Goal: Communication & Community: Share content

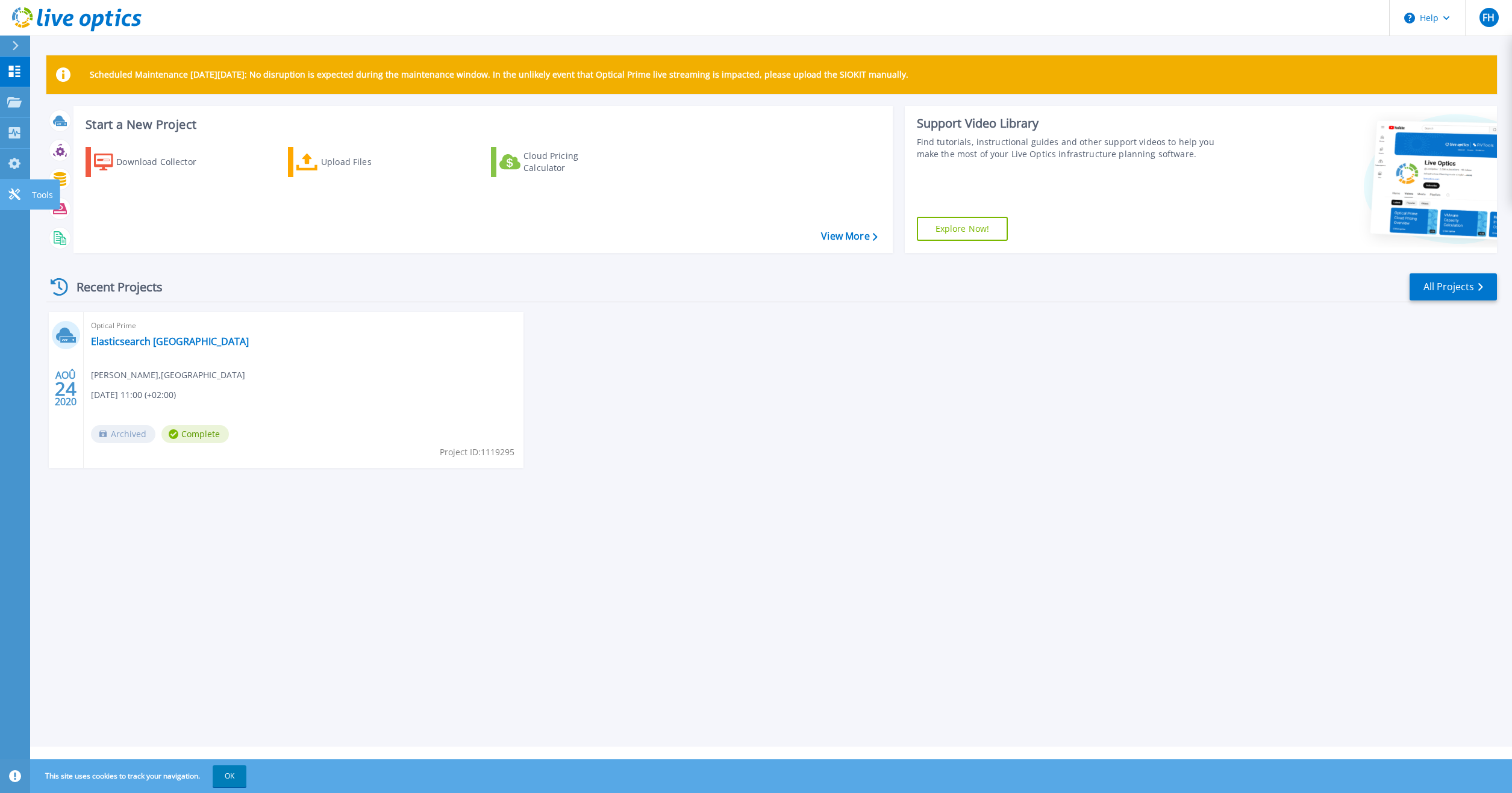
click at [20, 193] on icon at bounding box center [14, 194] width 14 height 11
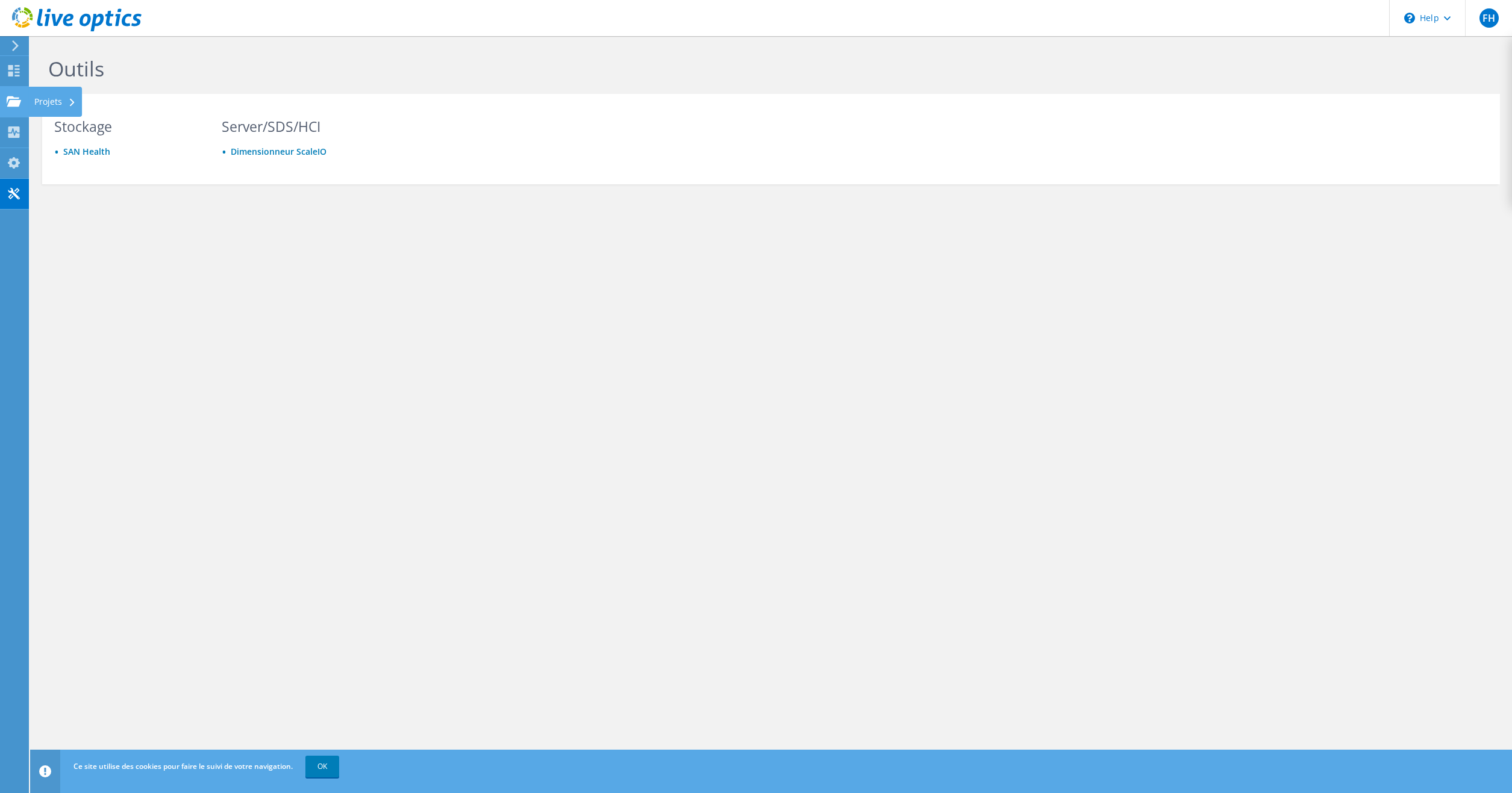
click at [59, 97] on div "Projets" at bounding box center [55, 102] width 54 height 30
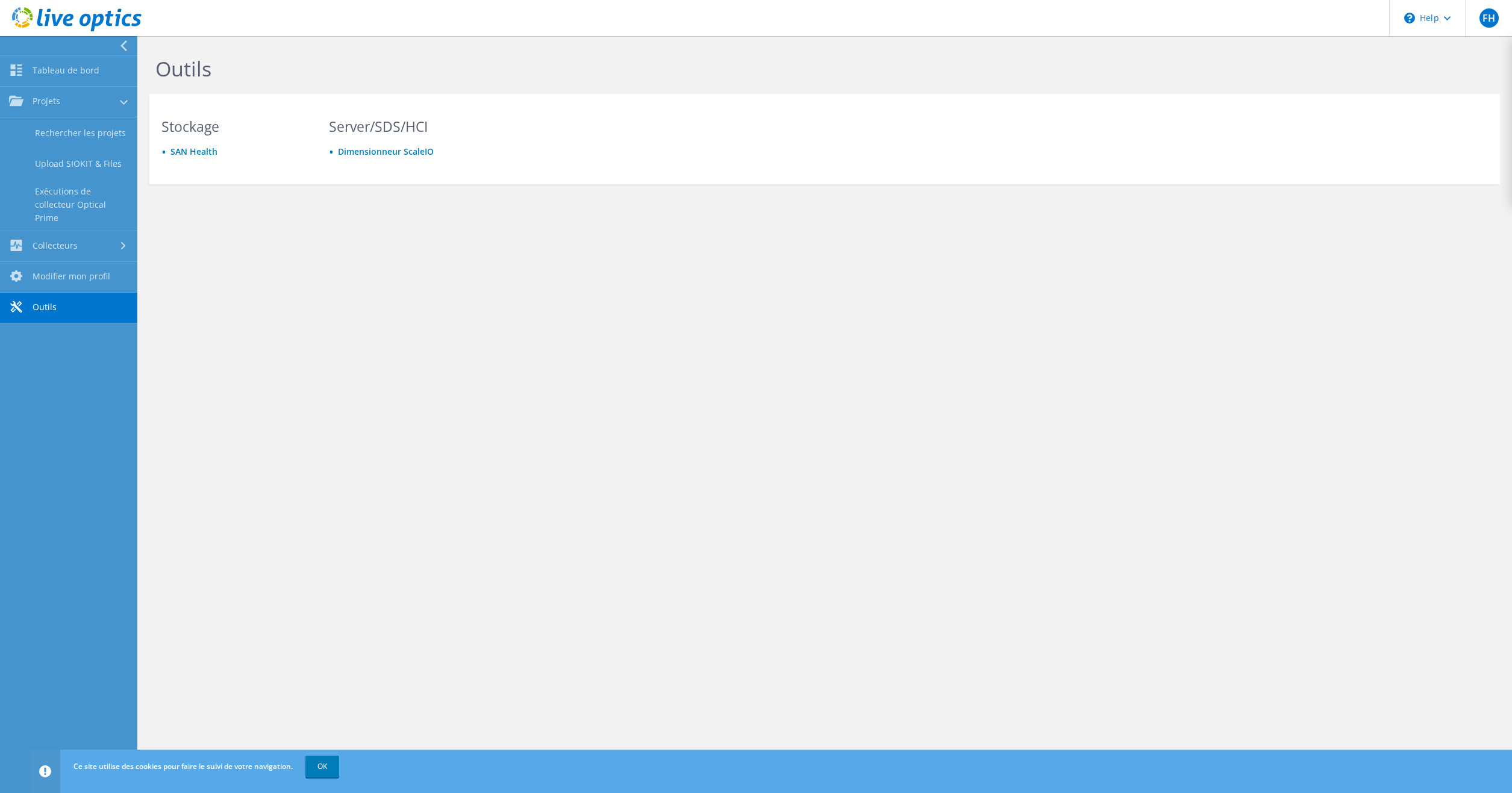
click at [62, 316] on link "Outils" at bounding box center [68, 308] width 137 height 31
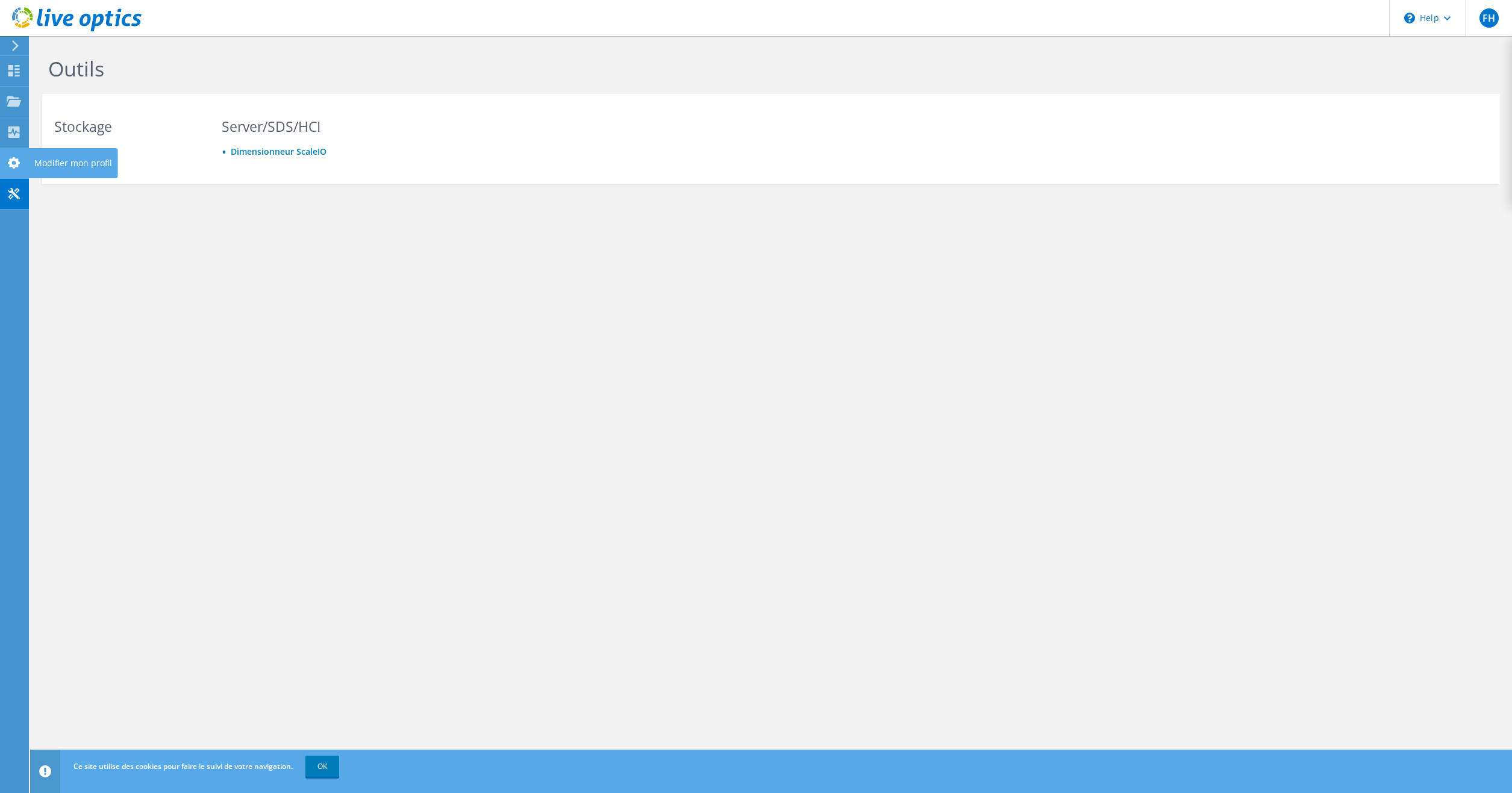
click at [50, 164] on div "Modifier mon profil" at bounding box center [73, 163] width 89 height 30
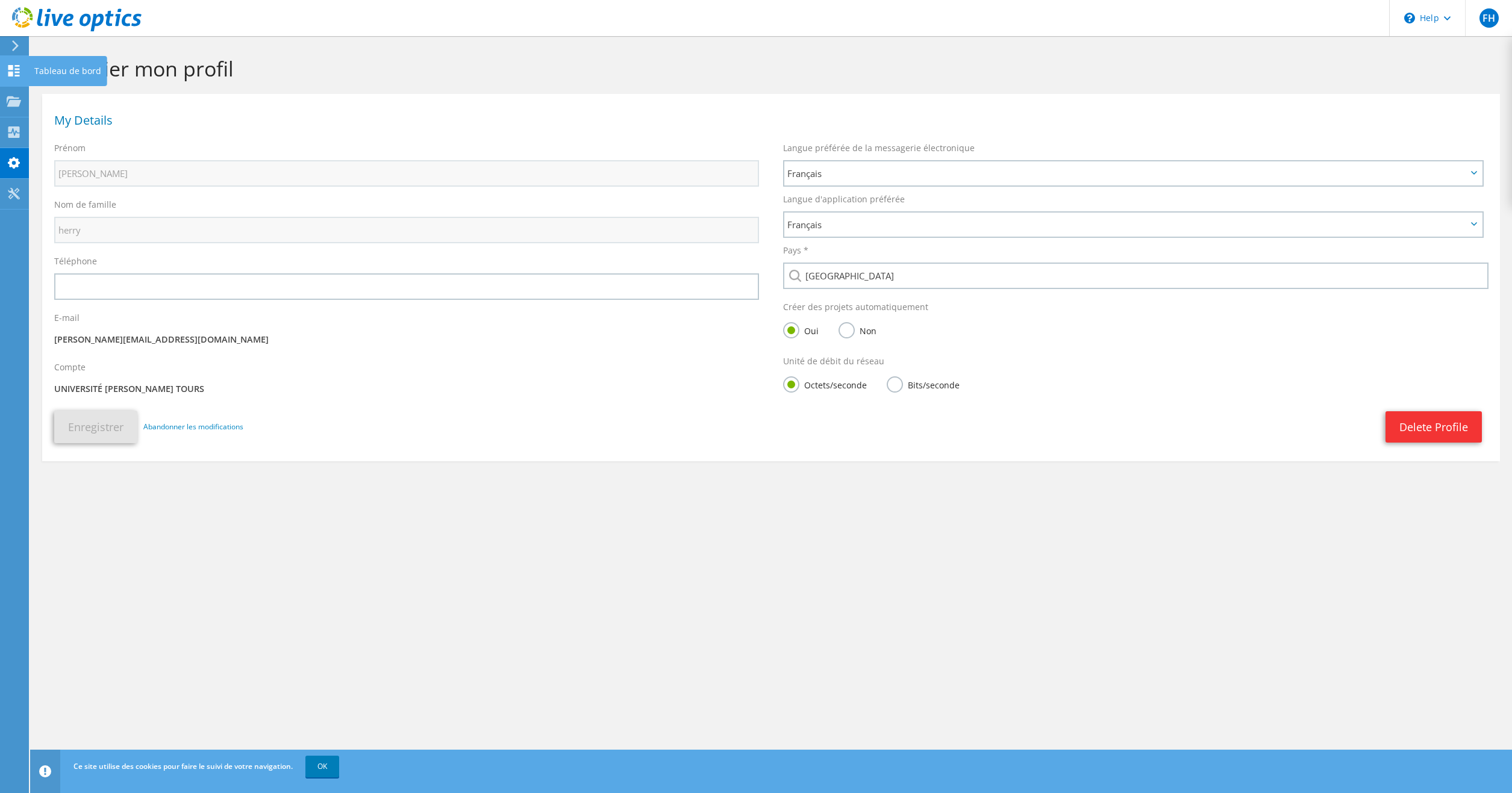
click at [61, 68] on div "Tableau de bord" at bounding box center [68, 71] width 79 height 30
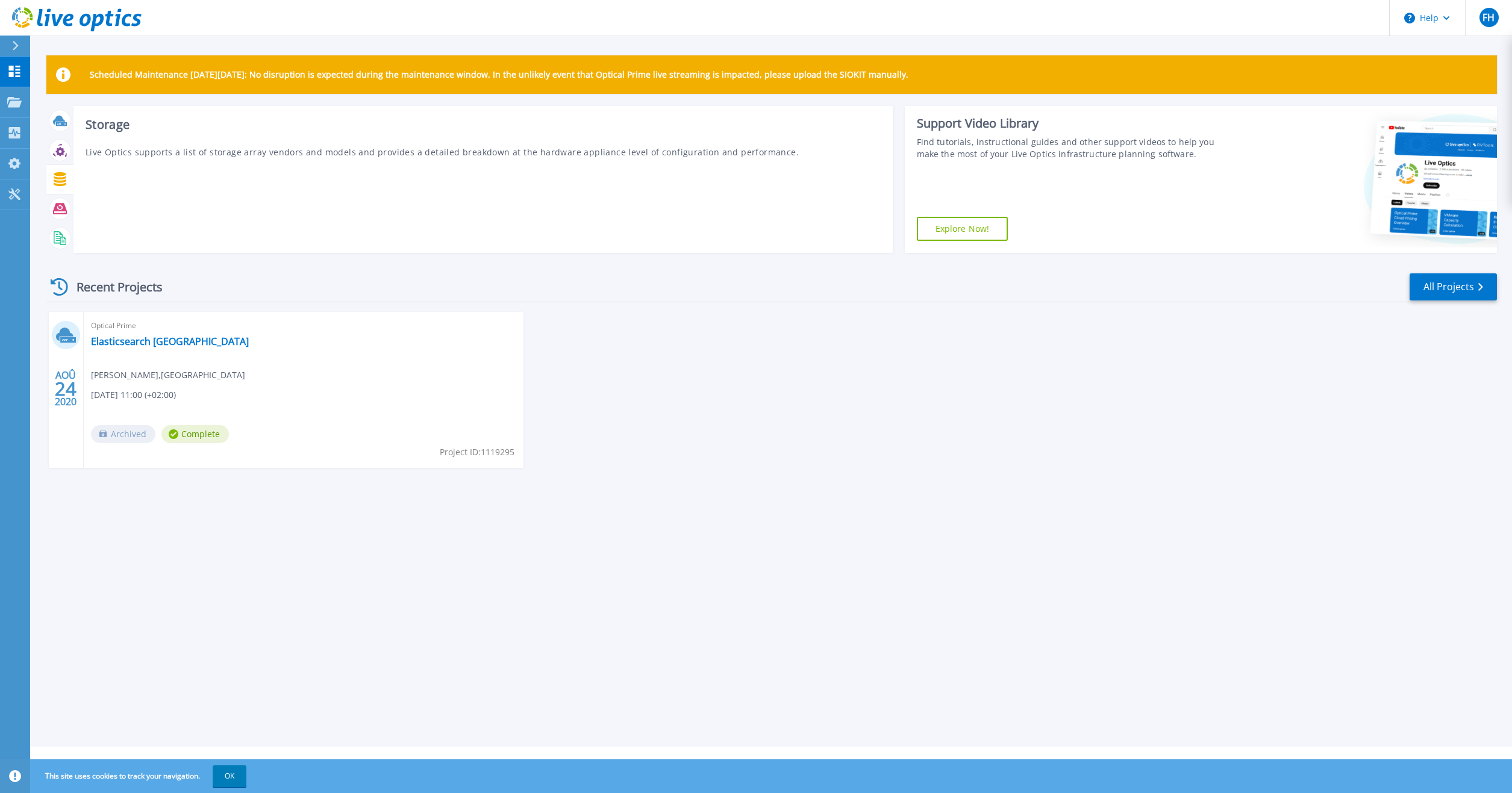
click at [61, 183] on icon at bounding box center [60, 179] width 14 height 14
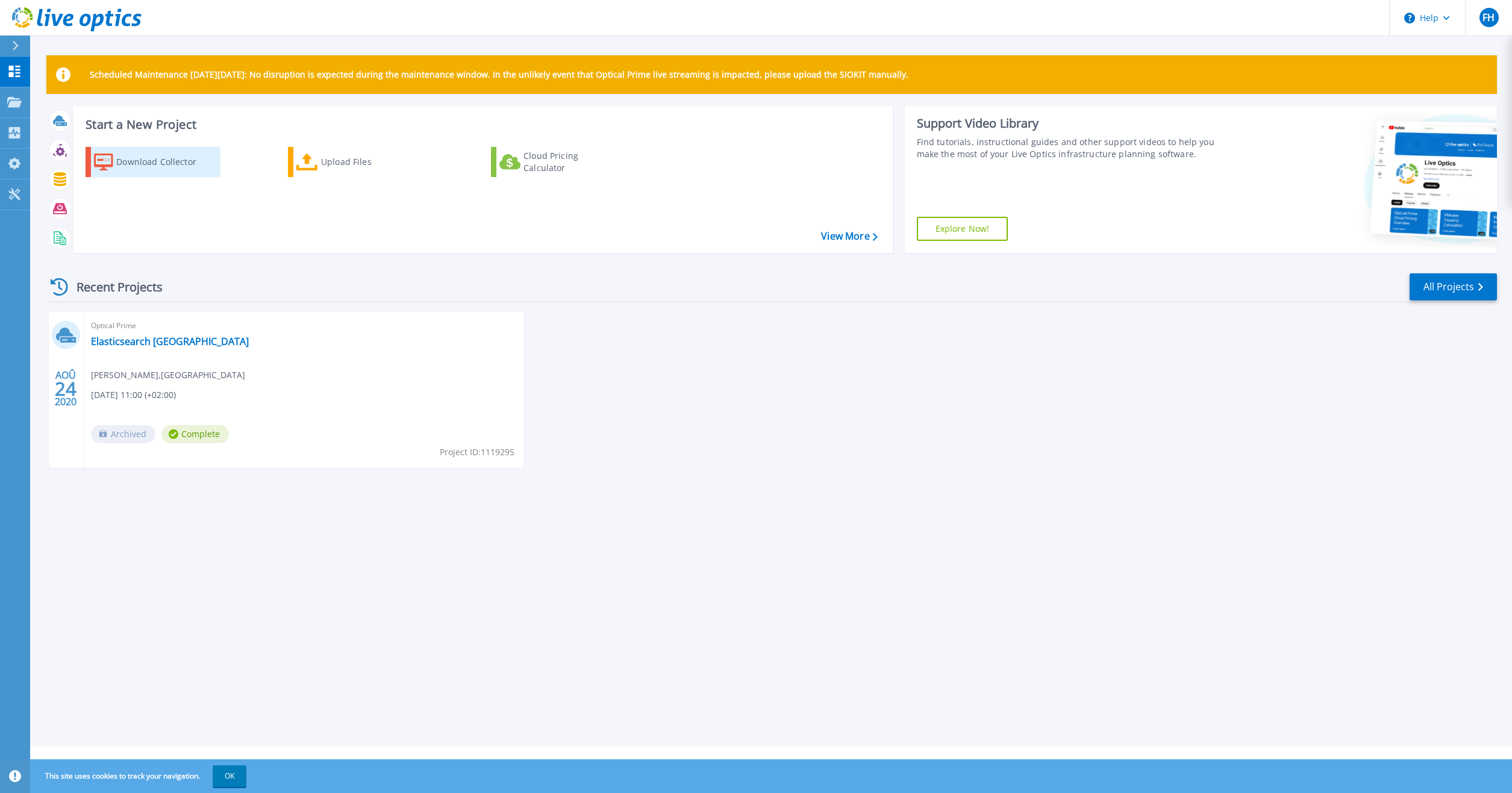
click at [167, 166] on div "Download Collector" at bounding box center [164, 162] width 97 height 24
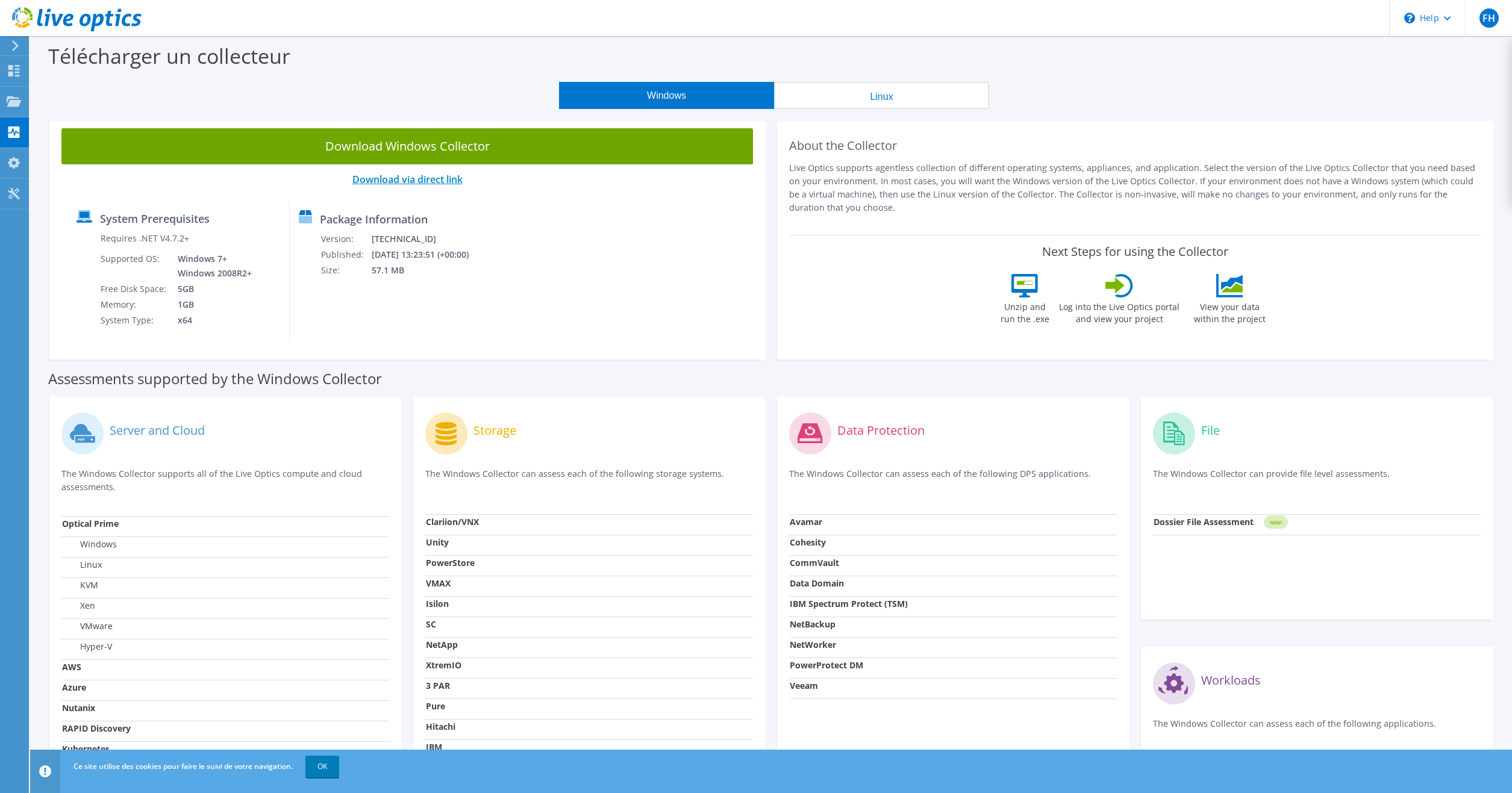
click at [429, 181] on link "Download via direct link" at bounding box center [408, 180] width 110 height 13
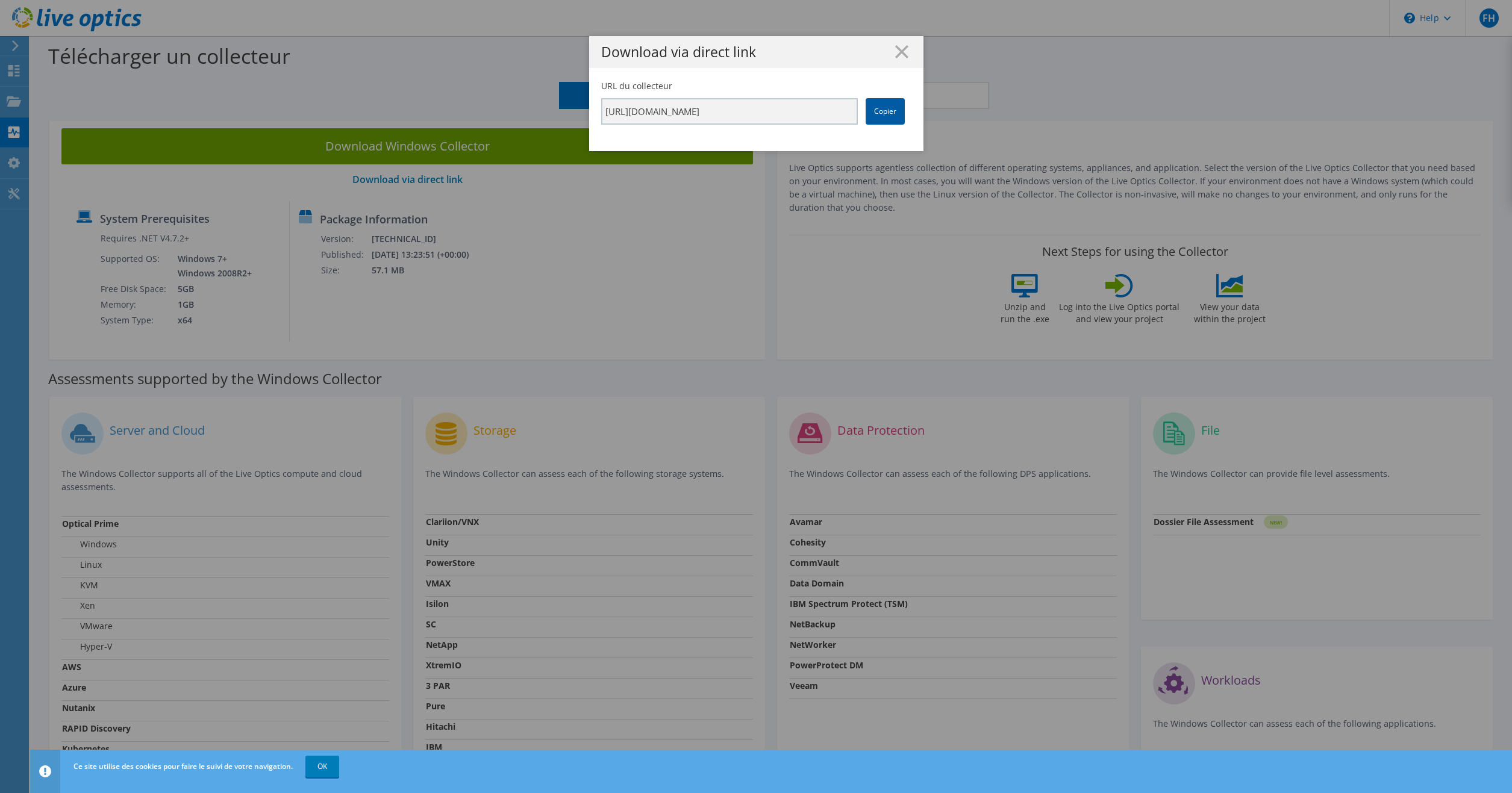
click at [890, 110] on link "Copier" at bounding box center [885, 111] width 39 height 26
click at [900, 56] on icon at bounding box center [902, 52] width 13 height 13
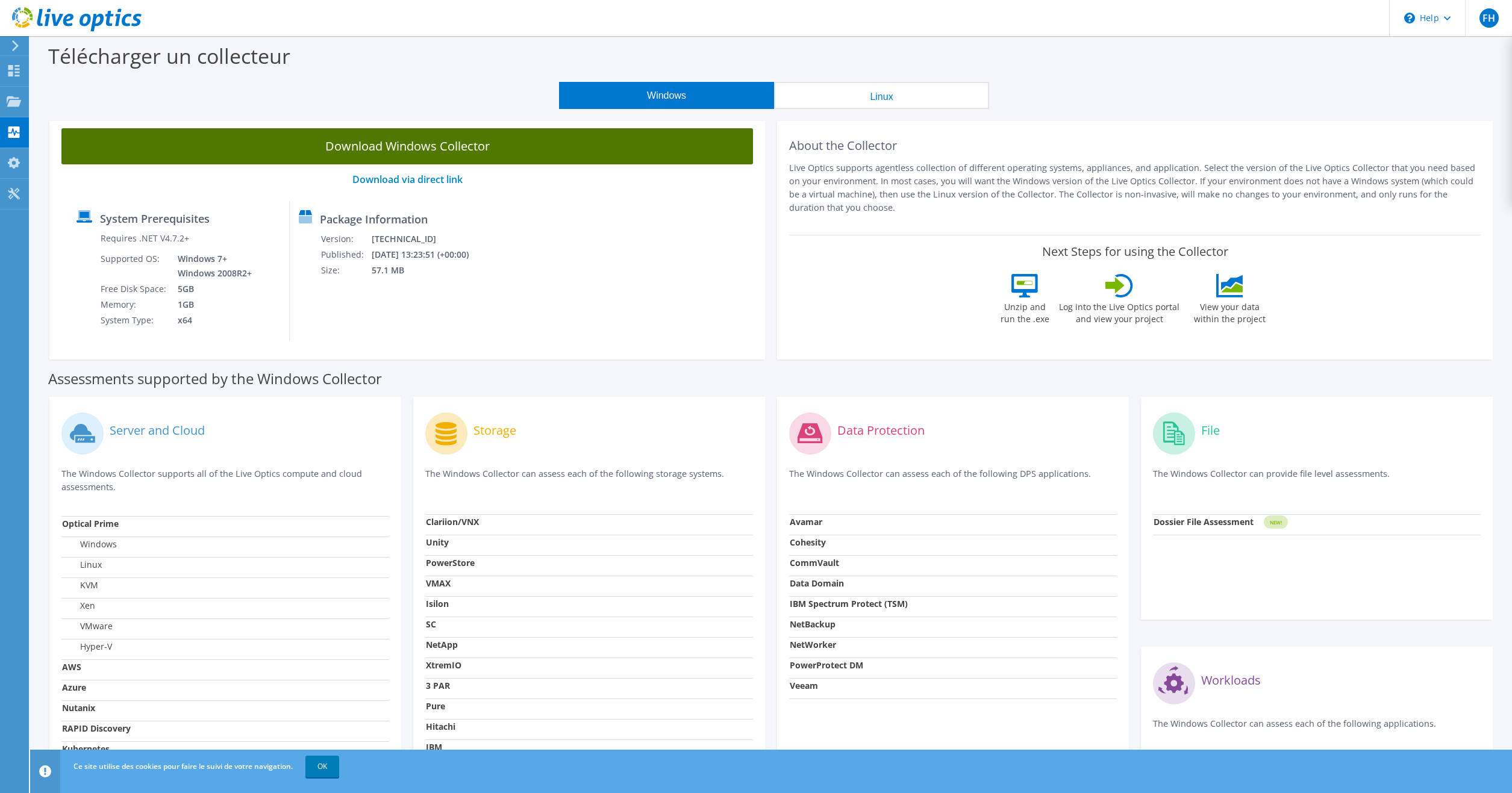
click at [435, 145] on link "Download Windows Collector" at bounding box center [406, 146] width 691 height 36
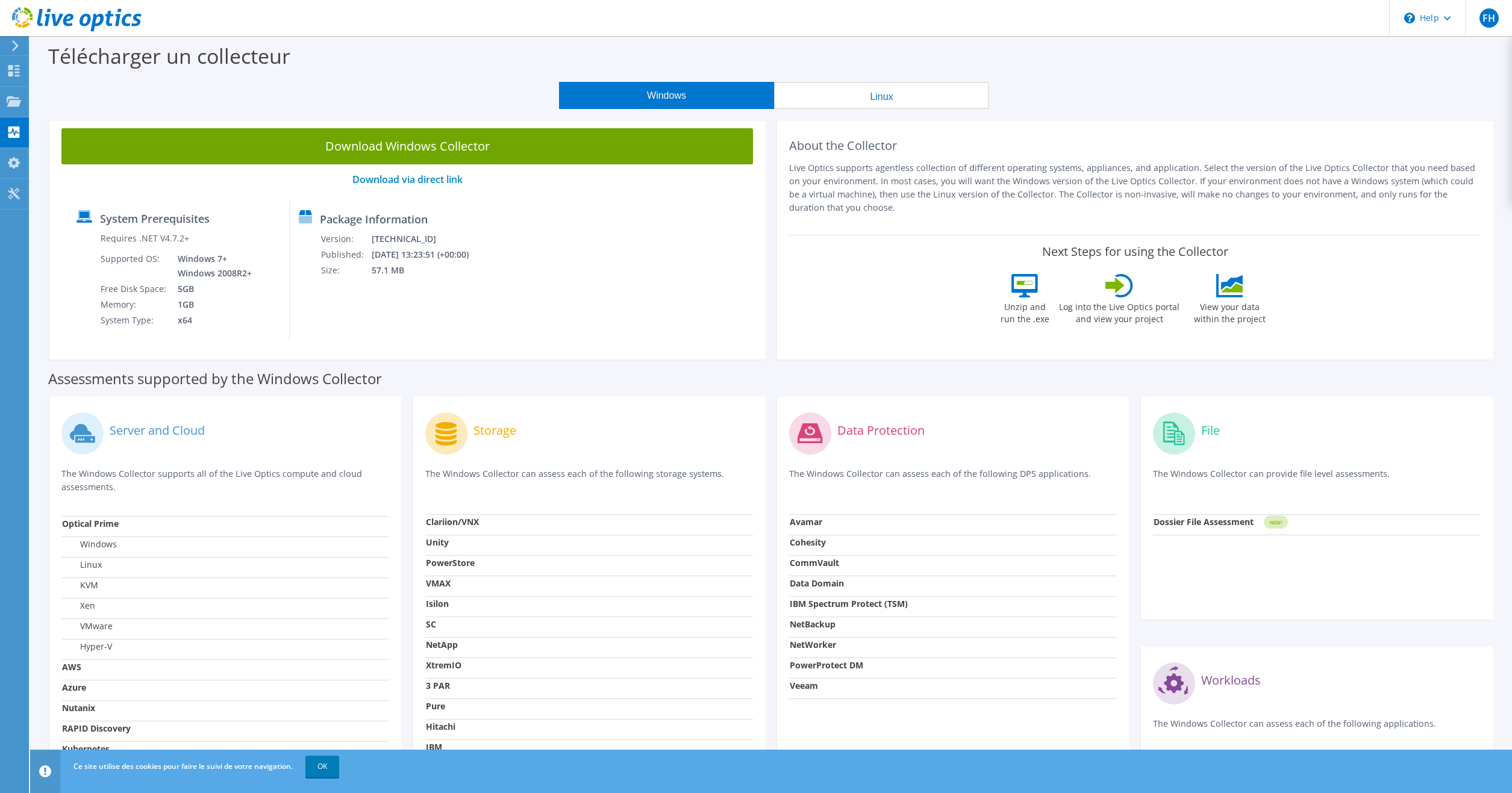
click at [549, 362] on div "Assessments supported by the Windows Collector" at bounding box center [771, 376] width 1446 height 30
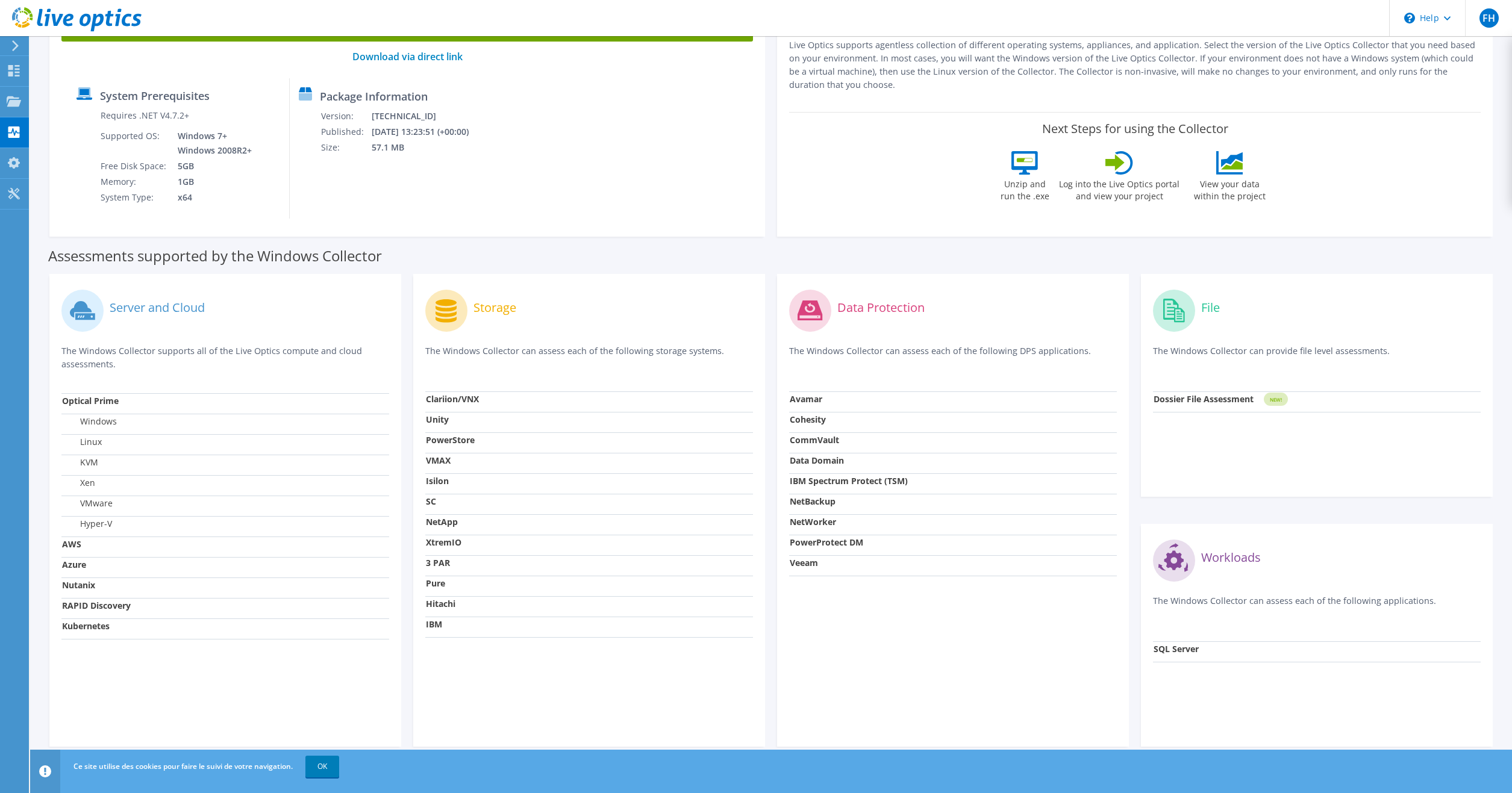
scroll to position [137, 0]
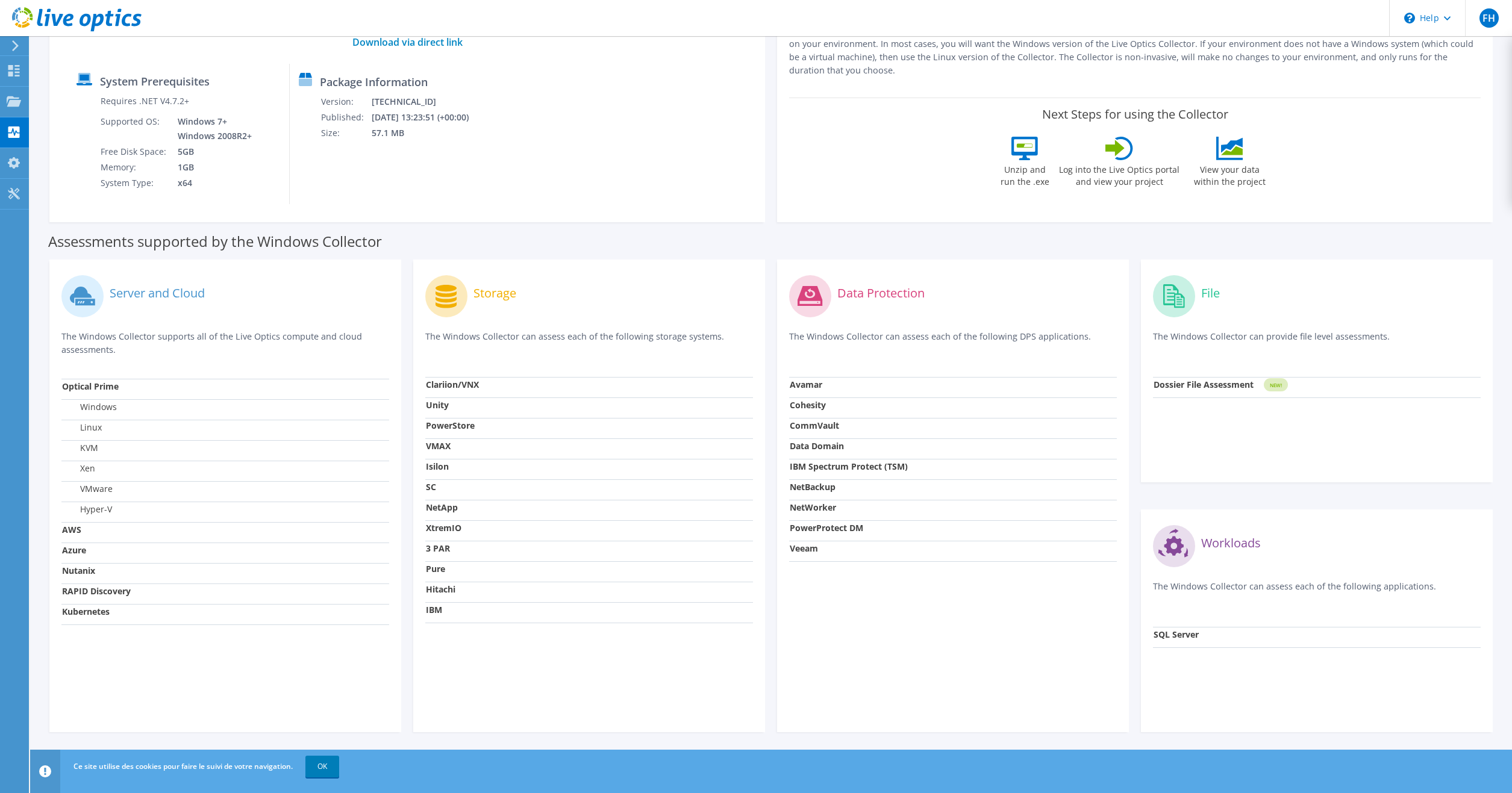
click at [451, 511] on strong "NetApp" at bounding box center [441, 507] width 32 height 11
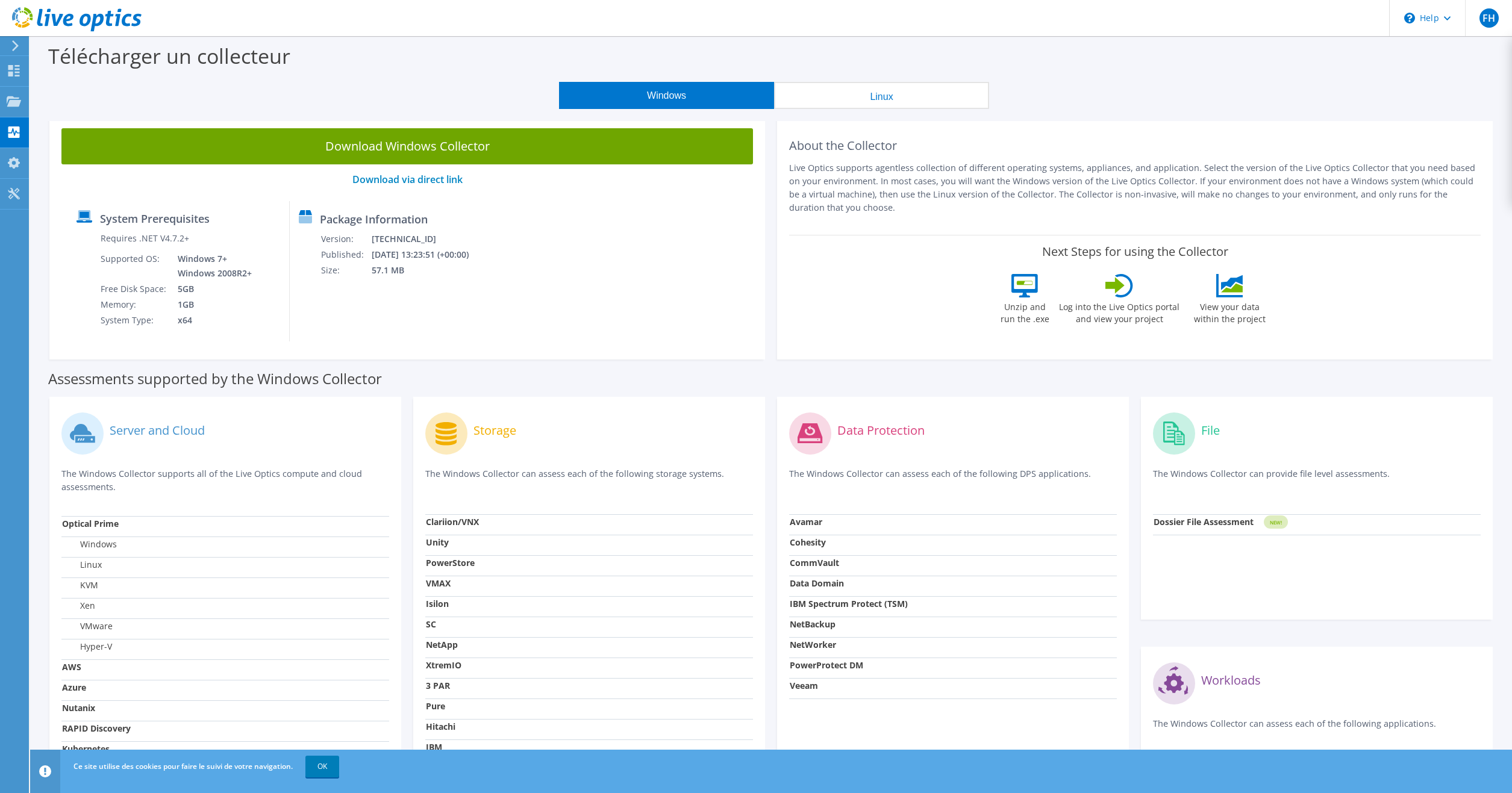
scroll to position [0, 0]
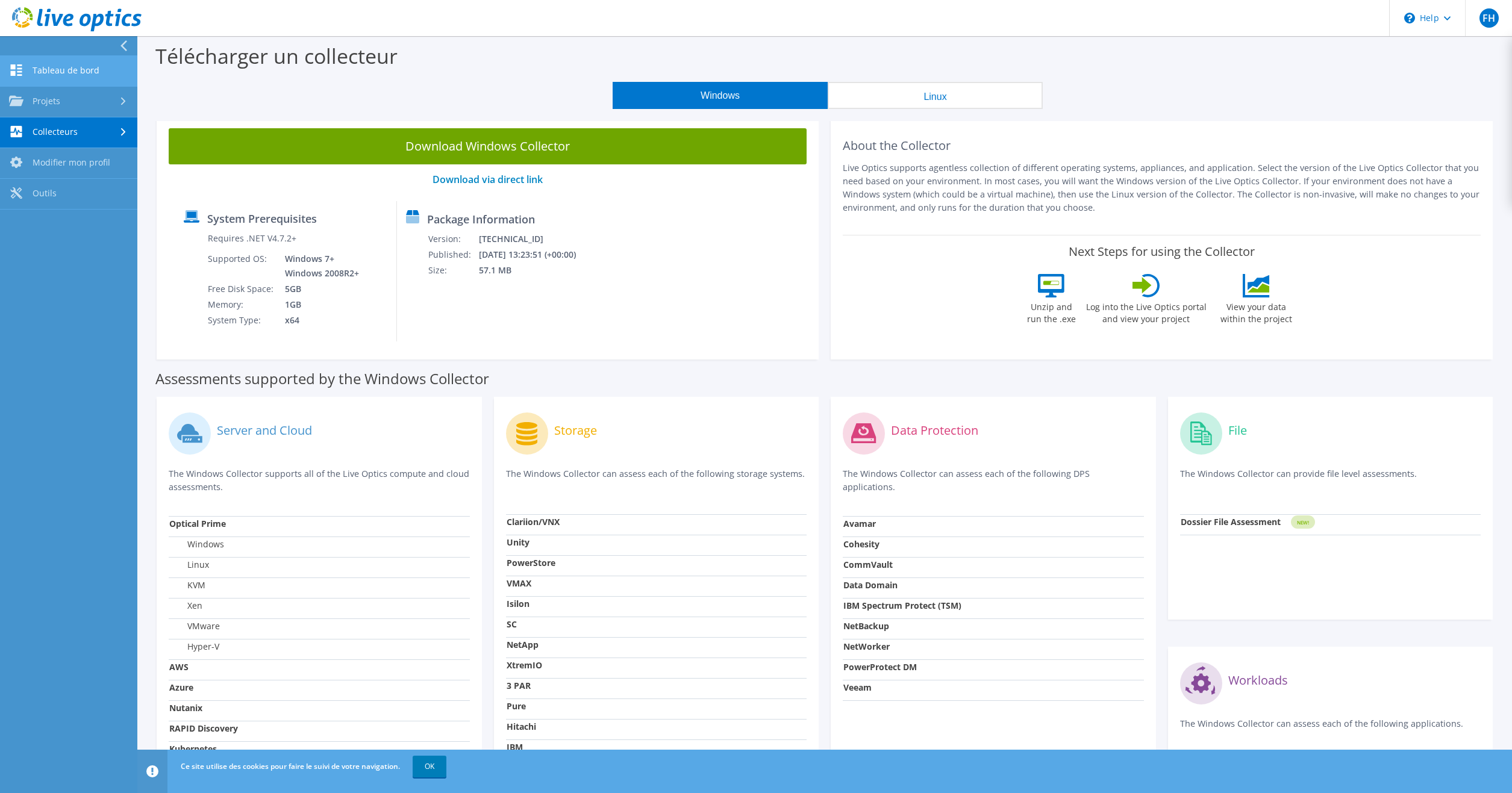
click at [64, 70] on link "Tableau de bord" at bounding box center [68, 71] width 137 height 31
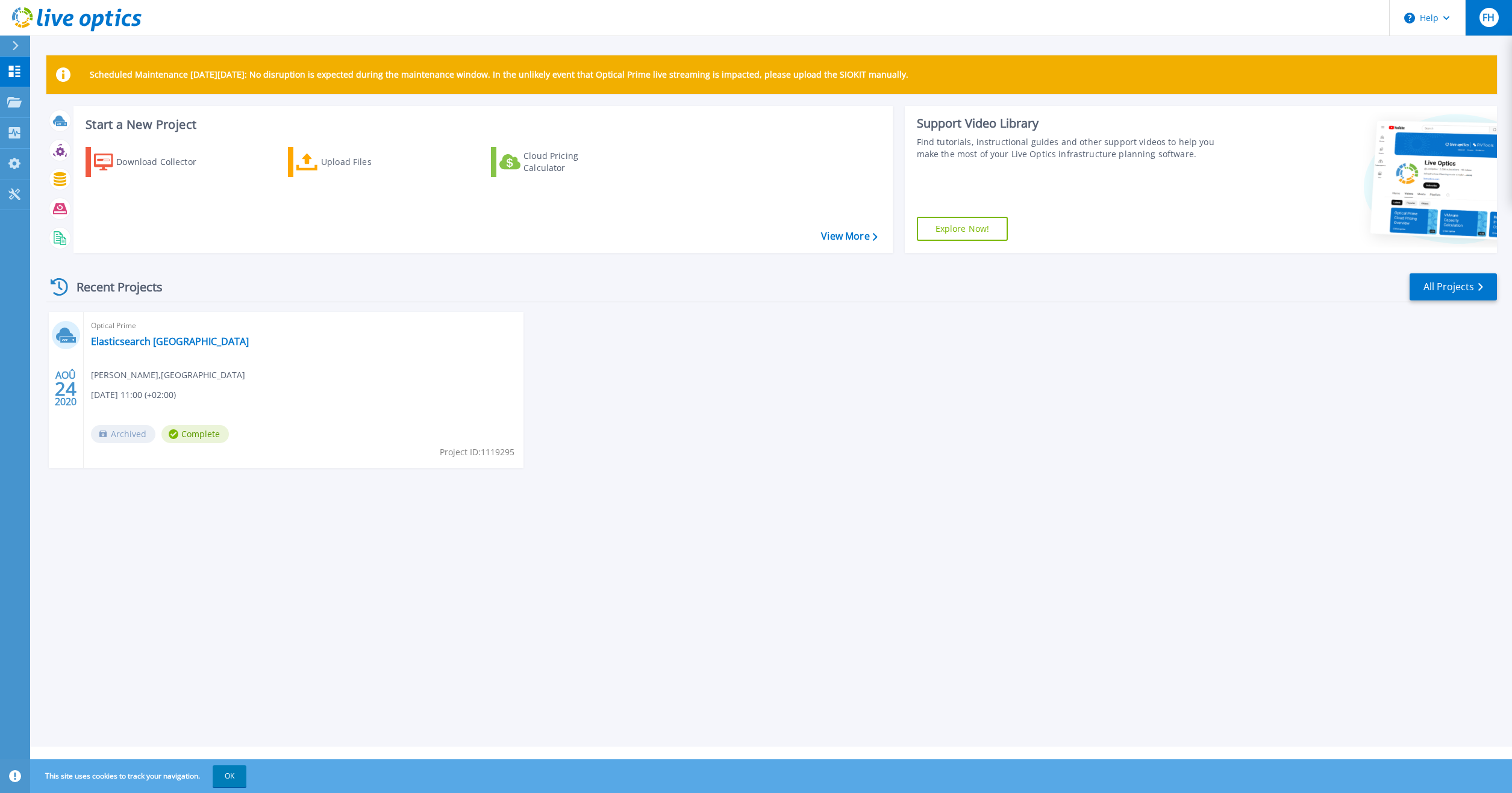
click at [1476, 18] on button "FH" at bounding box center [1488, 18] width 47 height 36
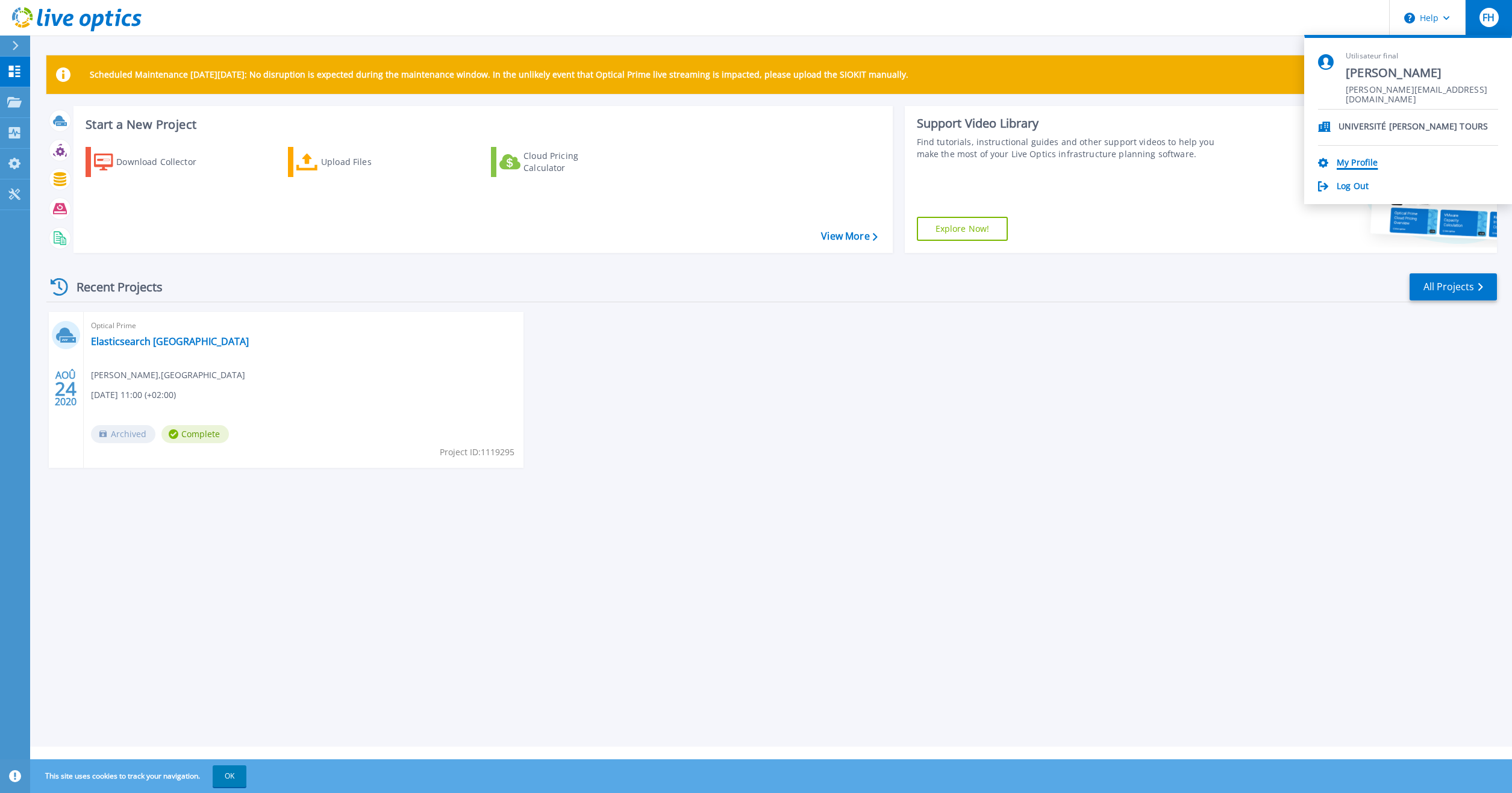
click at [1352, 162] on link "My Profile" at bounding box center [1357, 163] width 41 height 11
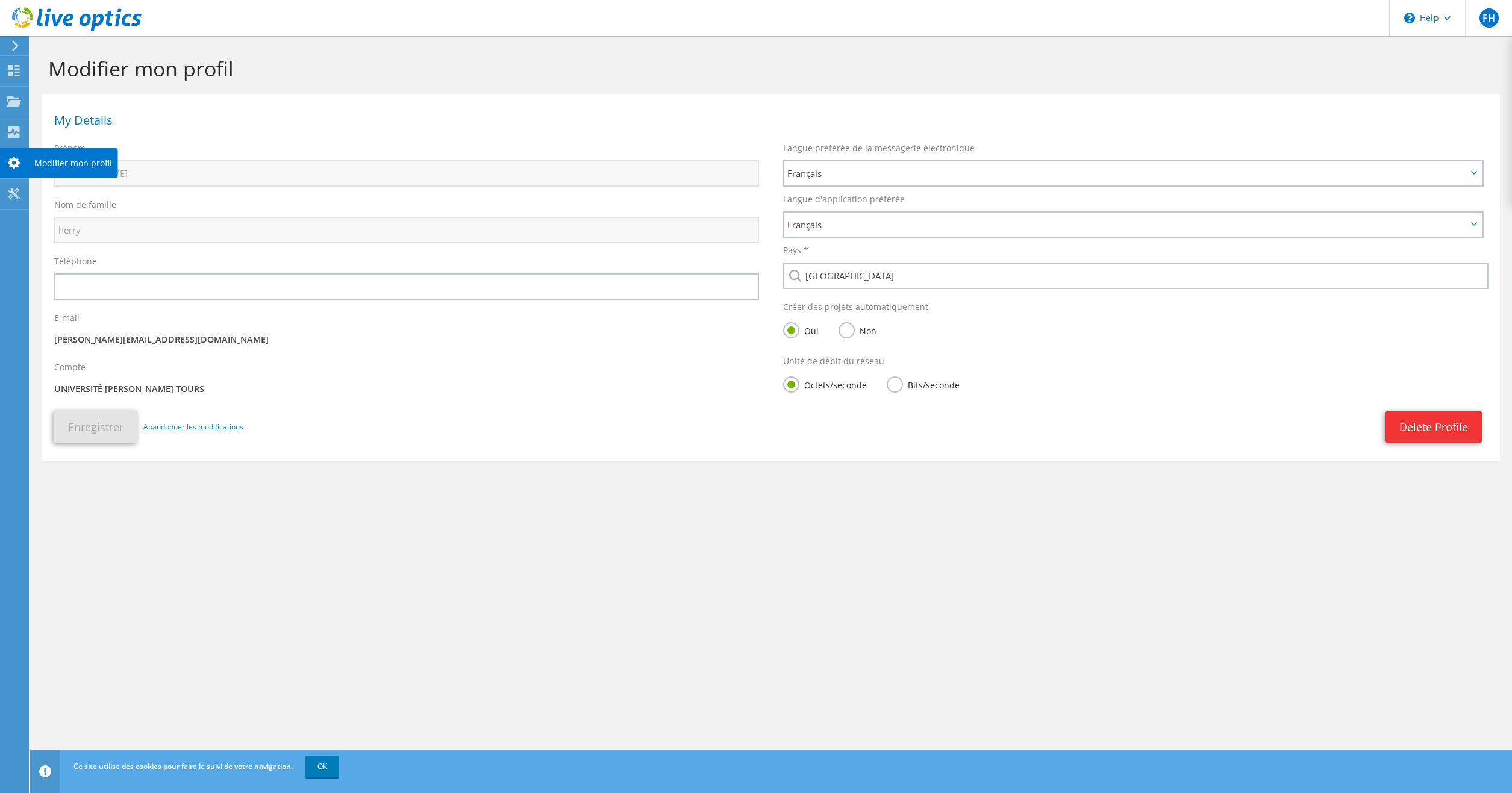
click at [14, 162] on icon at bounding box center [14, 162] width 14 height 11
drag, startPoint x: 16, startPoint y: 101, endPoint x: 20, endPoint y: 85, distance: 16.5
click at [16, 100] on icon at bounding box center [14, 101] width 14 height 11
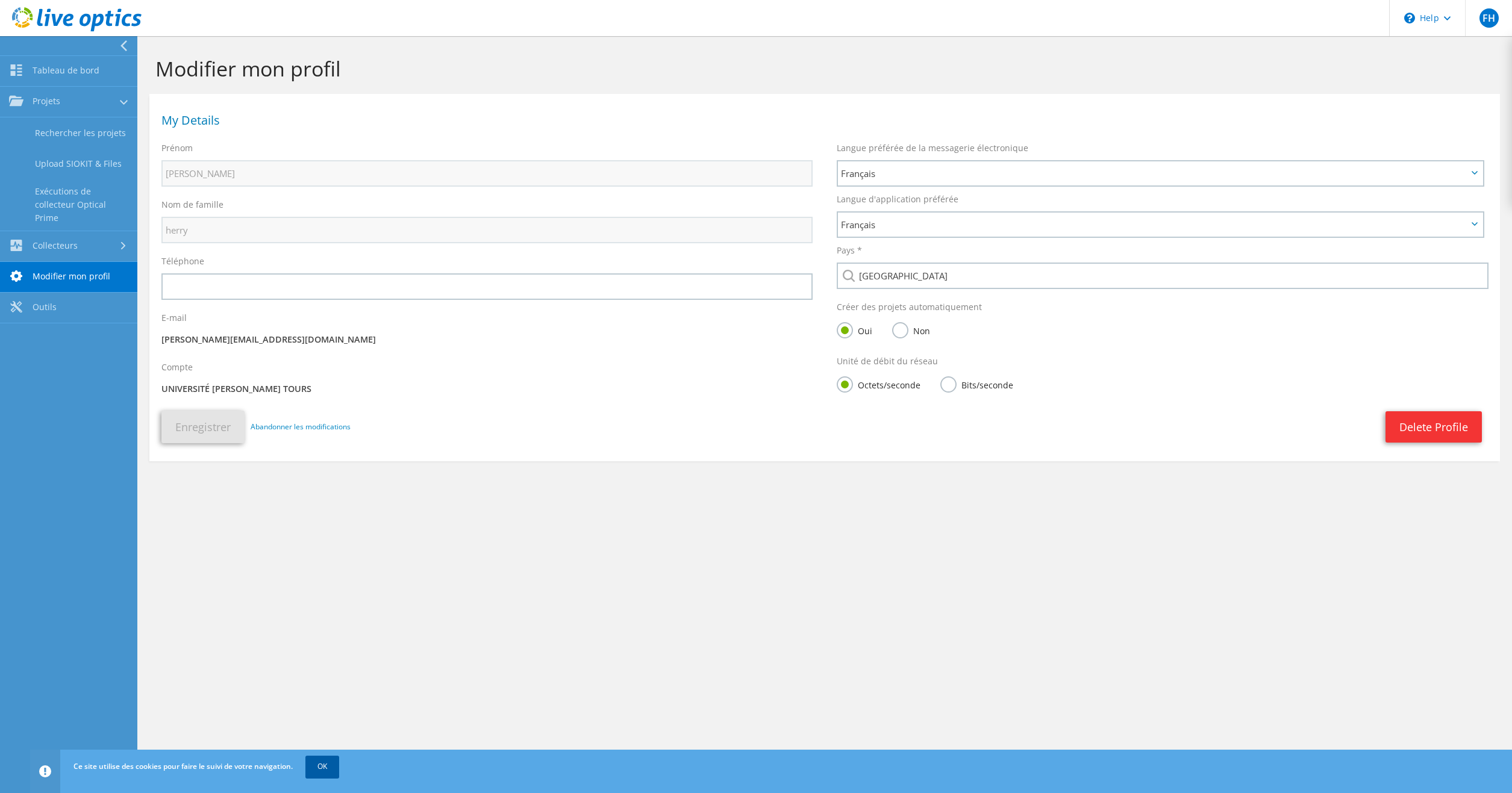
click at [324, 771] on link "OK" at bounding box center [322, 766] width 34 height 22
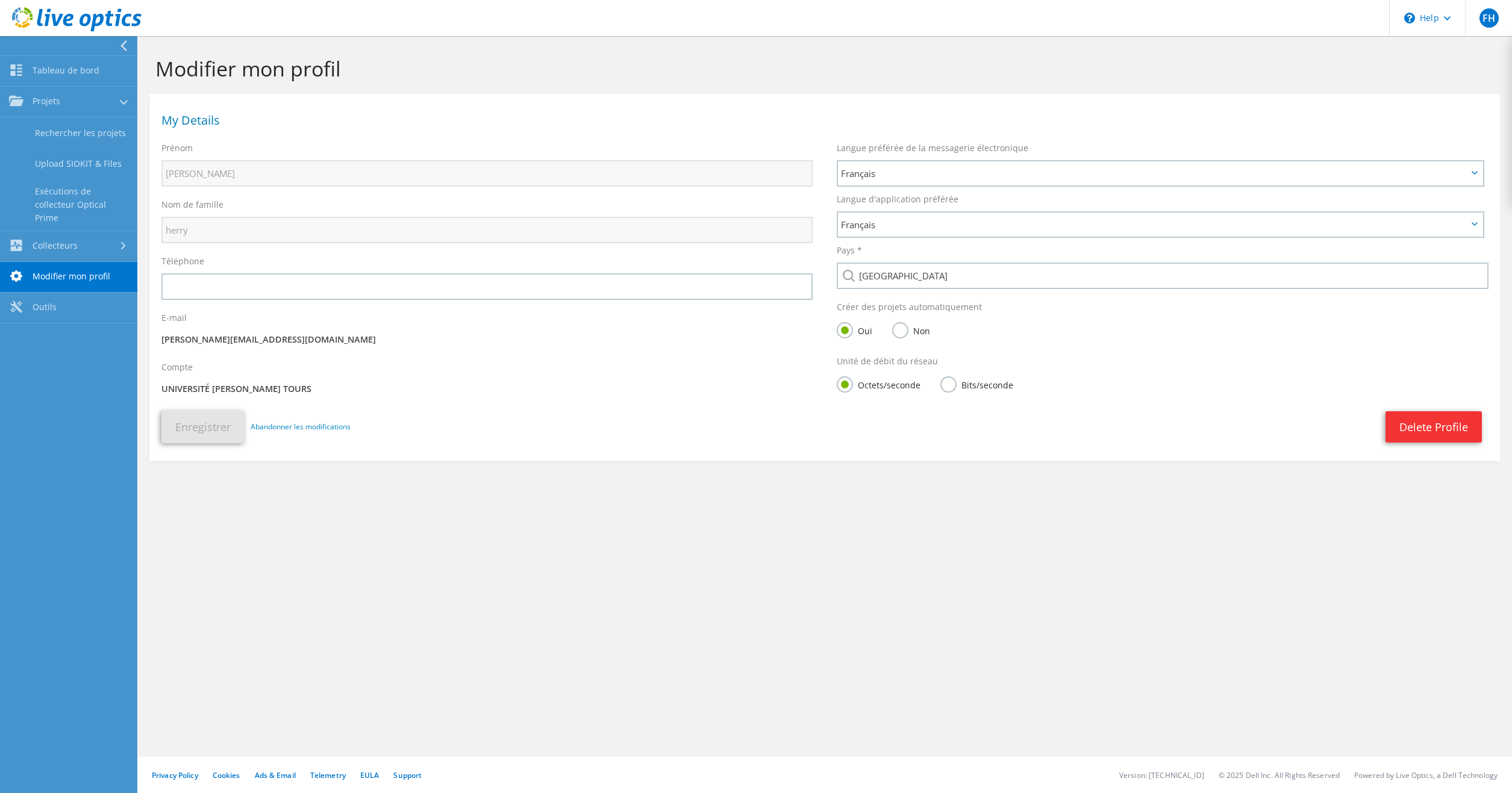
click at [325, 768] on div "Privacy Policy Cookies Ads & Email Telemetry EULA Support Version: 25.2.12.1 © …" at bounding box center [825, 775] width 1375 height 36
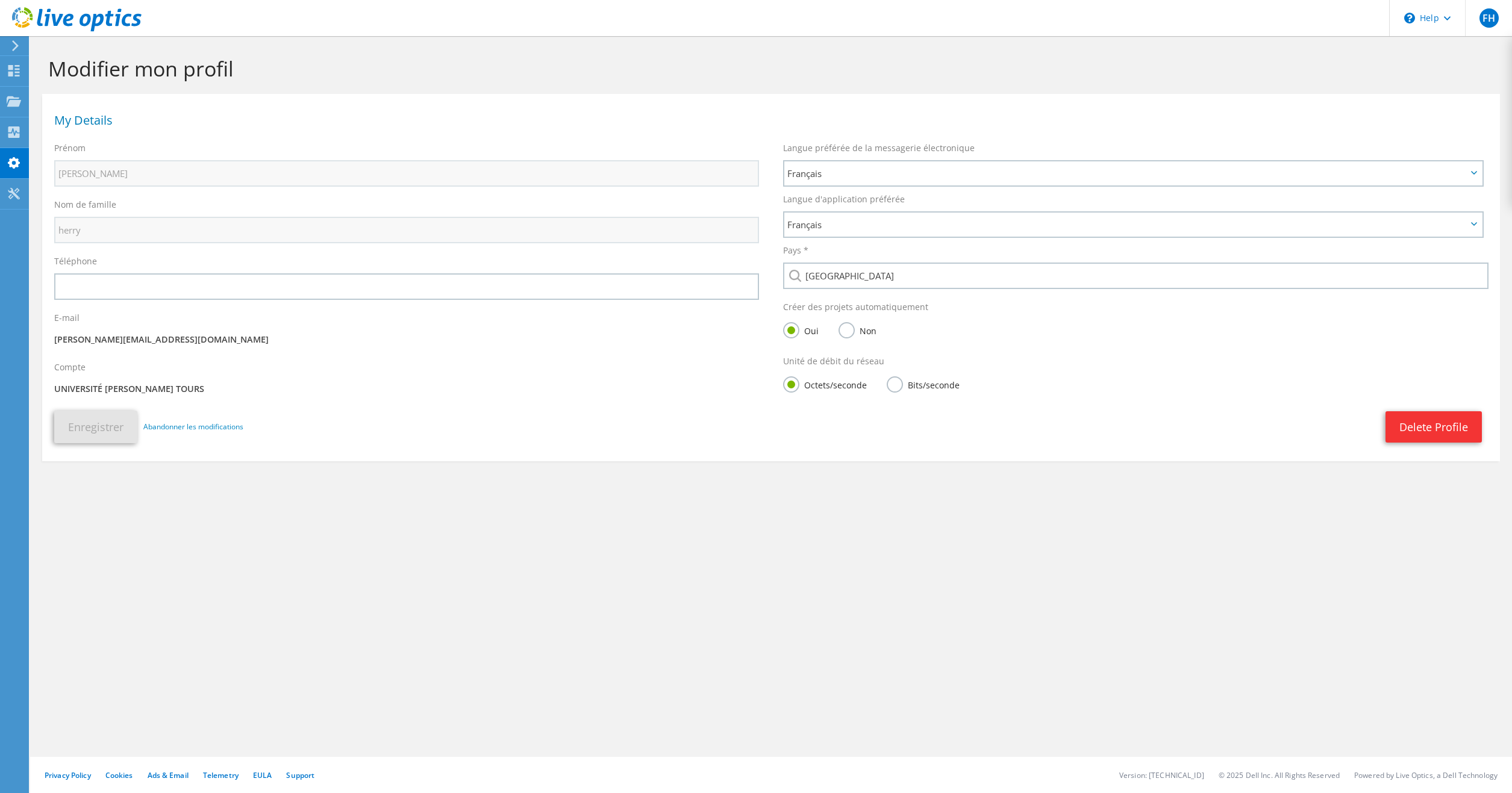
click at [7, 47] on div at bounding box center [13, 45] width 13 height 11
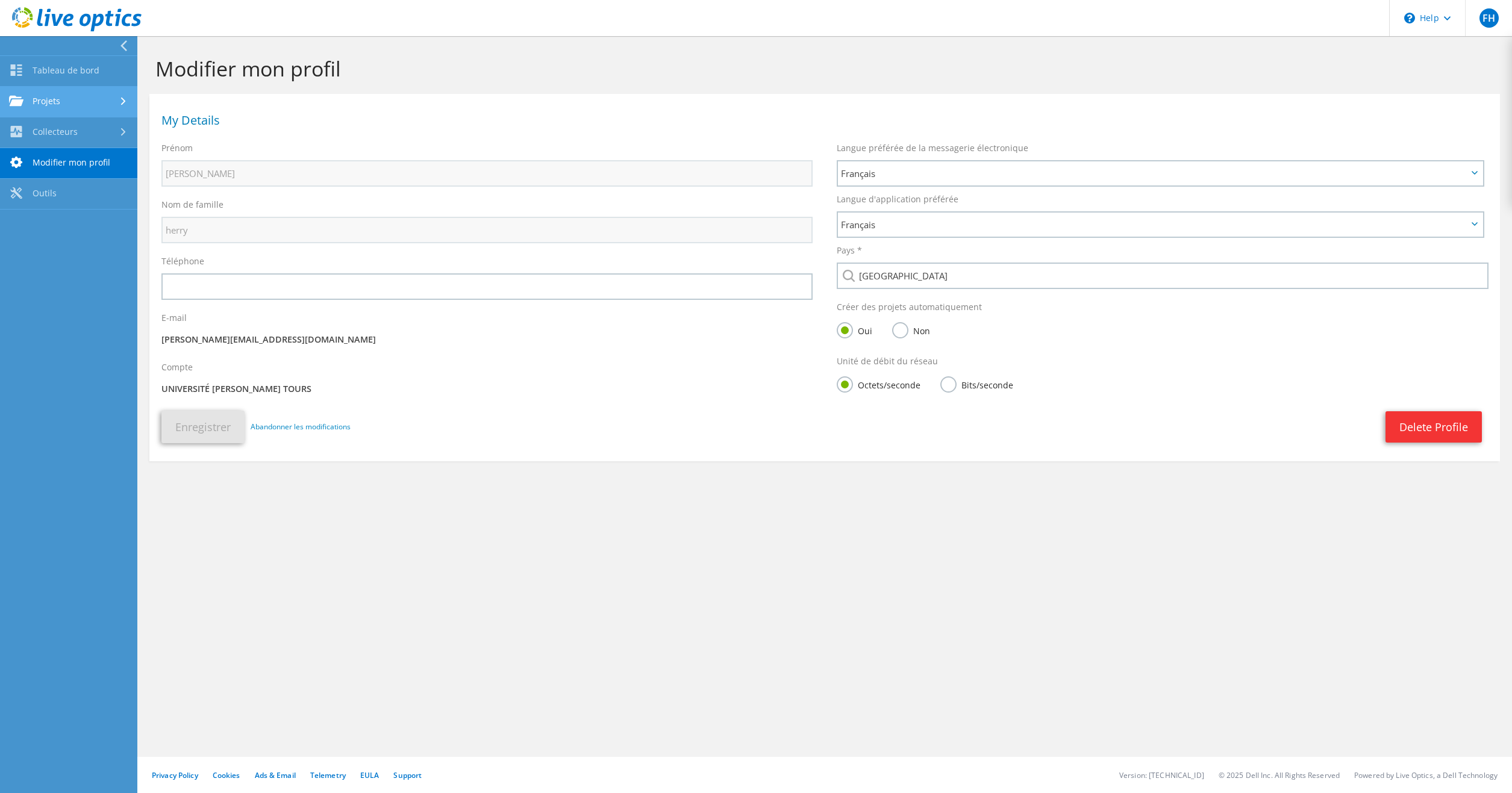
click at [39, 93] on link "Projets" at bounding box center [68, 102] width 137 height 31
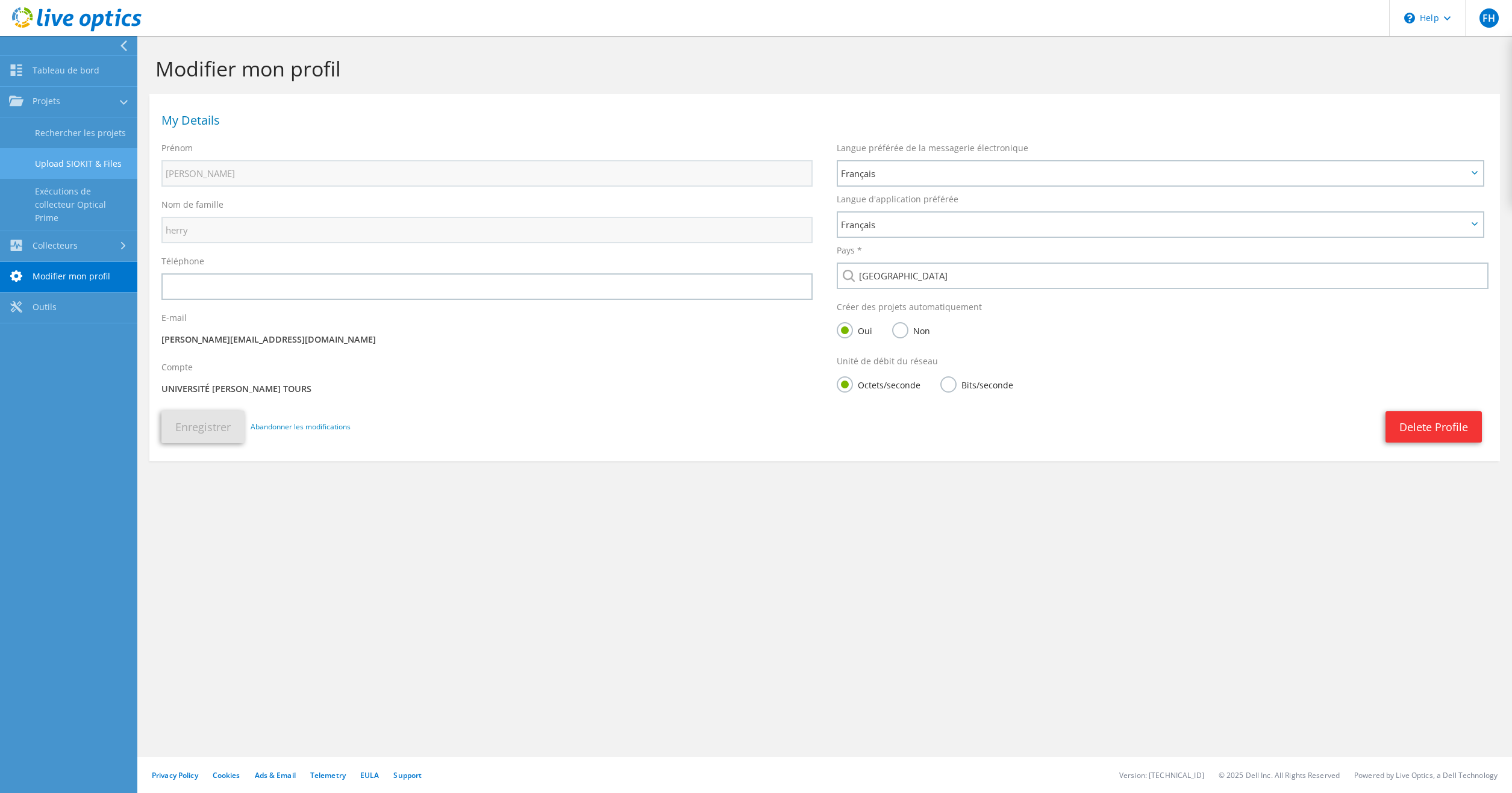
click at [72, 164] on link "Upload SIOKIT & Files" at bounding box center [68, 163] width 137 height 31
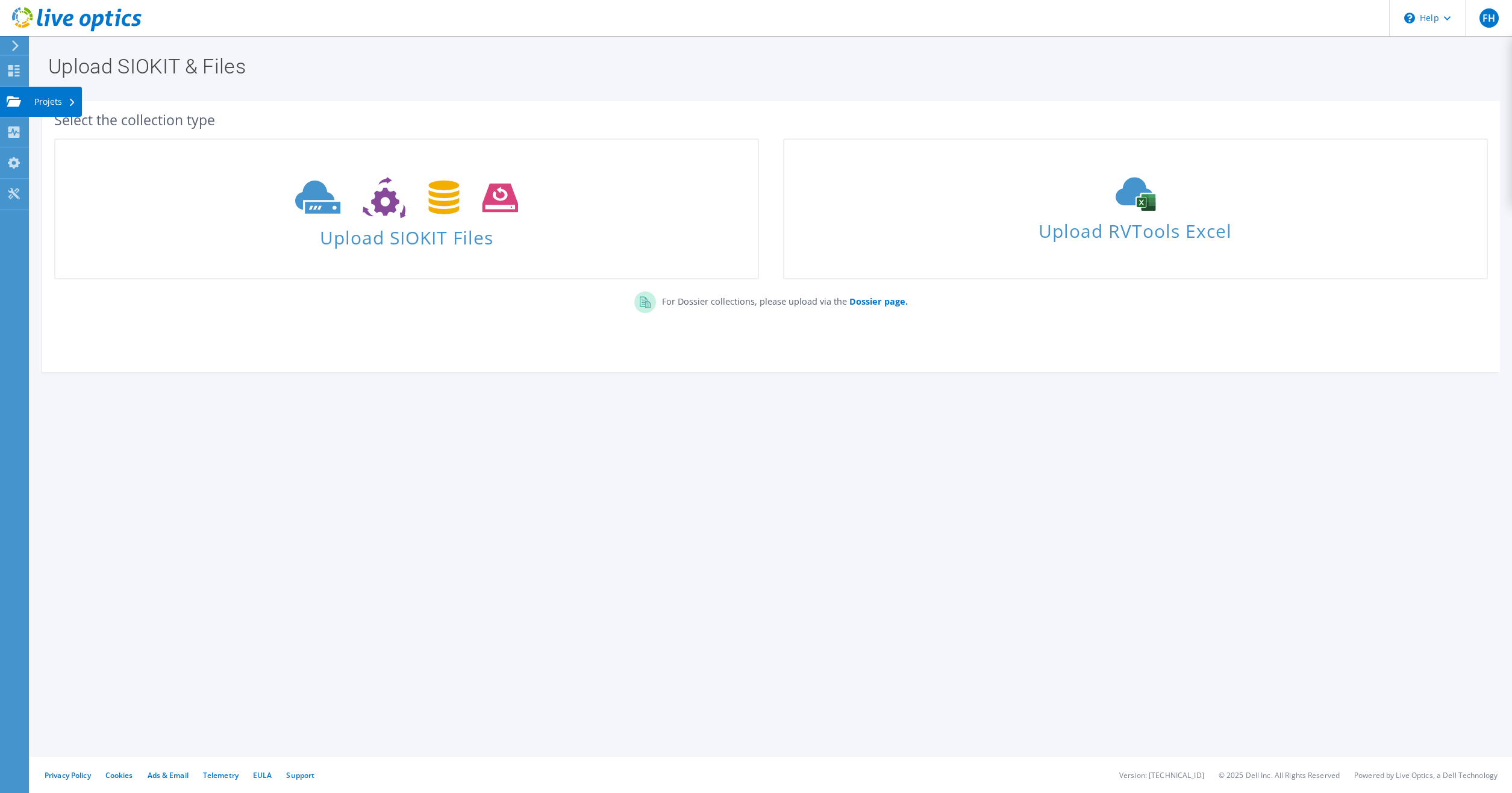
click at [15, 101] on use at bounding box center [14, 101] width 14 height 11
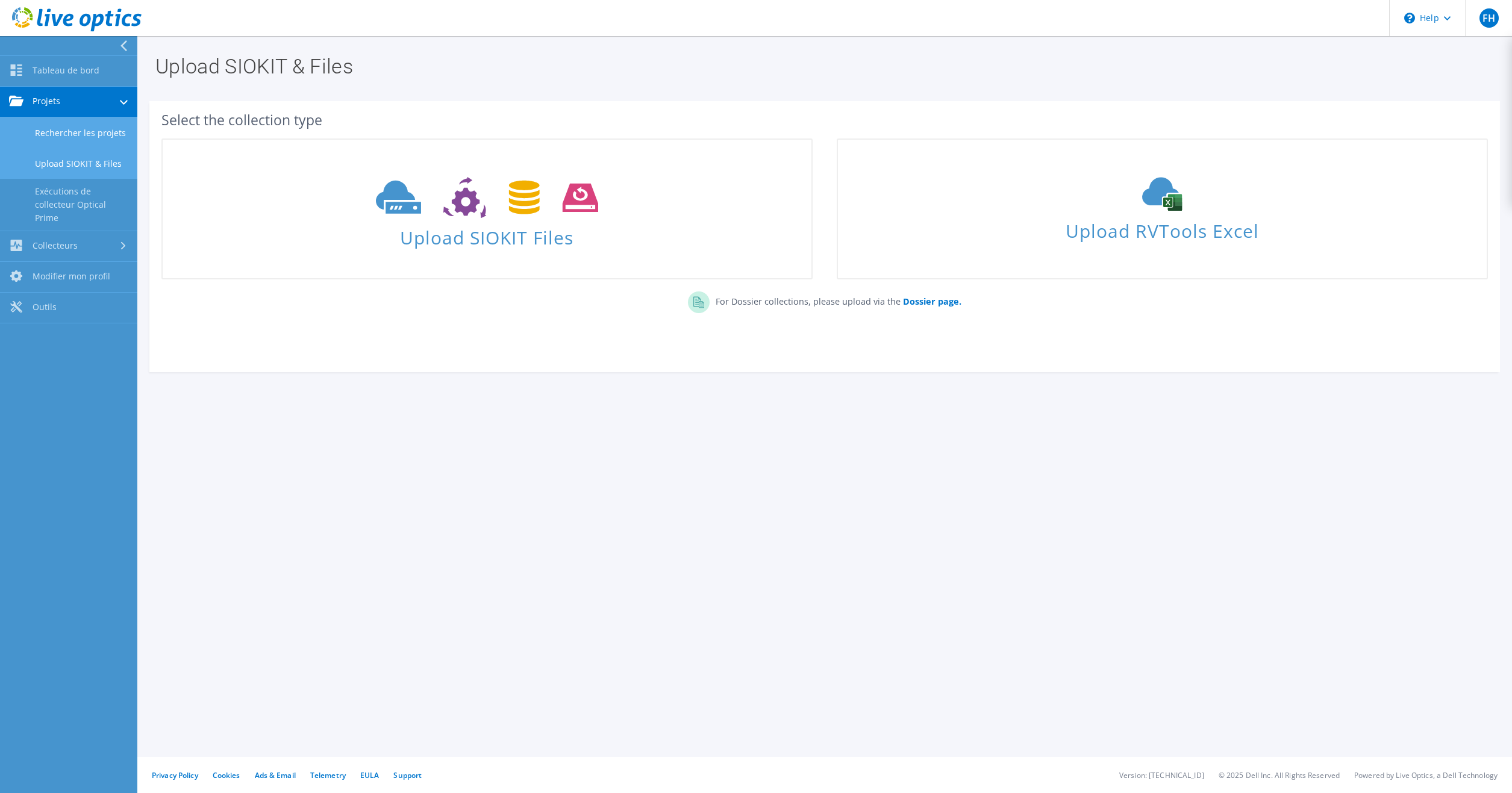
click at [57, 130] on link "Rechercher les projets" at bounding box center [68, 133] width 137 height 31
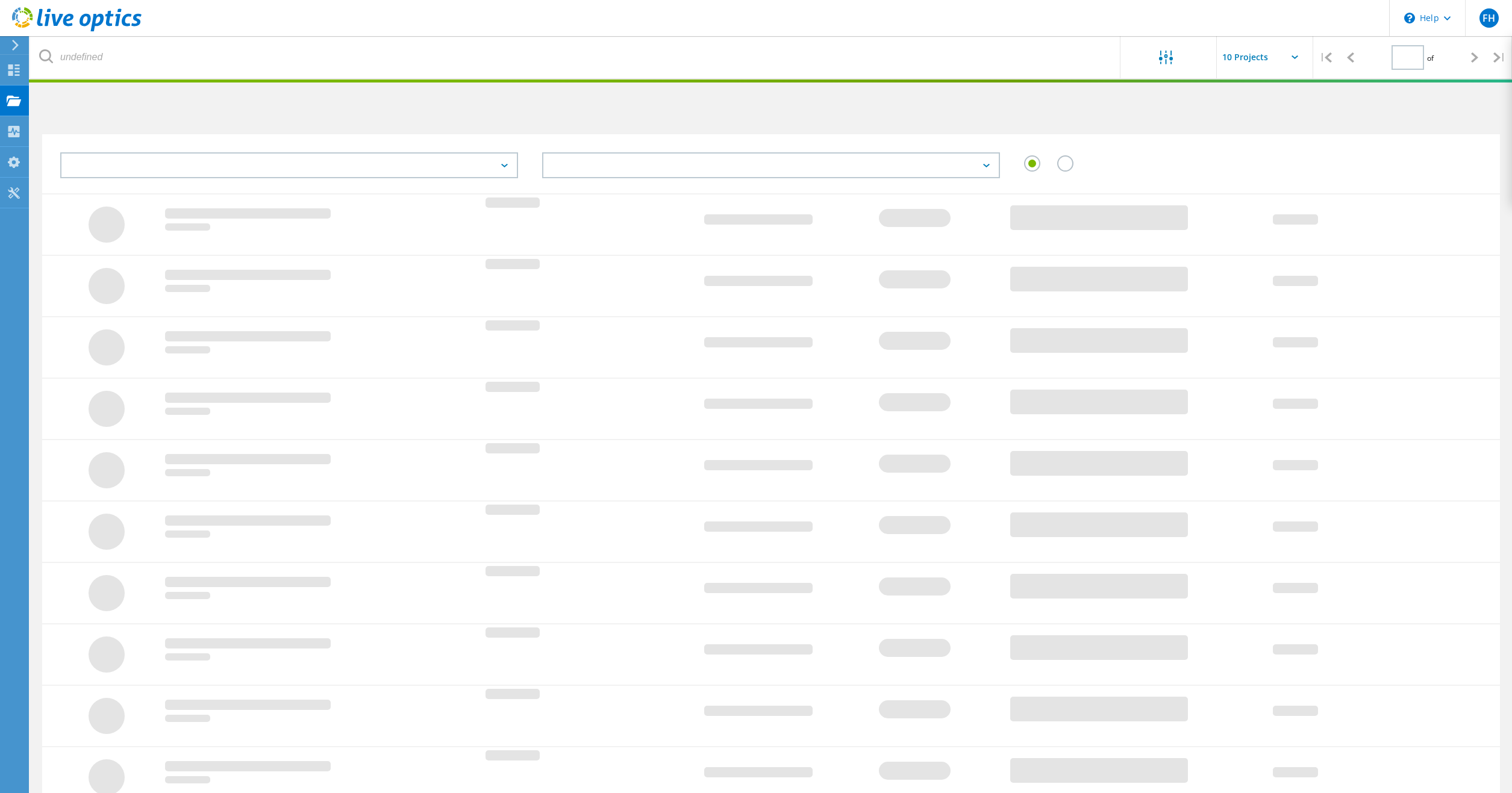
type input "1"
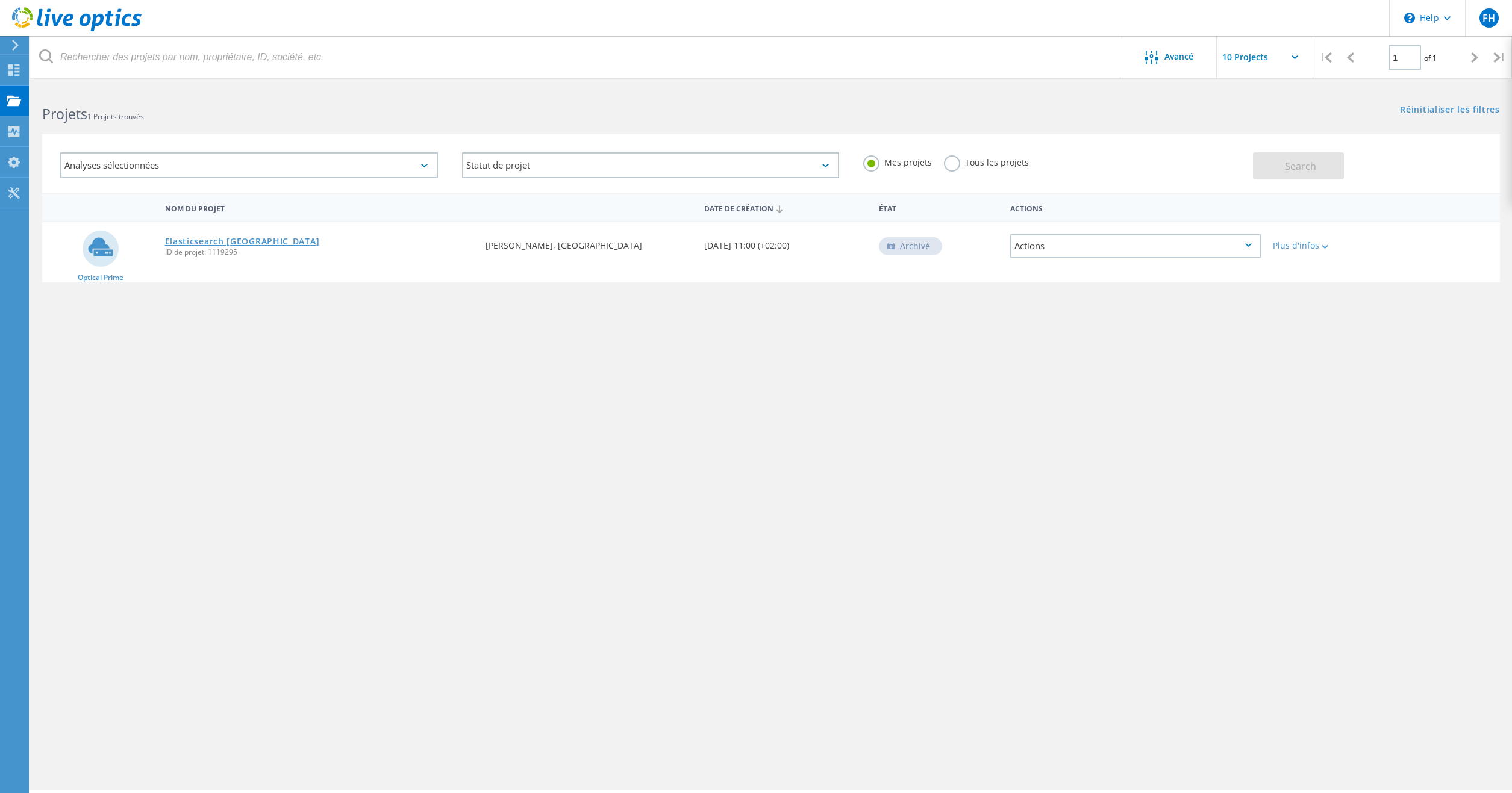
click at [215, 242] on link "Elasticsearch [GEOGRAPHIC_DATA]" at bounding box center [242, 241] width 155 height 9
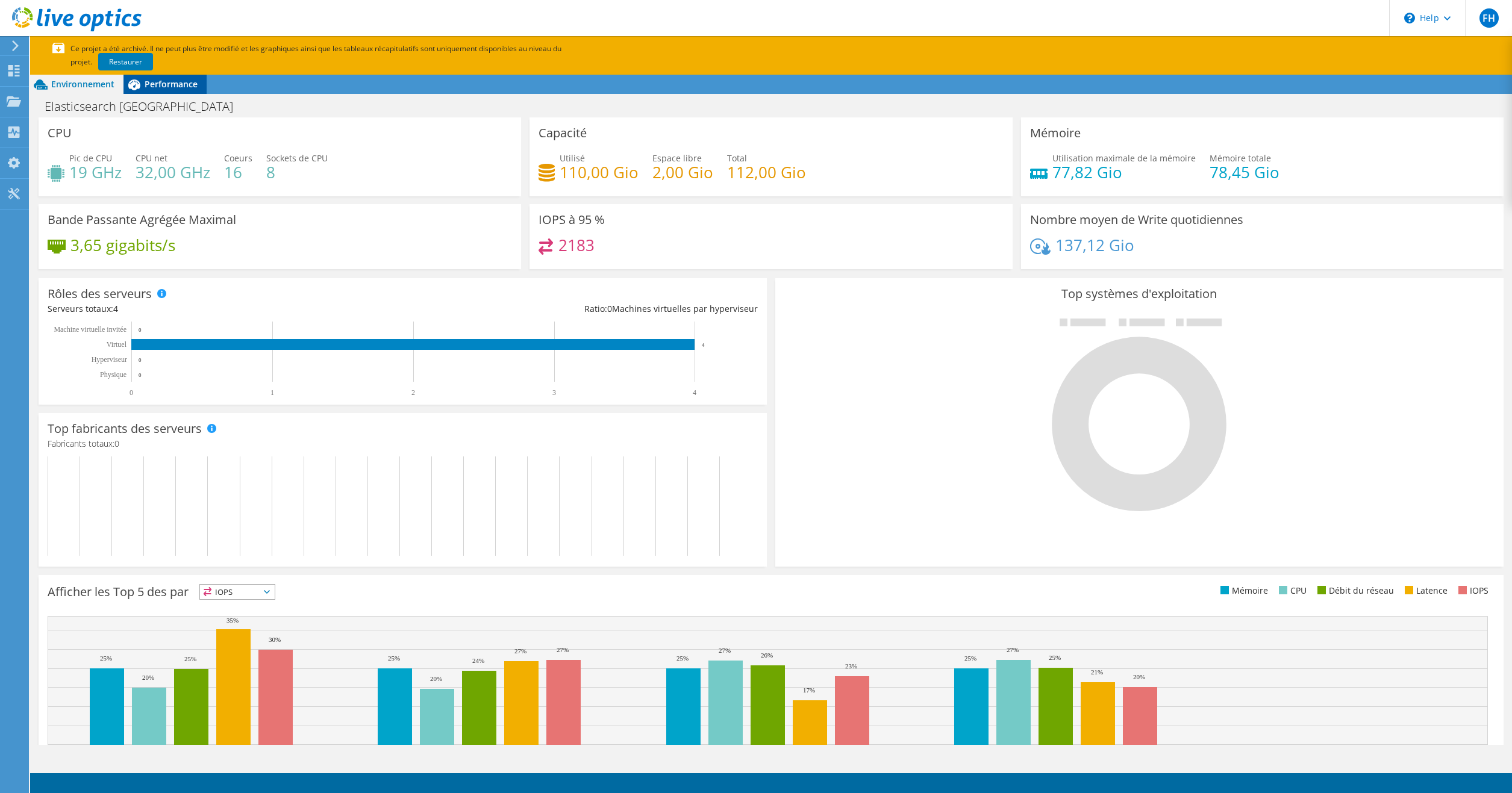
click at [188, 87] on span "Performance" at bounding box center [171, 84] width 53 height 11
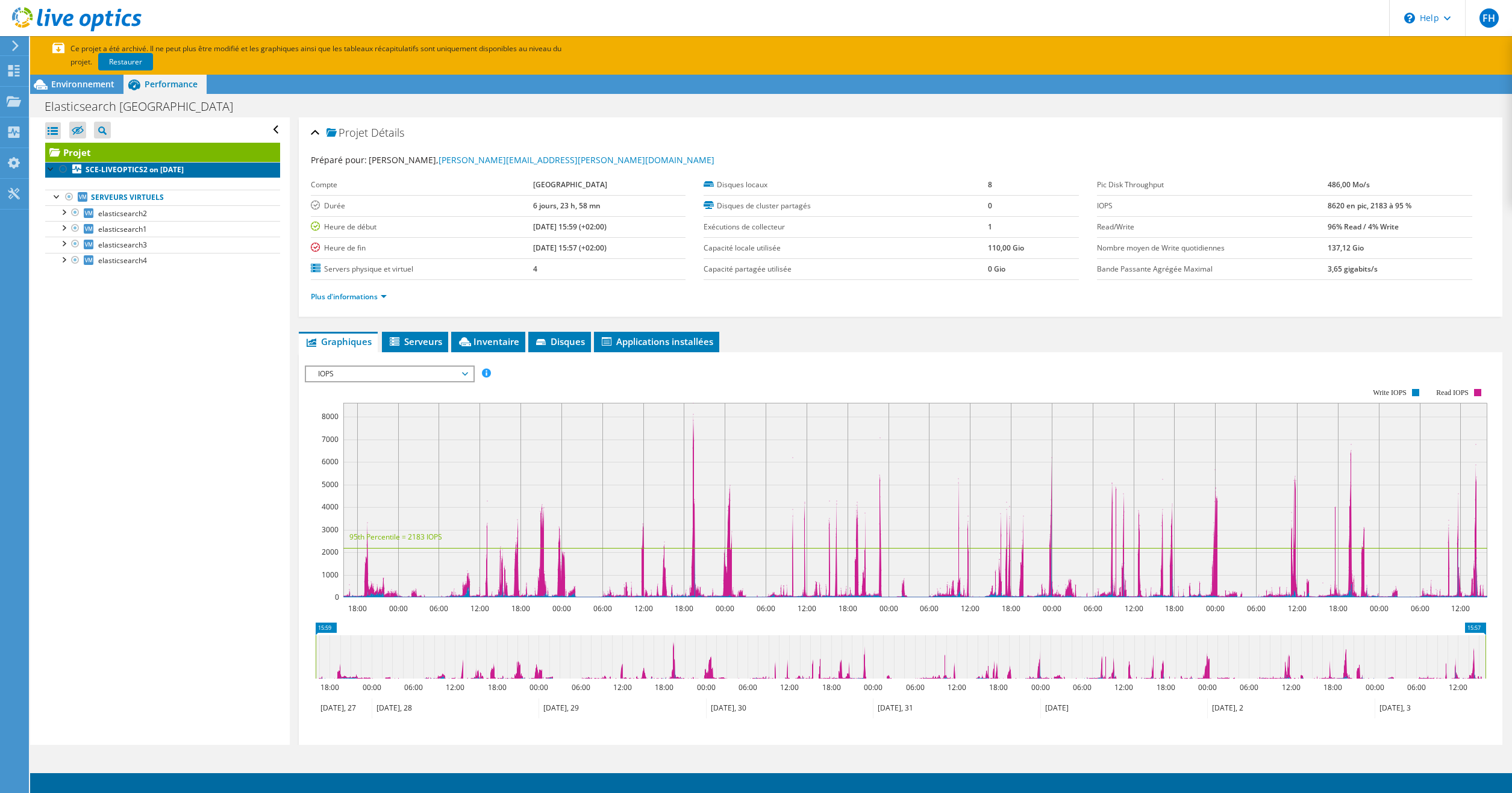
click at [145, 170] on b "SCE-LIVEOPTICS2 on 8/24/2020" at bounding box center [134, 170] width 98 height 11
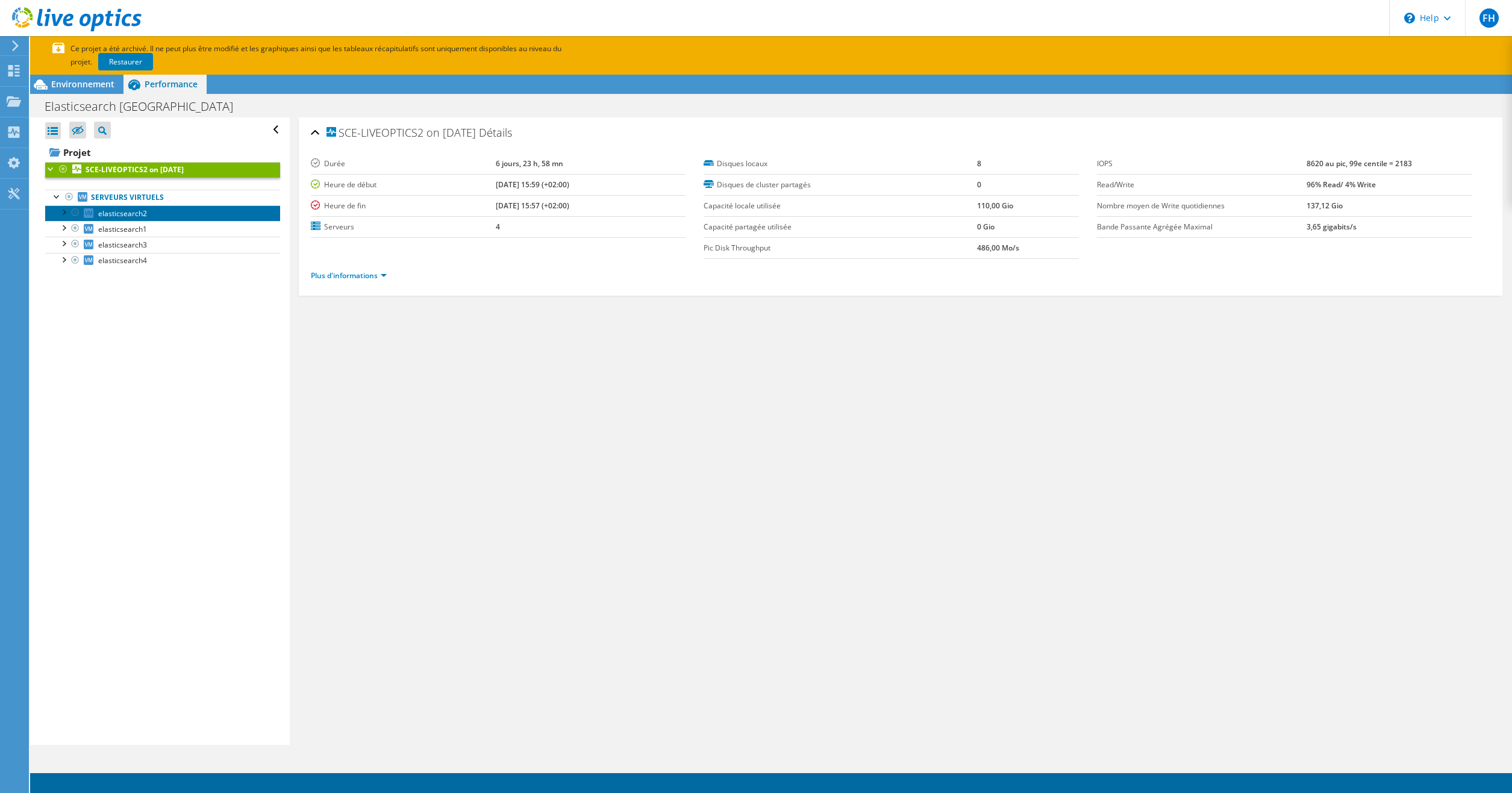
click at [130, 211] on span "elasticsearch2" at bounding box center [122, 214] width 49 height 11
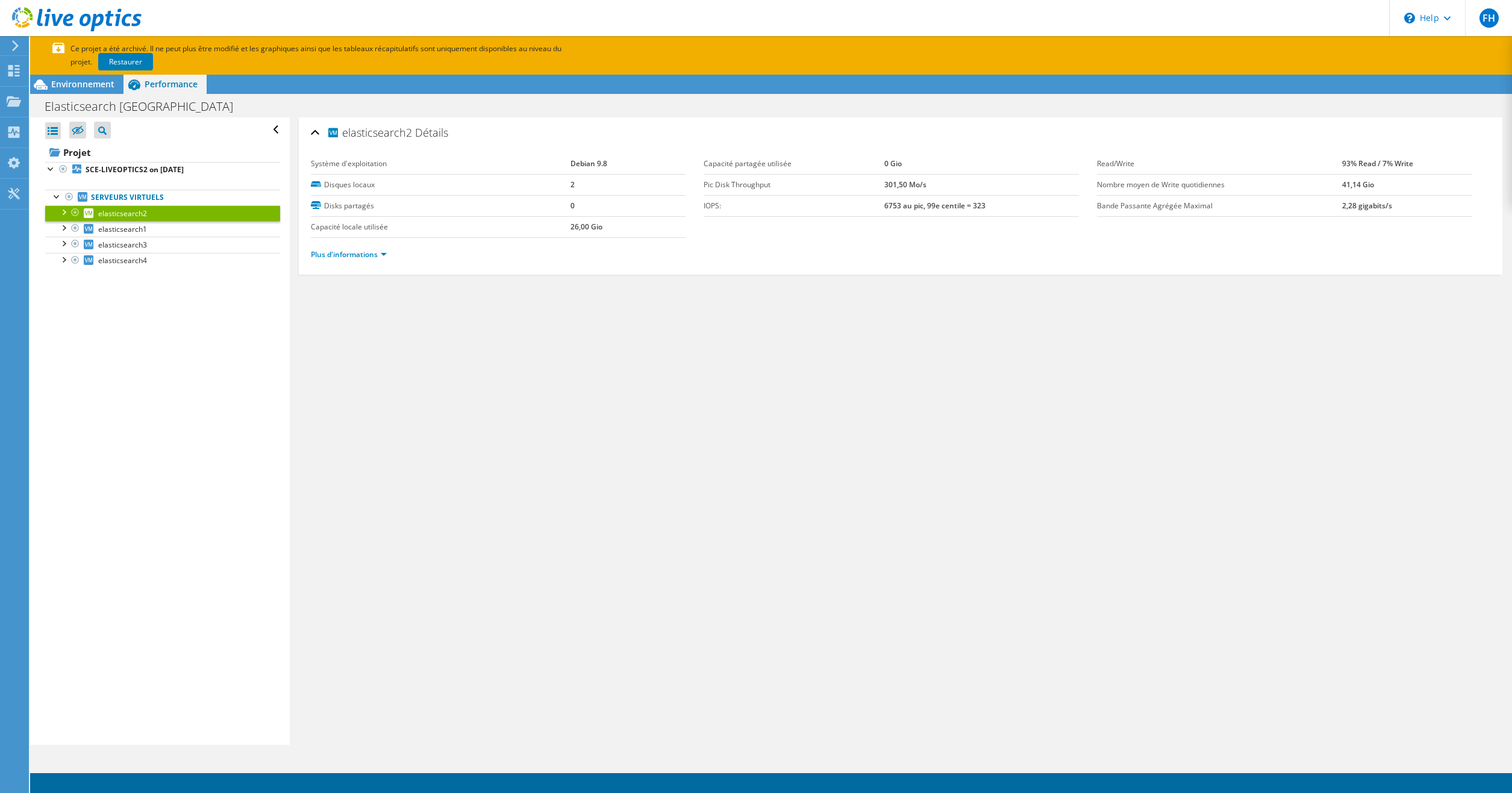
click at [61, 211] on div at bounding box center [63, 211] width 12 height 12
click at [116, 228] on link "sda" at bounding box center [162, 229] width 235 height 16
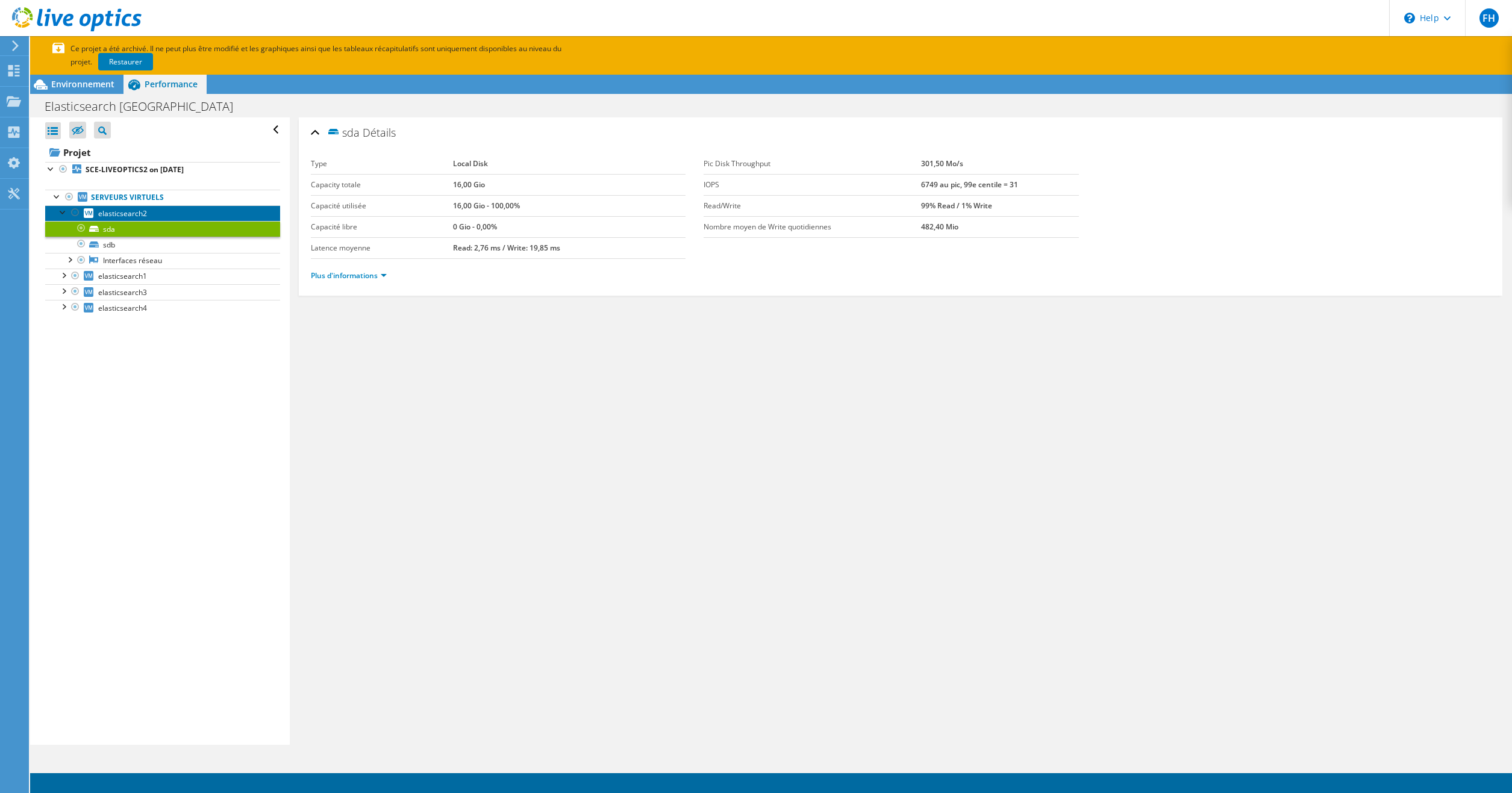
click at [123, 214] on span "elasticsearch2" at bounding box center [122, 214] width 49 height 11
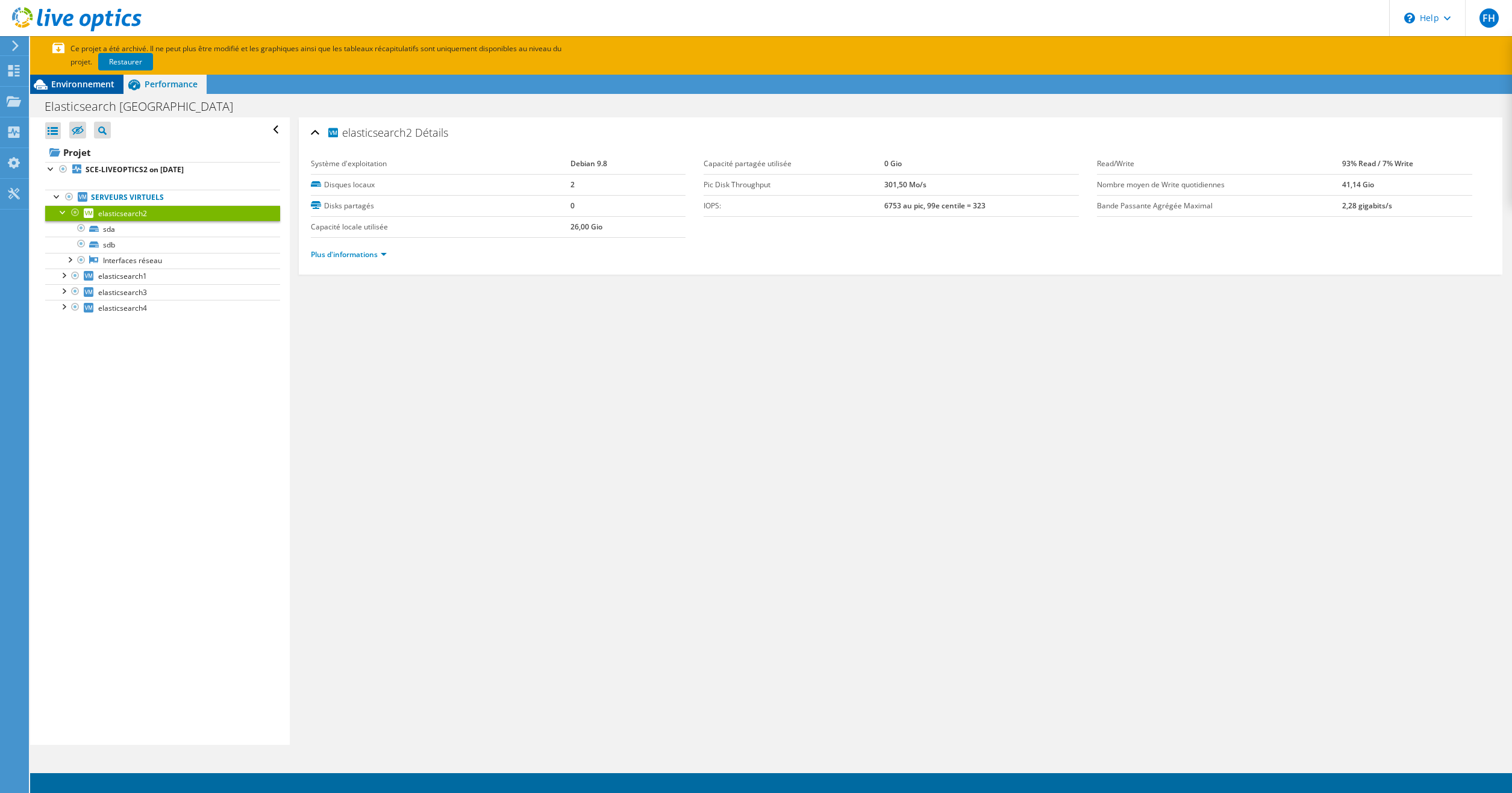
click at [89, 81] on span "Environnement" at bounding box center [83, 84] width 63 height 11
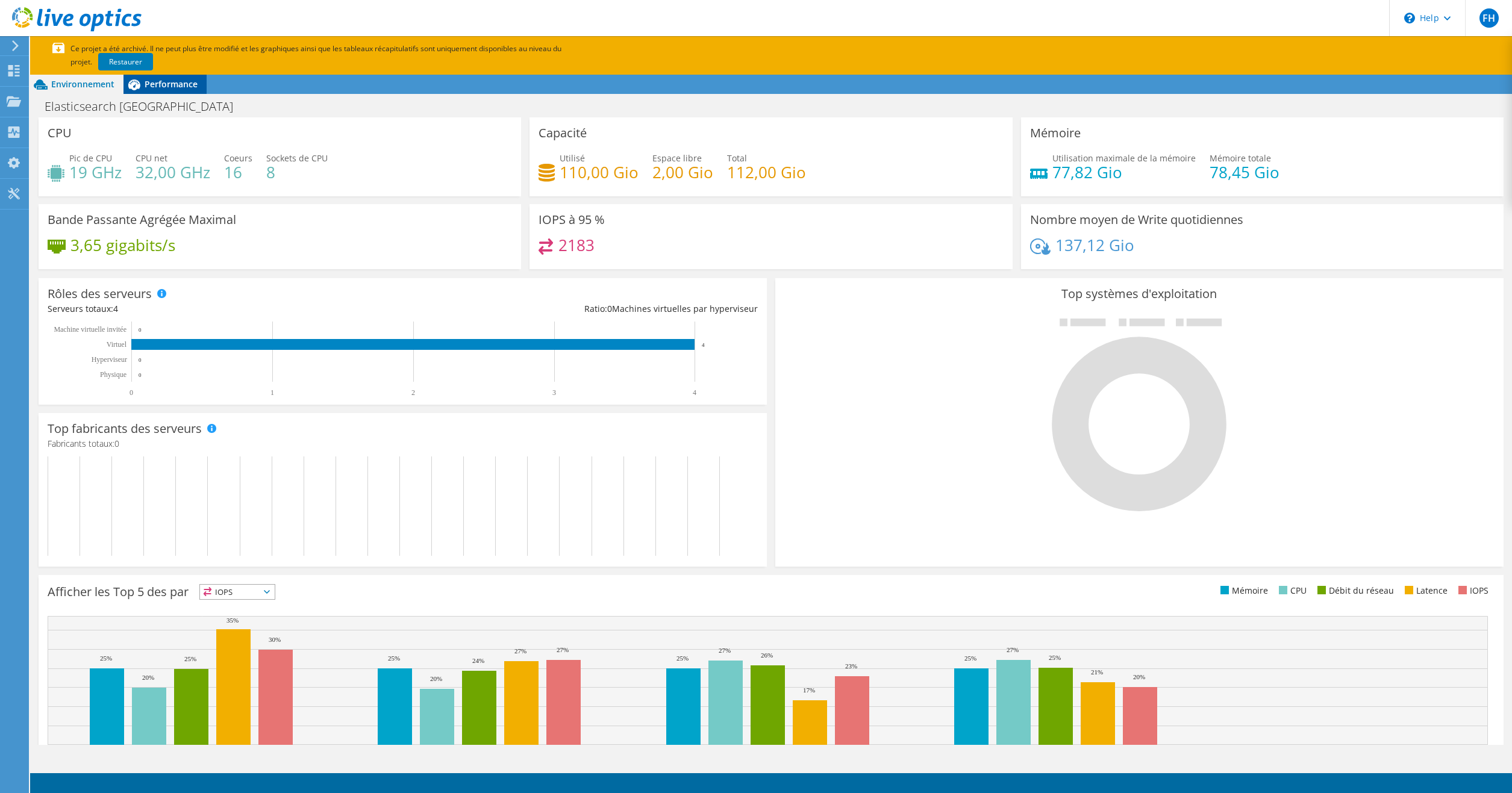
click at [164, 79] on span "Performance" at bounding box center [171, 84] width 53 height 11
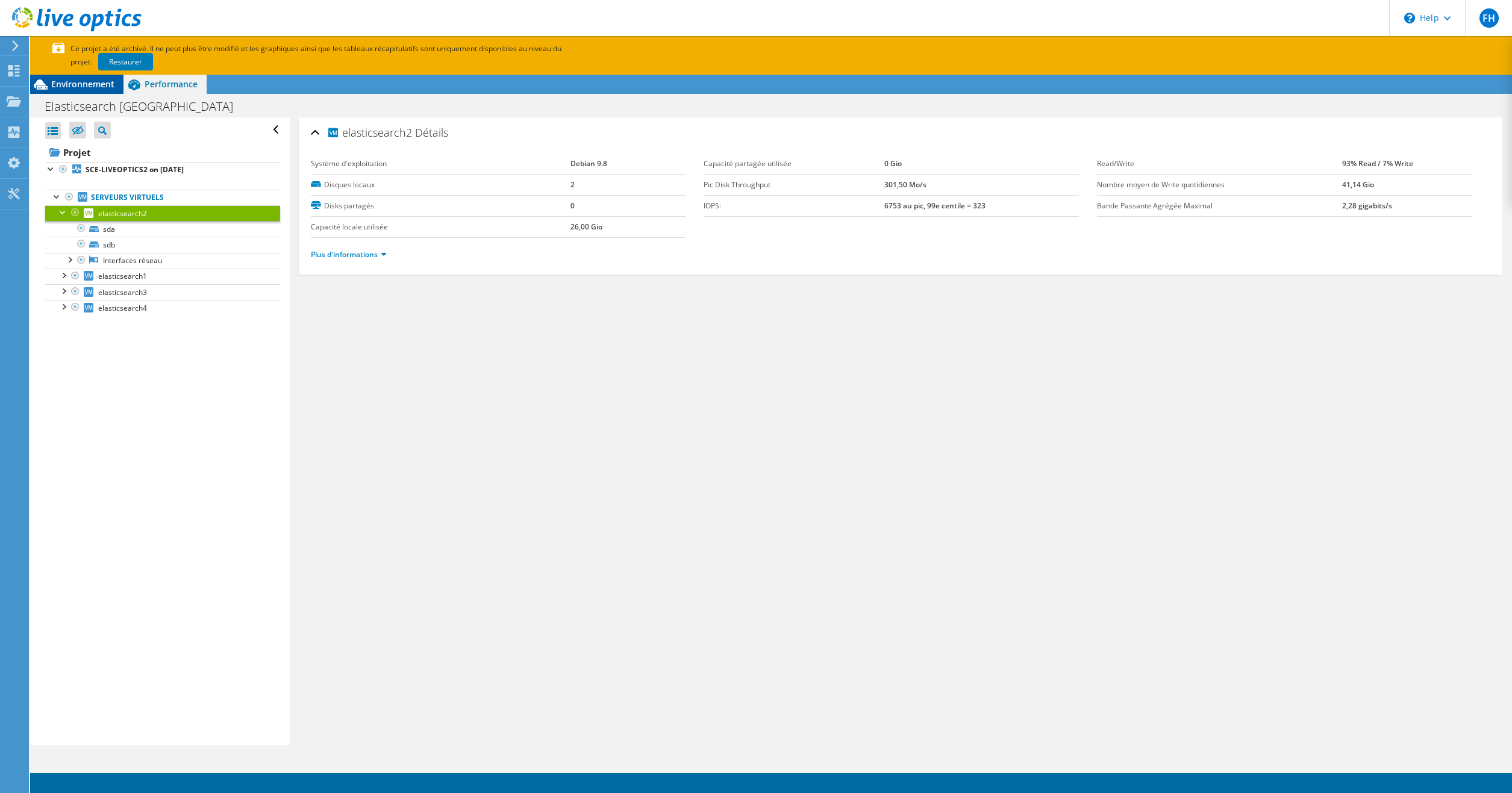
click at [84, 80] on span "Environnement" at bounding box center [83, 84] width 63 height 11
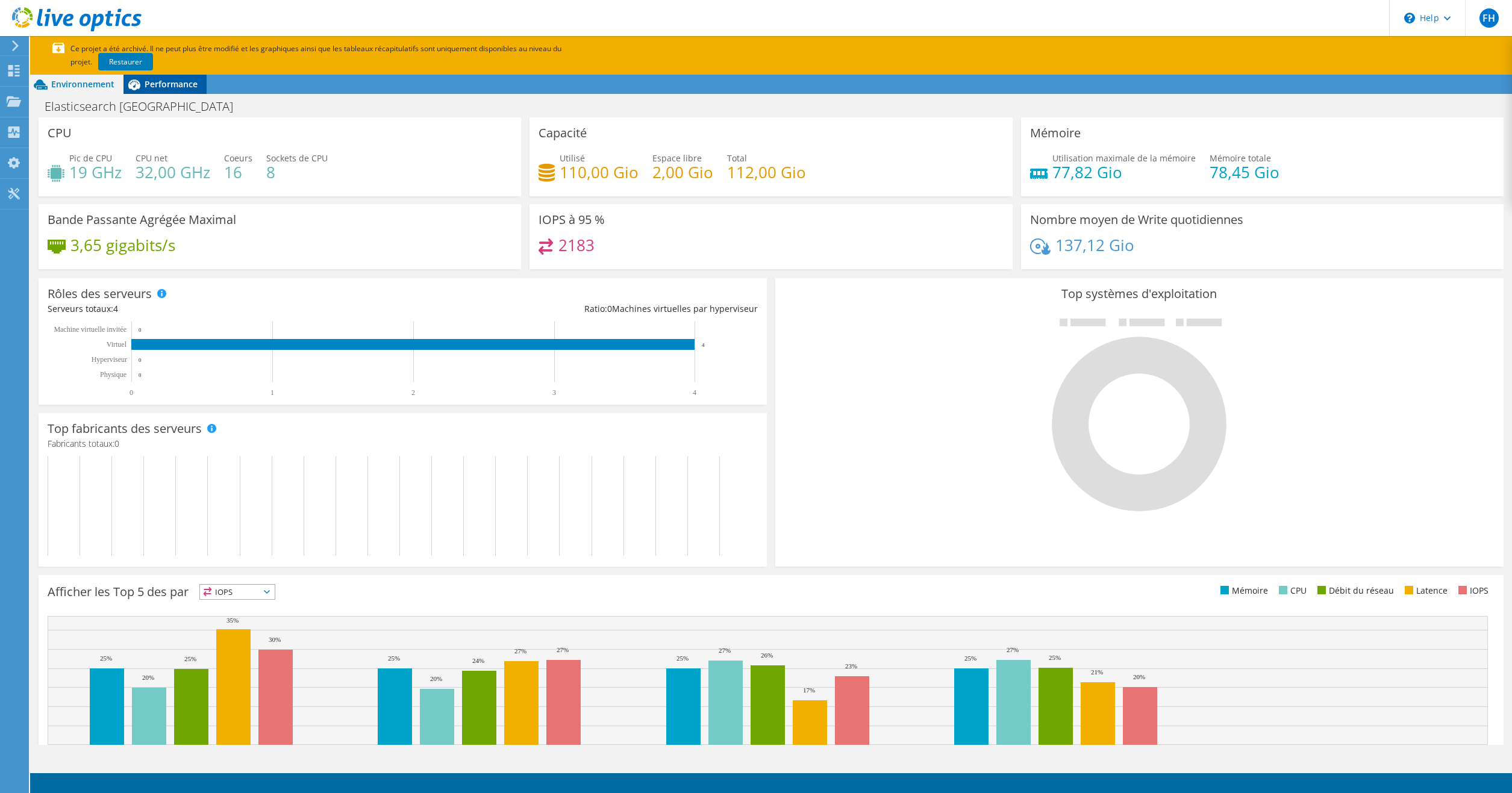
click at [164, 85] on span "Performance" at bounding box center [171, 84] width 53 height 11
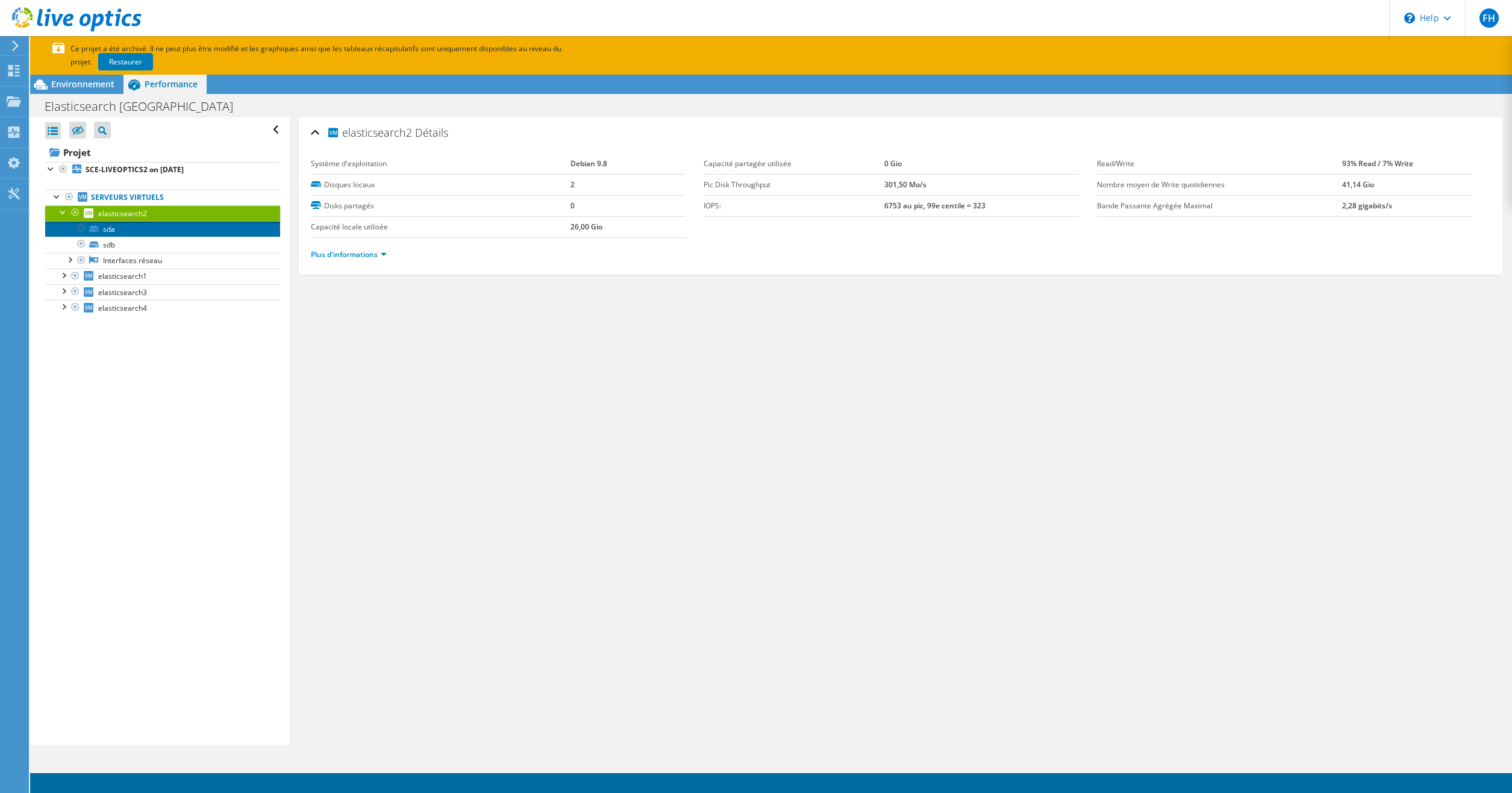
click at [111, 229] on link "sda" at bounding box center [162, 229] width 235 height 16
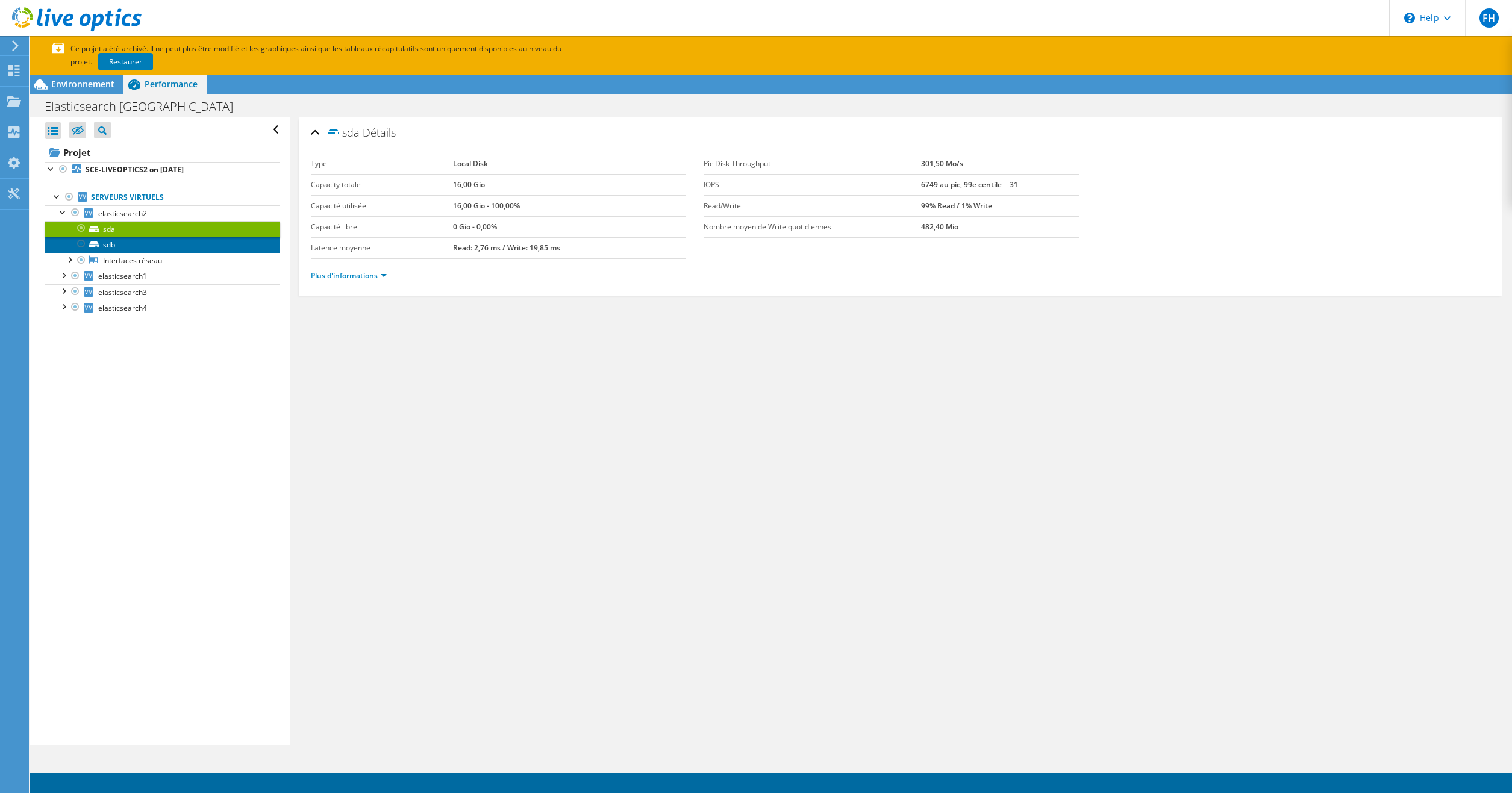
click at [110, 242] on link "sdb" at bounding box center [162, 245] width 235 height 16
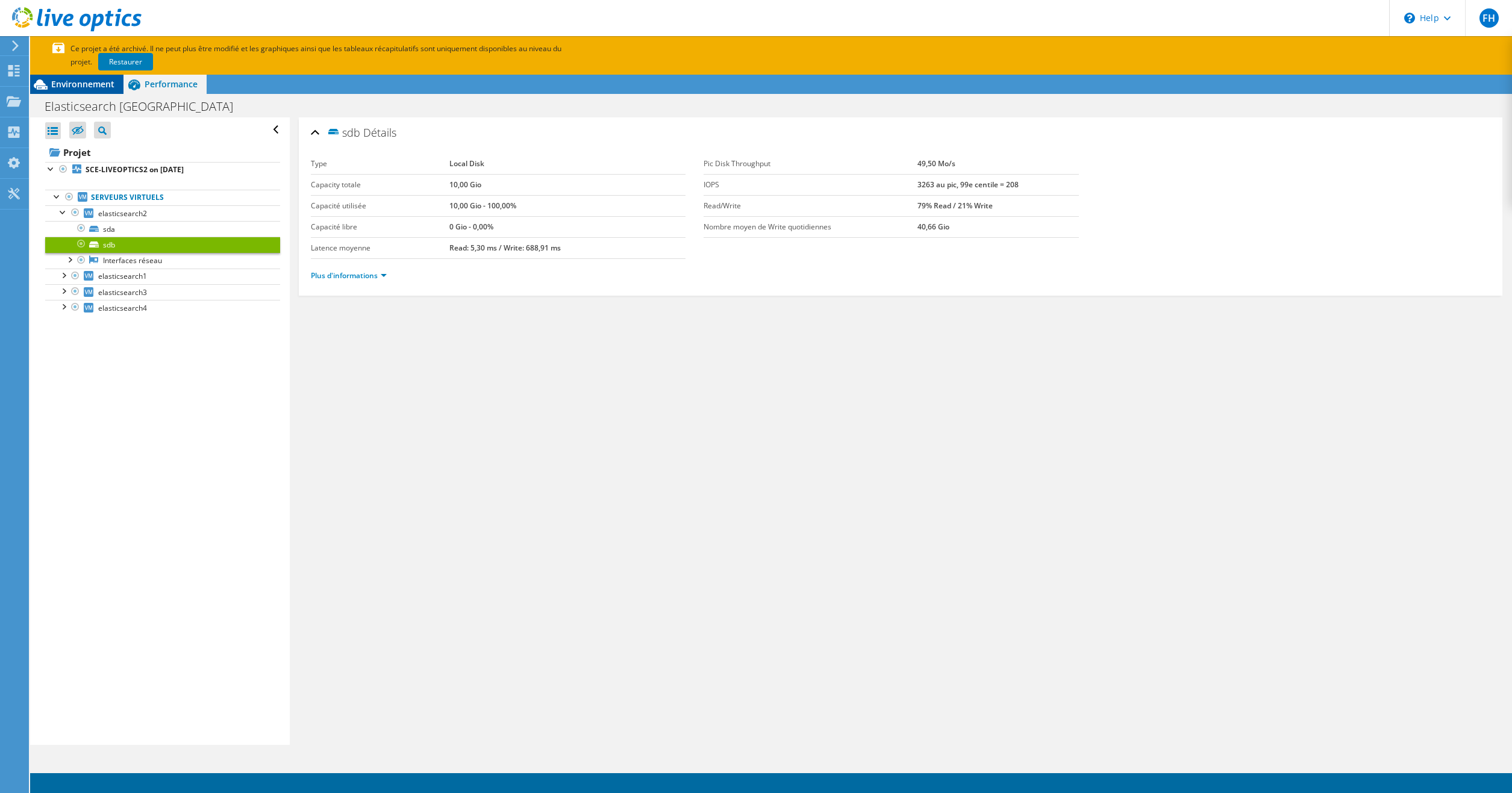
click at [79, 82] on span "Environnement" at bounding box center [83, 84] width 63 height 11
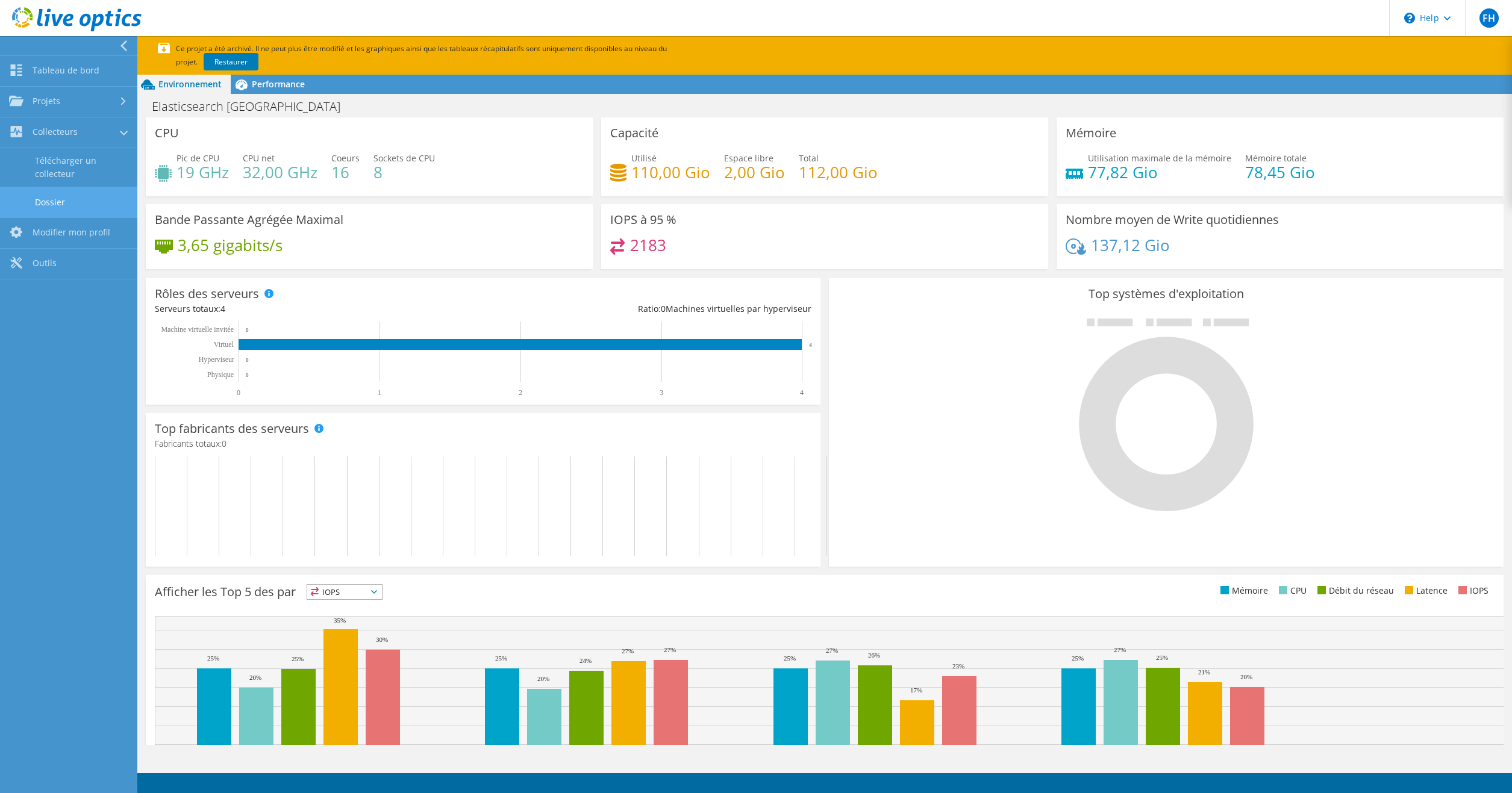
click at [63, 201] on link "Dossier" at bounding box center [68, 202] width 137 height 31
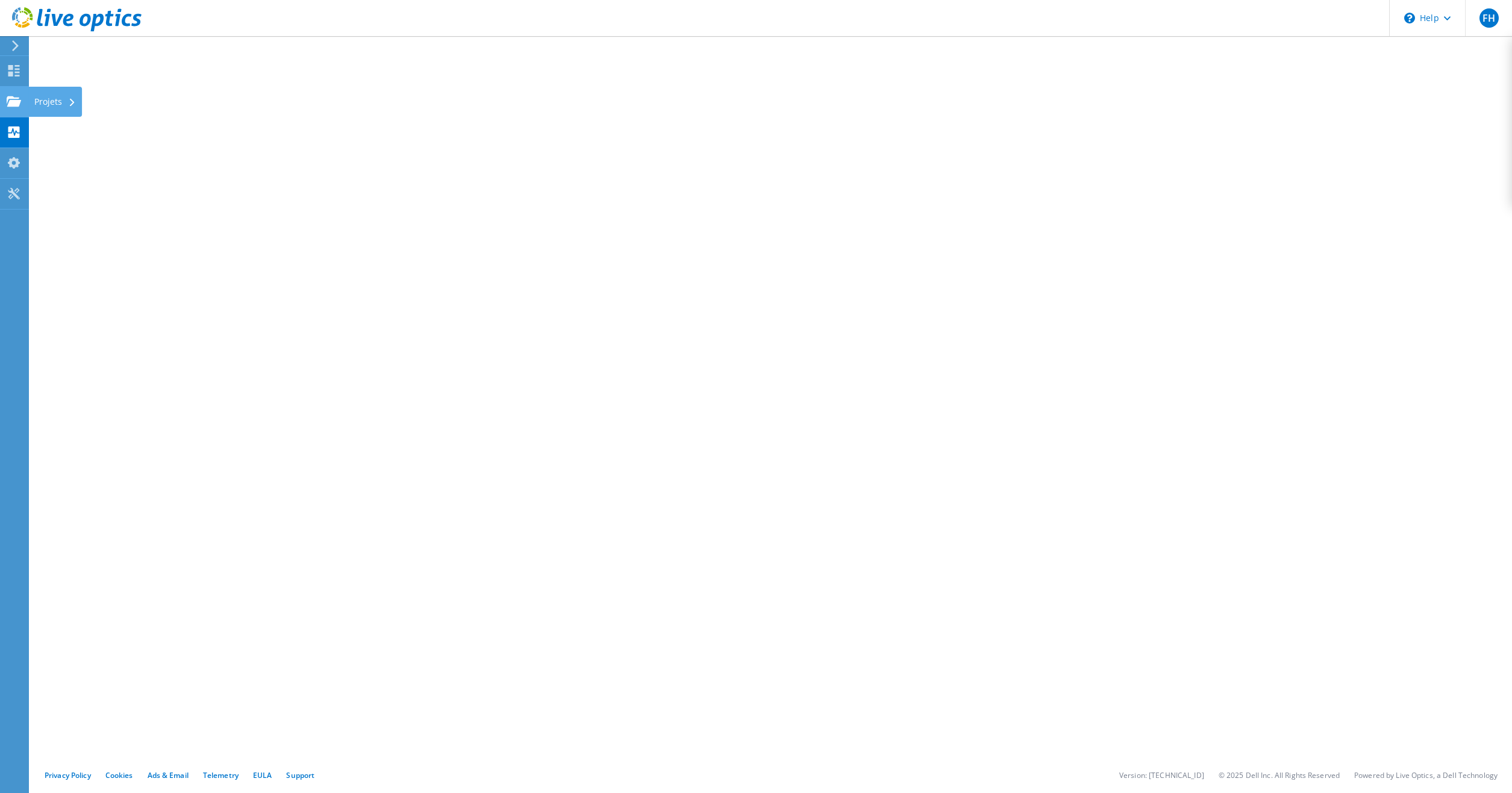
click at [46, 97] on div "Projets" at bounding box center [55, 102] width 54 height 30
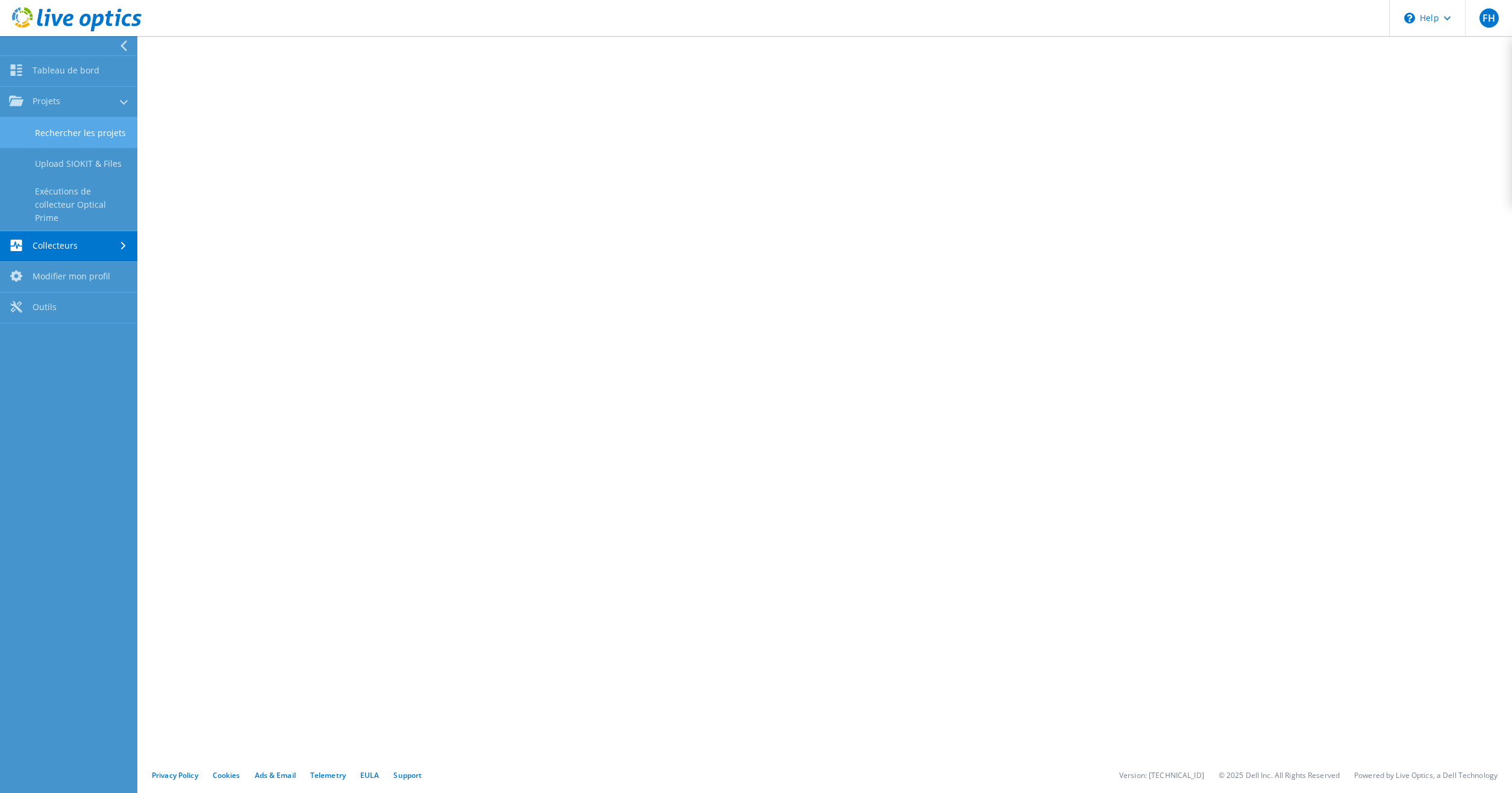
click at [100, 129] on link "Rechercher les projets" at bounding box center [68, 133] width 137 height 31
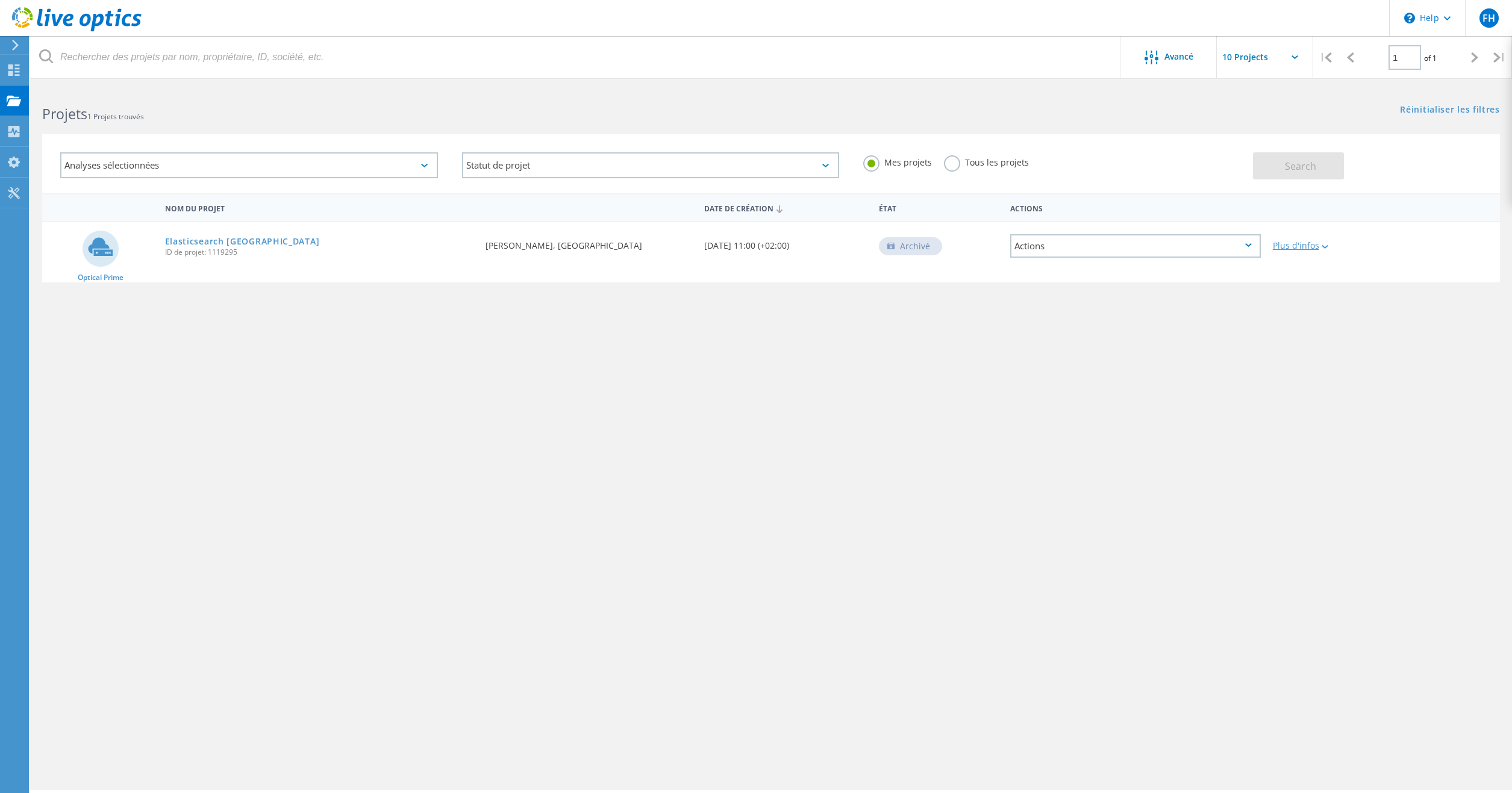
click at [1325, 245] on div at bounding box center [1324, 246] width 9 height 7
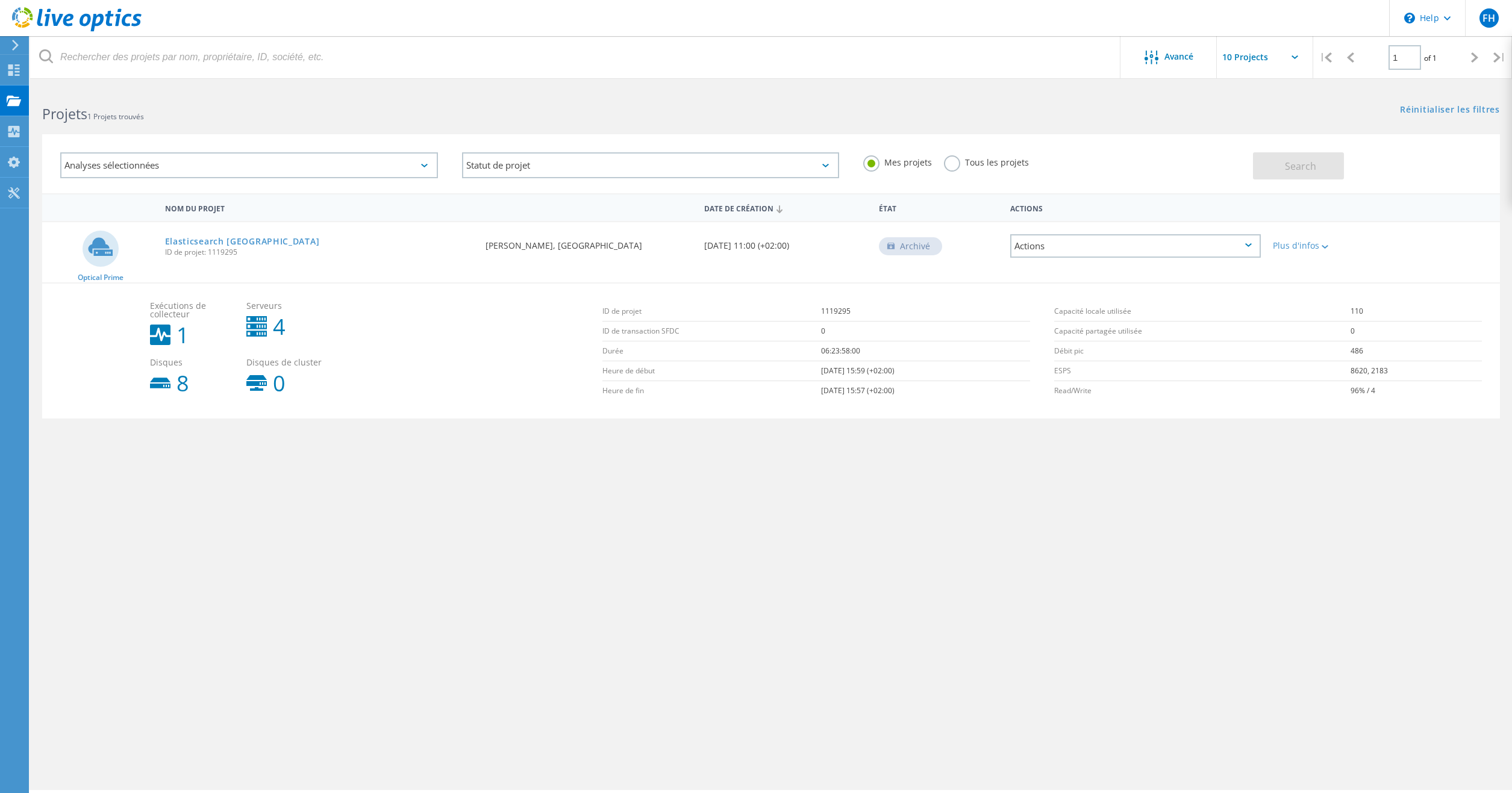
click at [1219, 252] on div "Actions" at bounding box center [1135, 246] width 251 height 24
click at [1033, 249] on div "Partager" at bounding box center [1135, 246] width 248 height 18
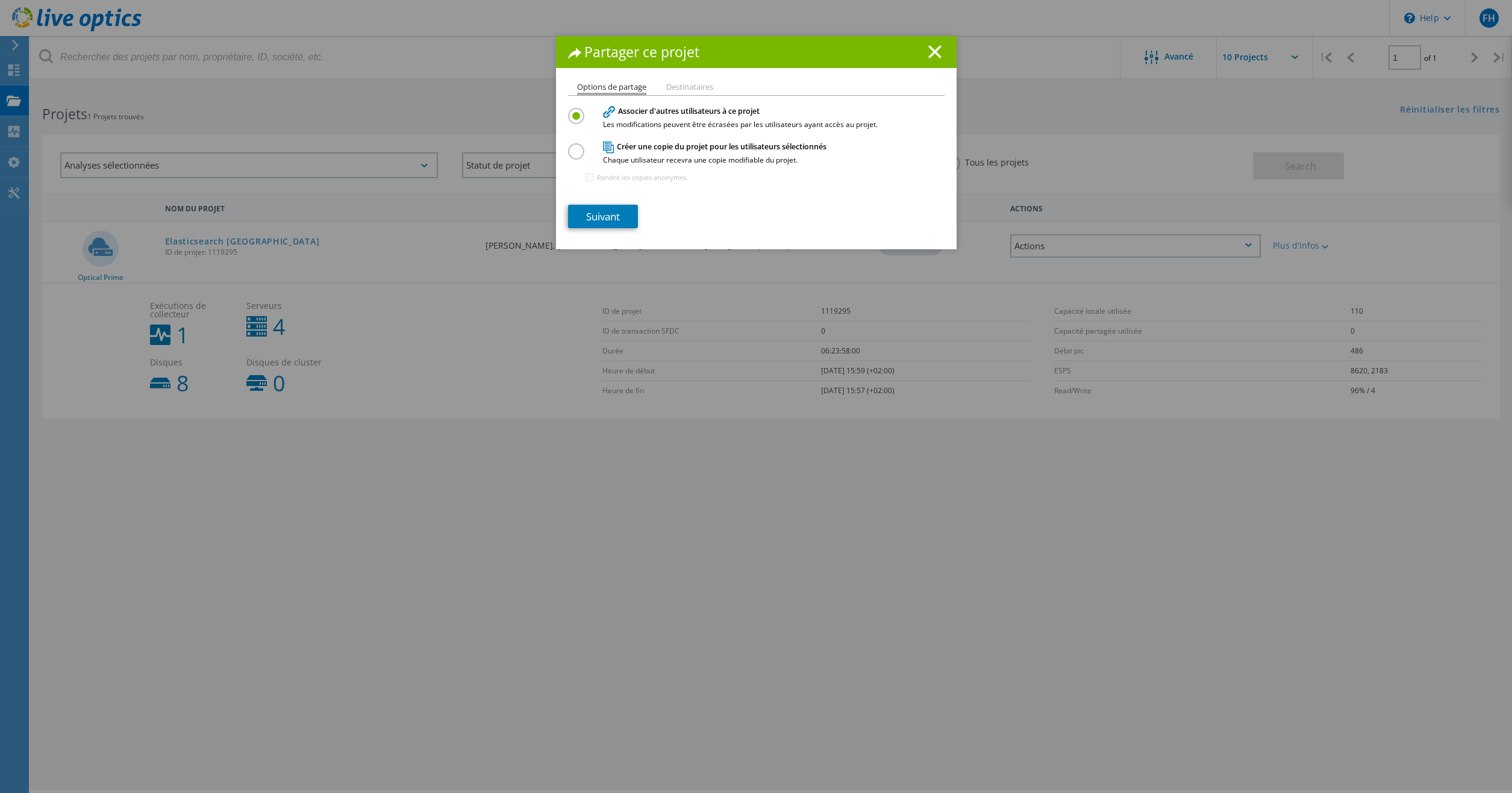
click at [687, 87] on li "Destinataires" at bounding box center [689, 87] width 47 height 10
click at [599, 214] on link "Suivant" at bounding box center [603, 216] width 70 height 24
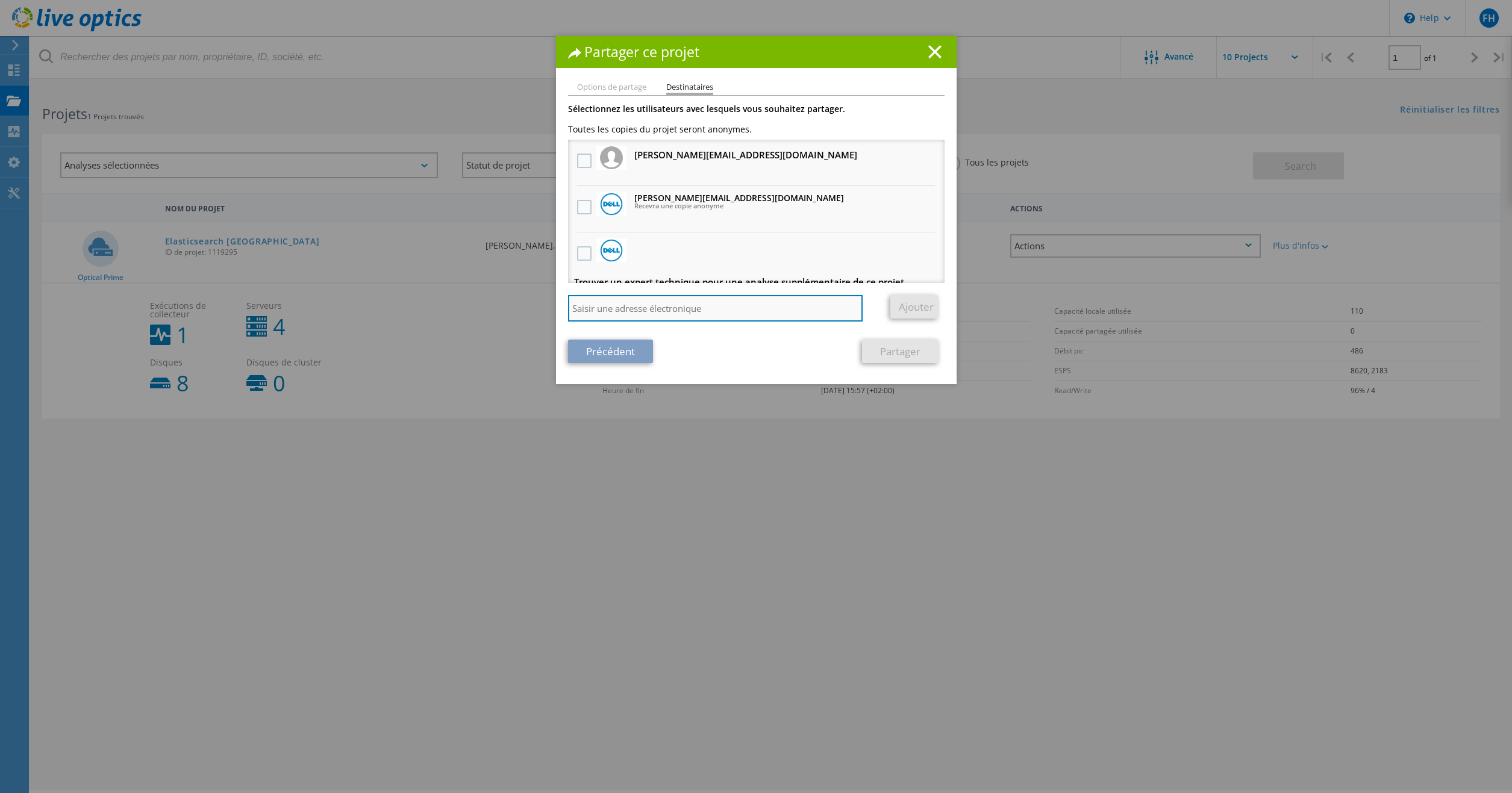
click at [640, 316] on input "search" at bounding box center [716, 308] width 295 height 26
type input "anthony.maubert@univ-tours.fr"
click at [906, 307] on link "Ajouter" at bounding box center [914, 307] width 47 height 24
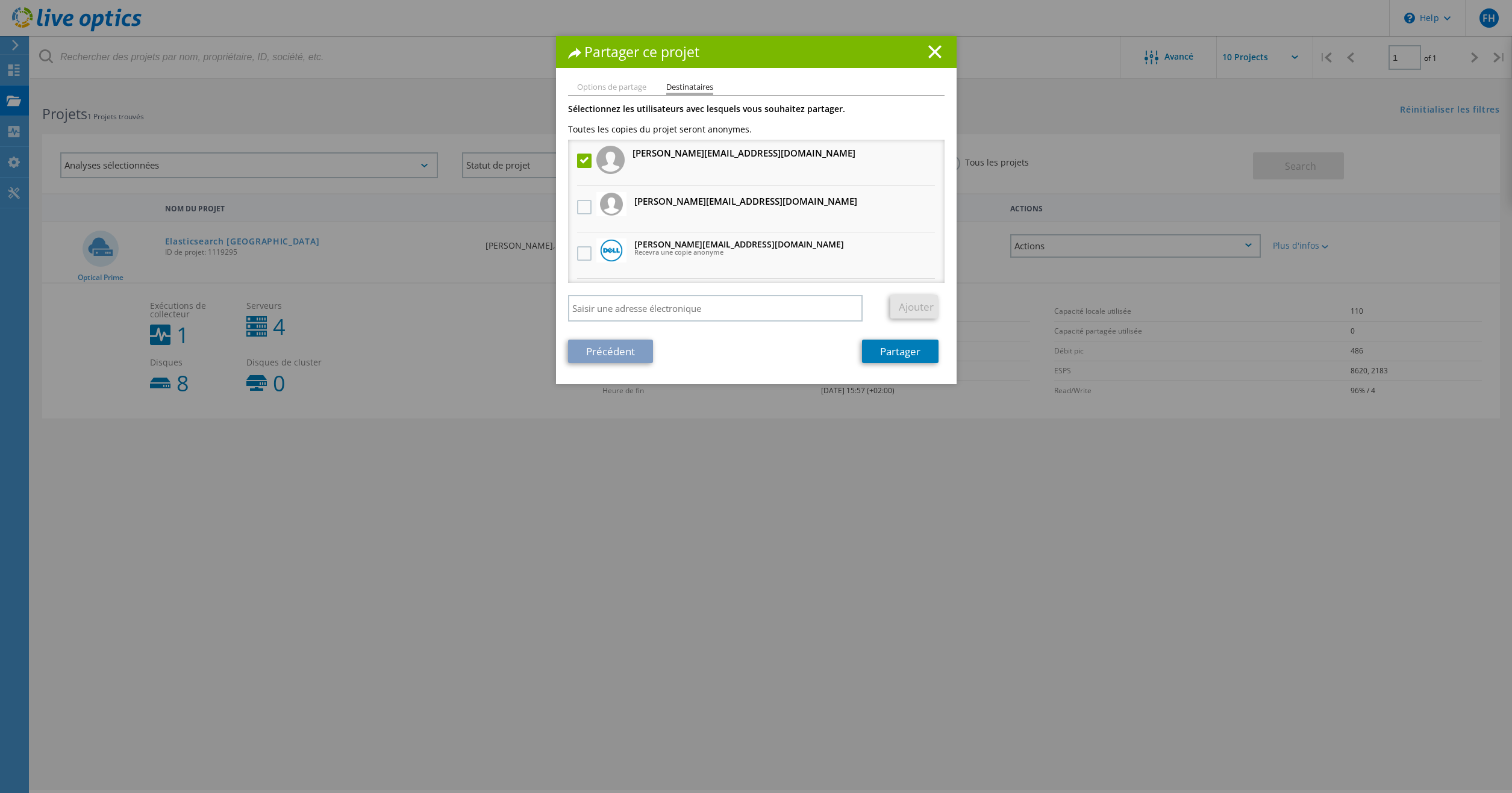
click at [611, 87] on li "Options de partage" at bounding box center [611, 87] width 69 height 10
click at [618, 353] on link "Précédent" at bounding box center [610, 351] width 85 height 24
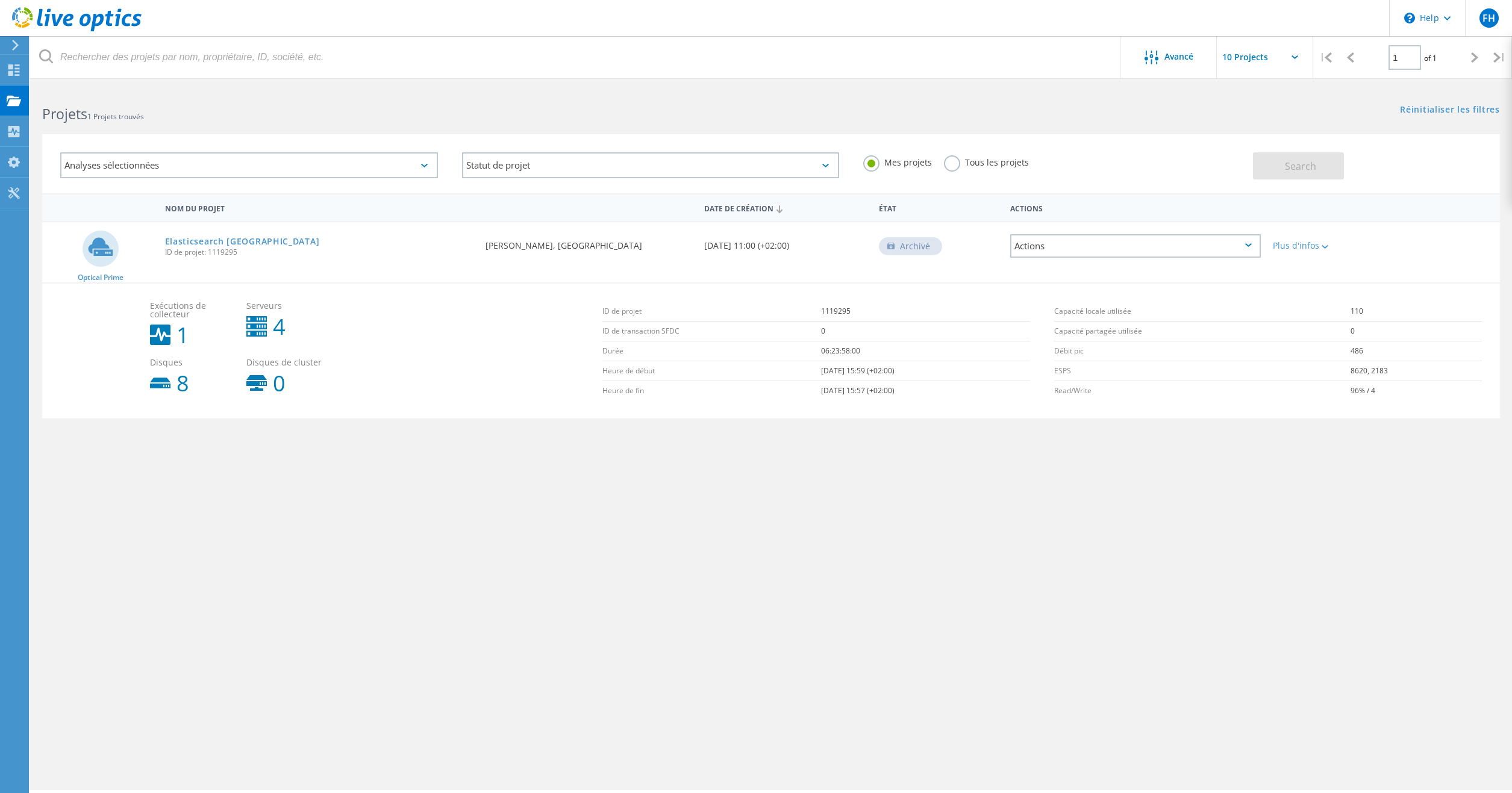
drag, startPoint x: 1287, startPoint y: 107, endPoint x: 1101, endPoint y: 105, distance: 186.0
click at [1285, 107] on div "Réinitialiser les filtres Afficher les filtres" at bounding box center [1141, 99] width 741 height 22
click at [1256, 239] on div "Actions" at bounding box center [1135, 246] width 251 height 24
click at [1057, 251] on div "Partager" at bounding box center [1135, 246] width 248 height 18
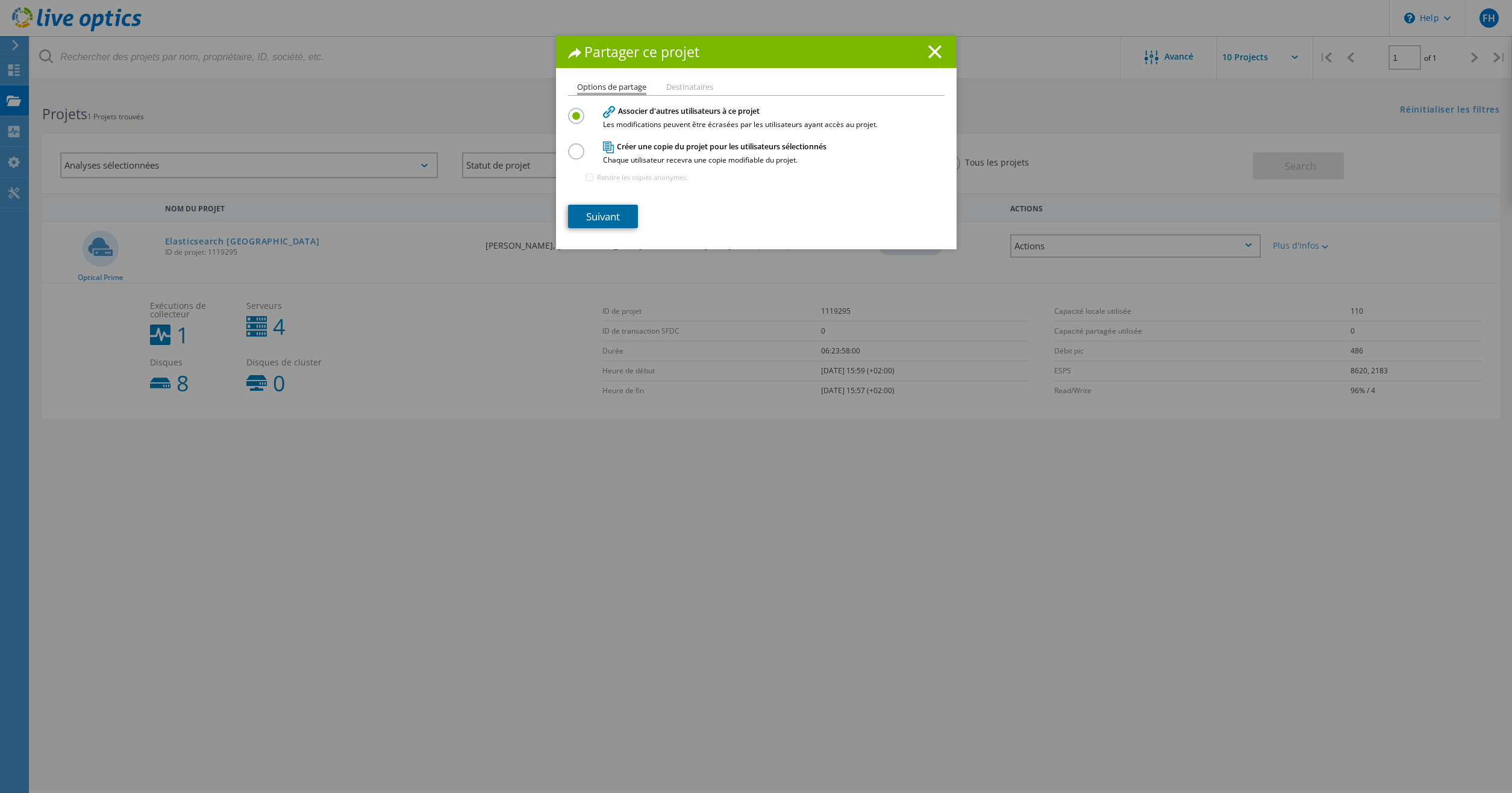
click at [616, 217] on link "Suivant" at bounding box center [603, 216] width 70 height 24
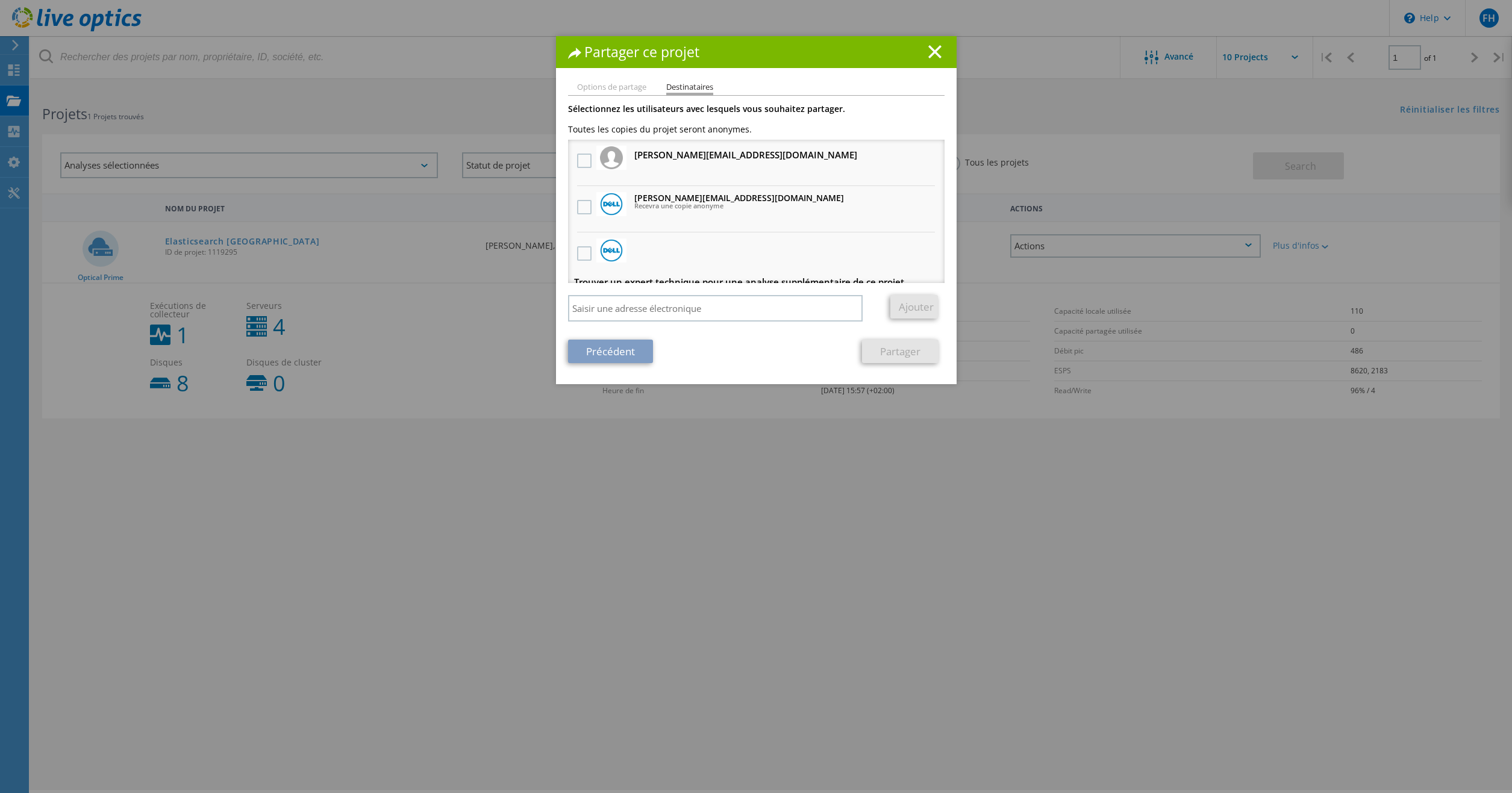
scroll to position [12, 0]
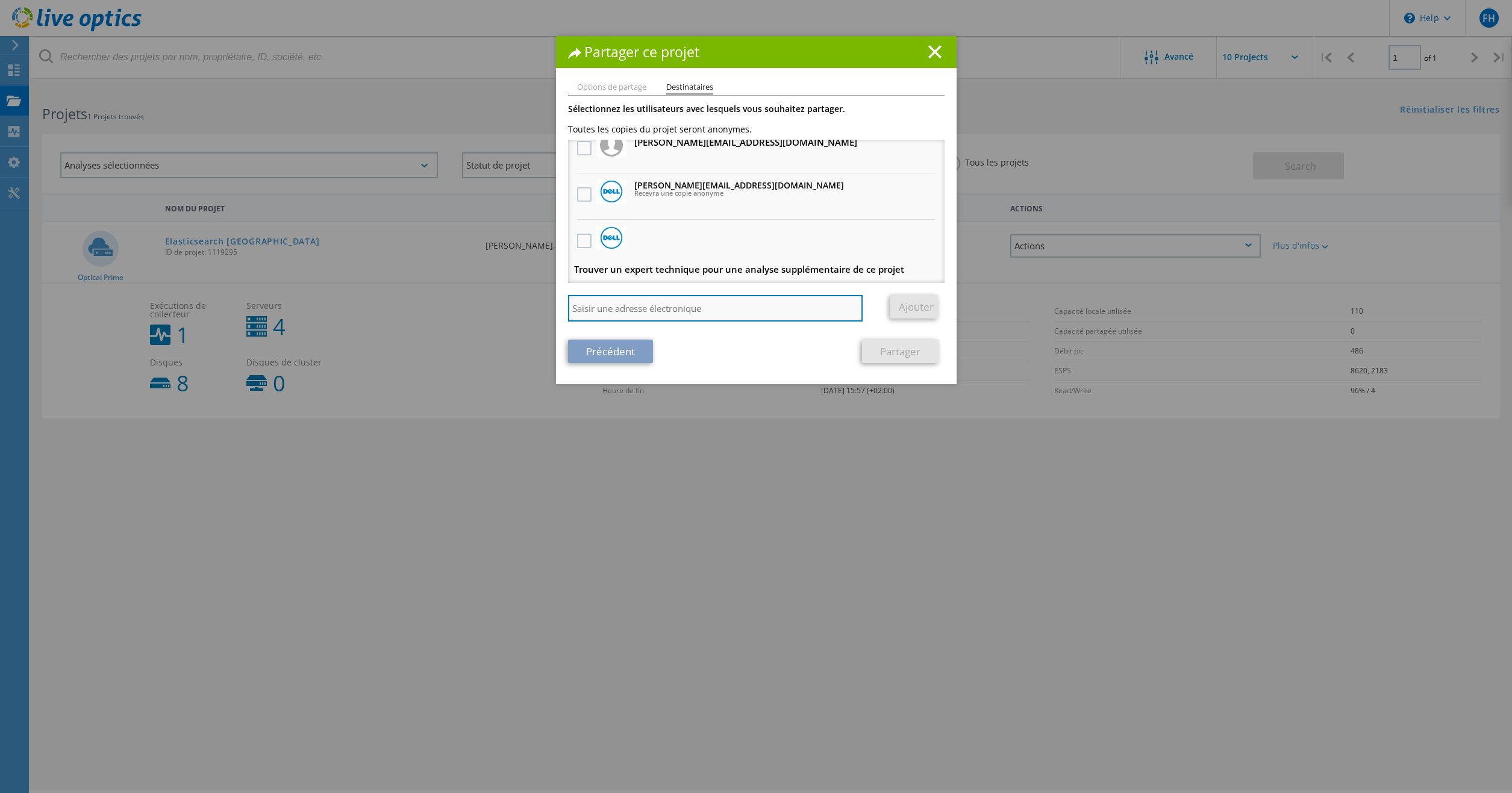
click at [696, 310] on input "search" at bounding box center [716, 308] width 295 height 26
click at [737, 316] on input "search" at bounding box center [716, 308] width 295 height 26
click at [764, 318] on input "anthony.maubert" at bounding box center [716, 308] width 295 height 26
type input "anthony.maubert@univ-tours.fr"
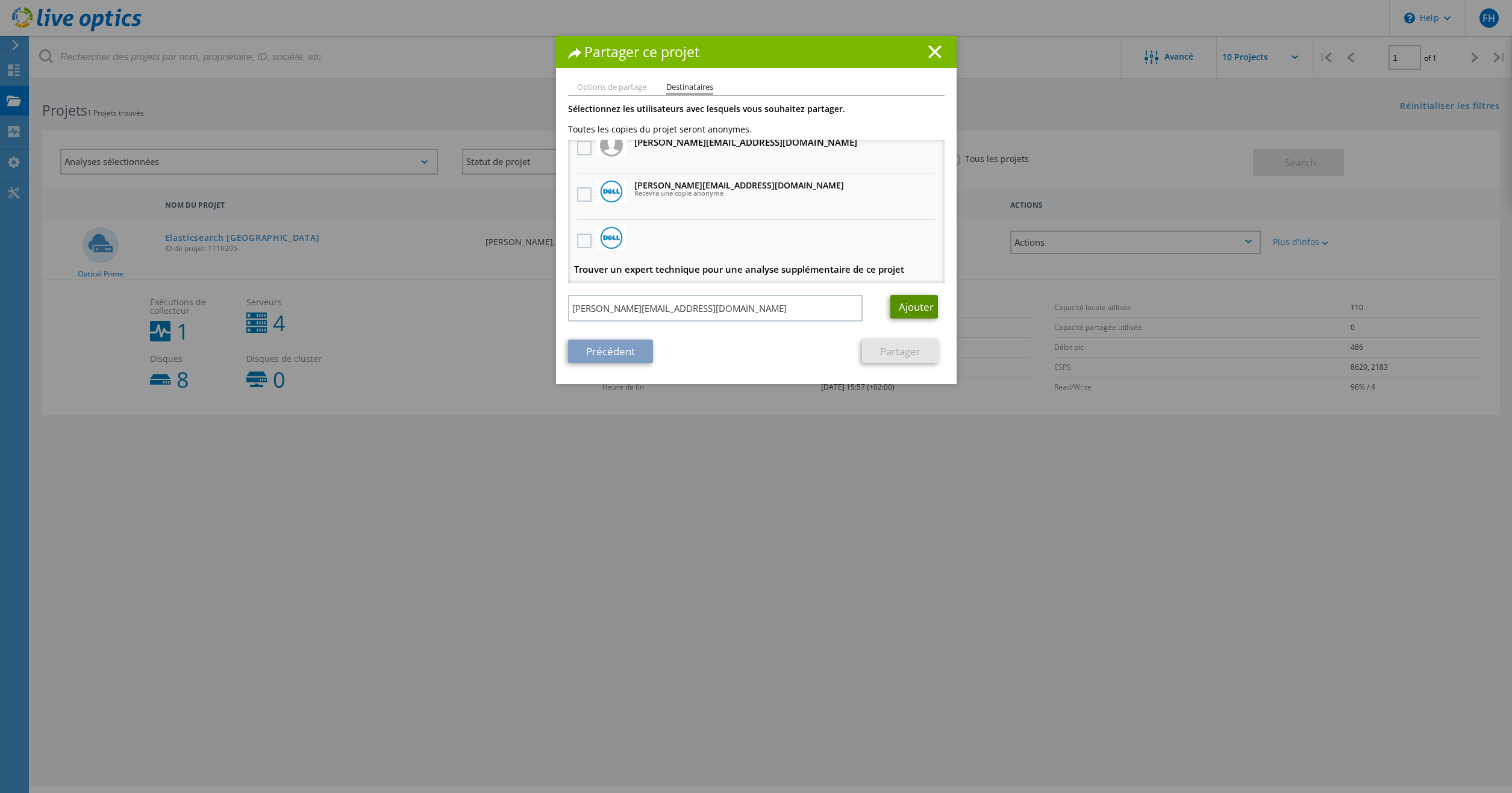
click at [910, 308] on link "Ajouter" at bounding box center [914, 307] width 47 height 24
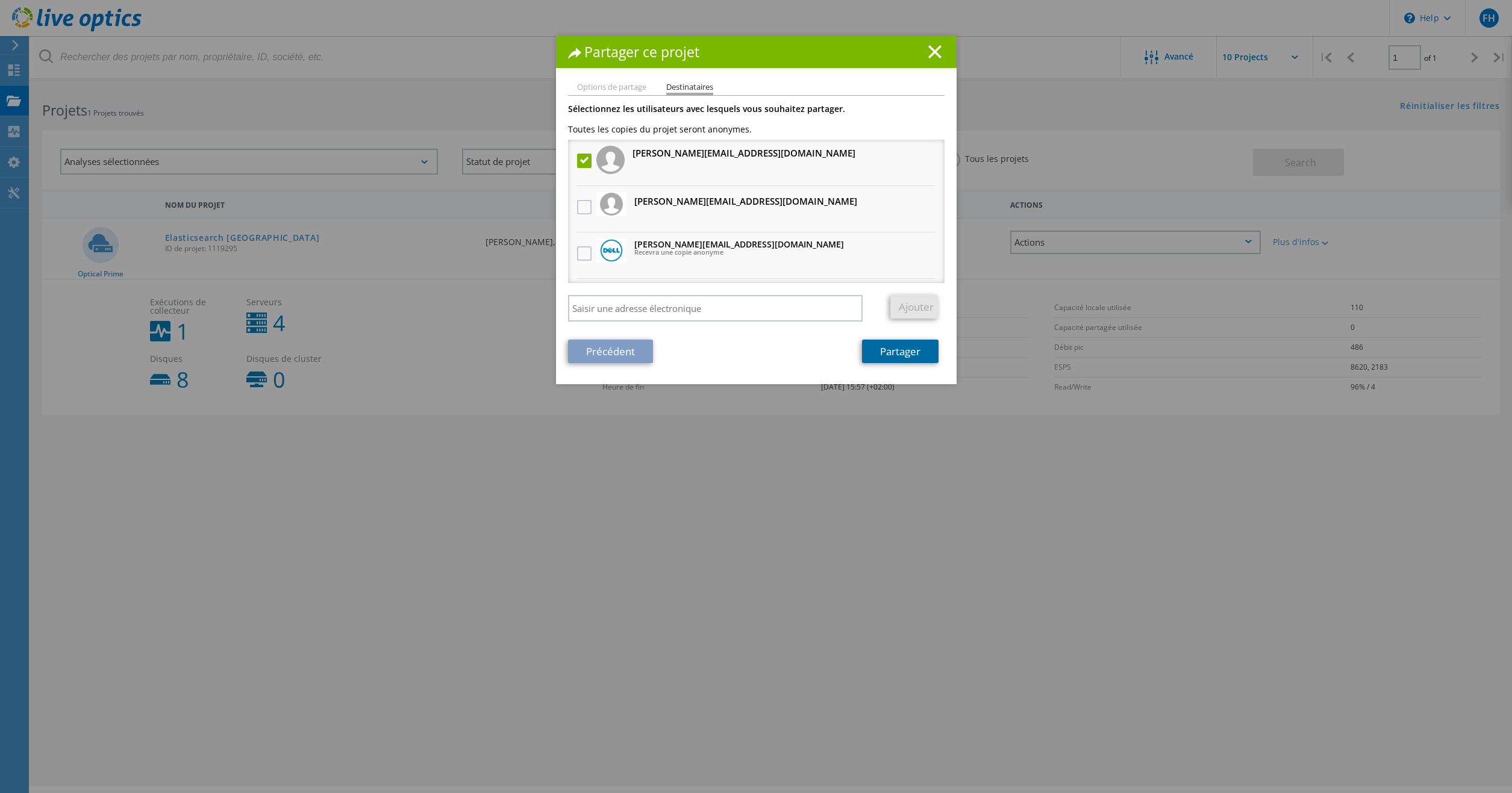
click at [899, 355] on link "Partager" at bounding box center [900, 351] width 76 height 24
click at [894, 354] on link "Partager" at bounding box center [900, 351] width 76 height 24
click at [588, 166] on label at bounding box center [585, 161] width 18 height 14
click at [0, 0] on input "checkbox" at bounding box center [0, 0] width 0 height 0
click at [588, 164] on label at bounding box center [585, 161] width 18 height 14
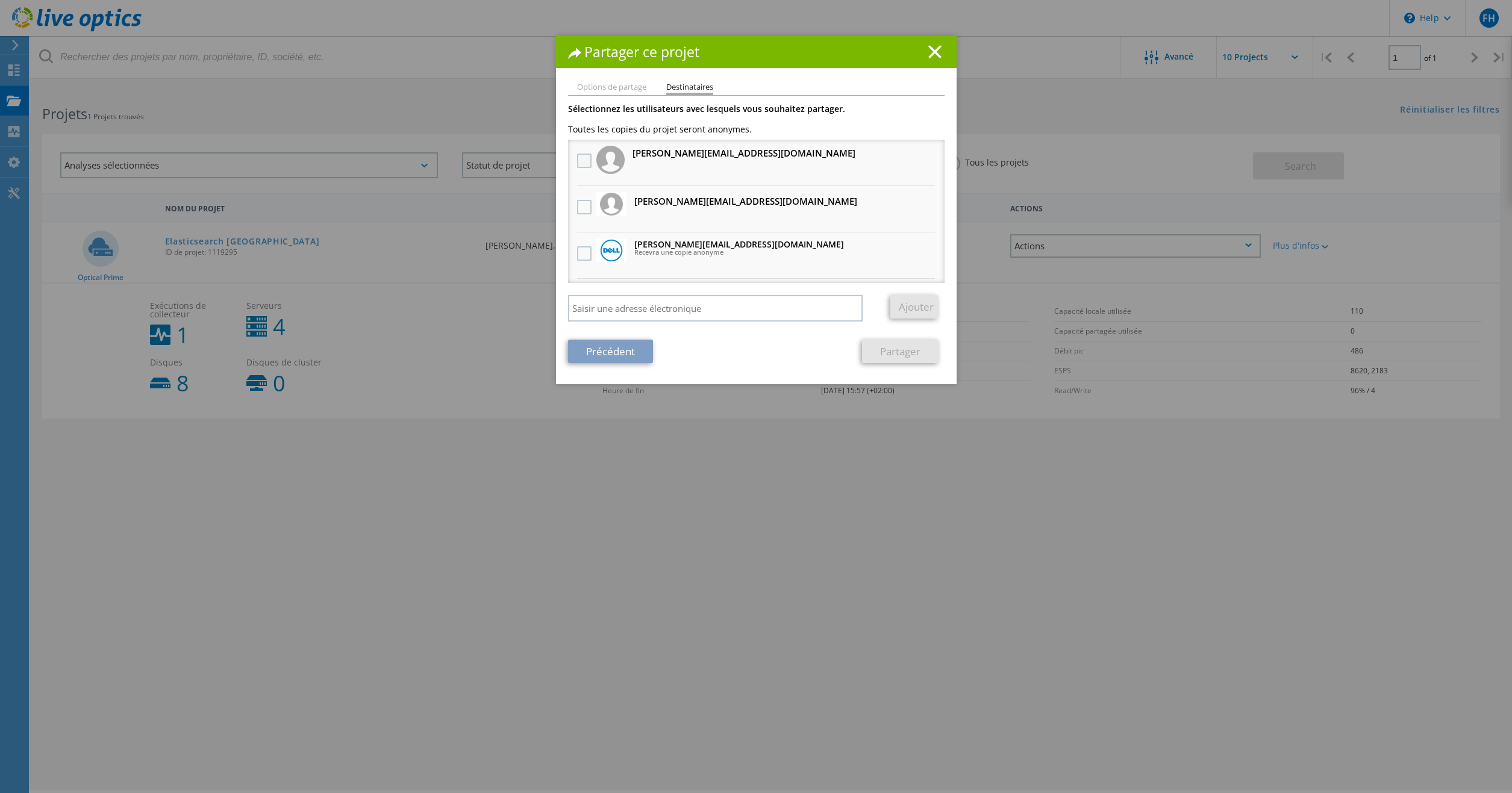
click at [0, 0] on input "checkbox" at bounding box center [0, 0] width 0 height 0
click at [698, 164] on li "anthony.maubert@univ-tours.fr" at bounding box center [756, 162] width 376 height 47
click at [888, 355] on link "Partager" at bounding box center [900, 351] width 76 height 24
click at [625, 347] on link "Précédent" at bounding box center [610, 351] width 85 height 24
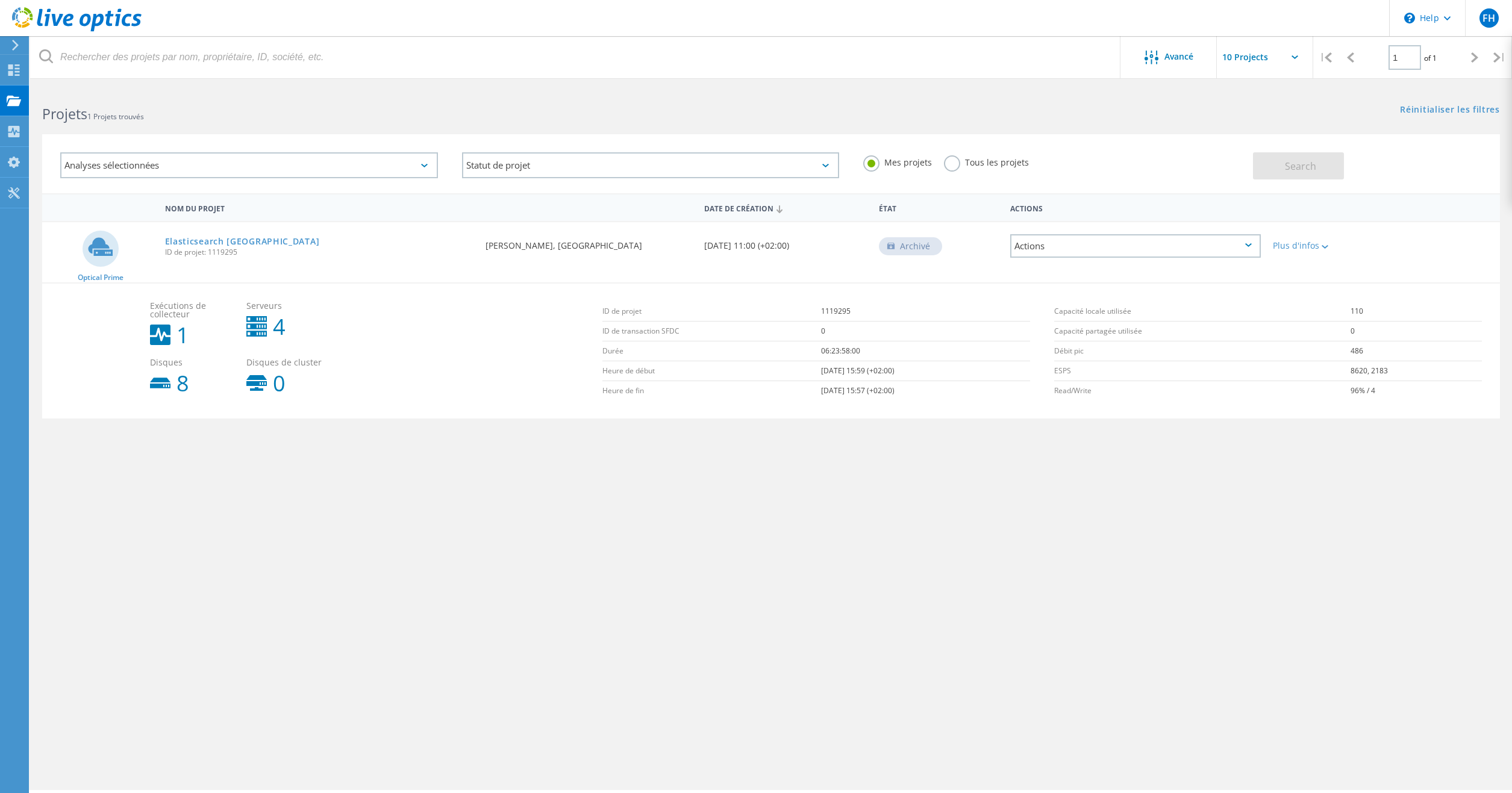
drag, startPoint x: 504, startPoint y: 445, endPoint x: 500, endPoint y: 439, distance: 7.2
click at [504, 445] on div "Nom du projet Date de création État Actions Optical Prime Elasticsearch Univers…" at bounding box center [771, 350] width 1457 height 313
click at [270, 244] on link "Elasticsearch [GEOGRAPHIC_DATA]" at bounding box center [242, 241] width 155 height 9
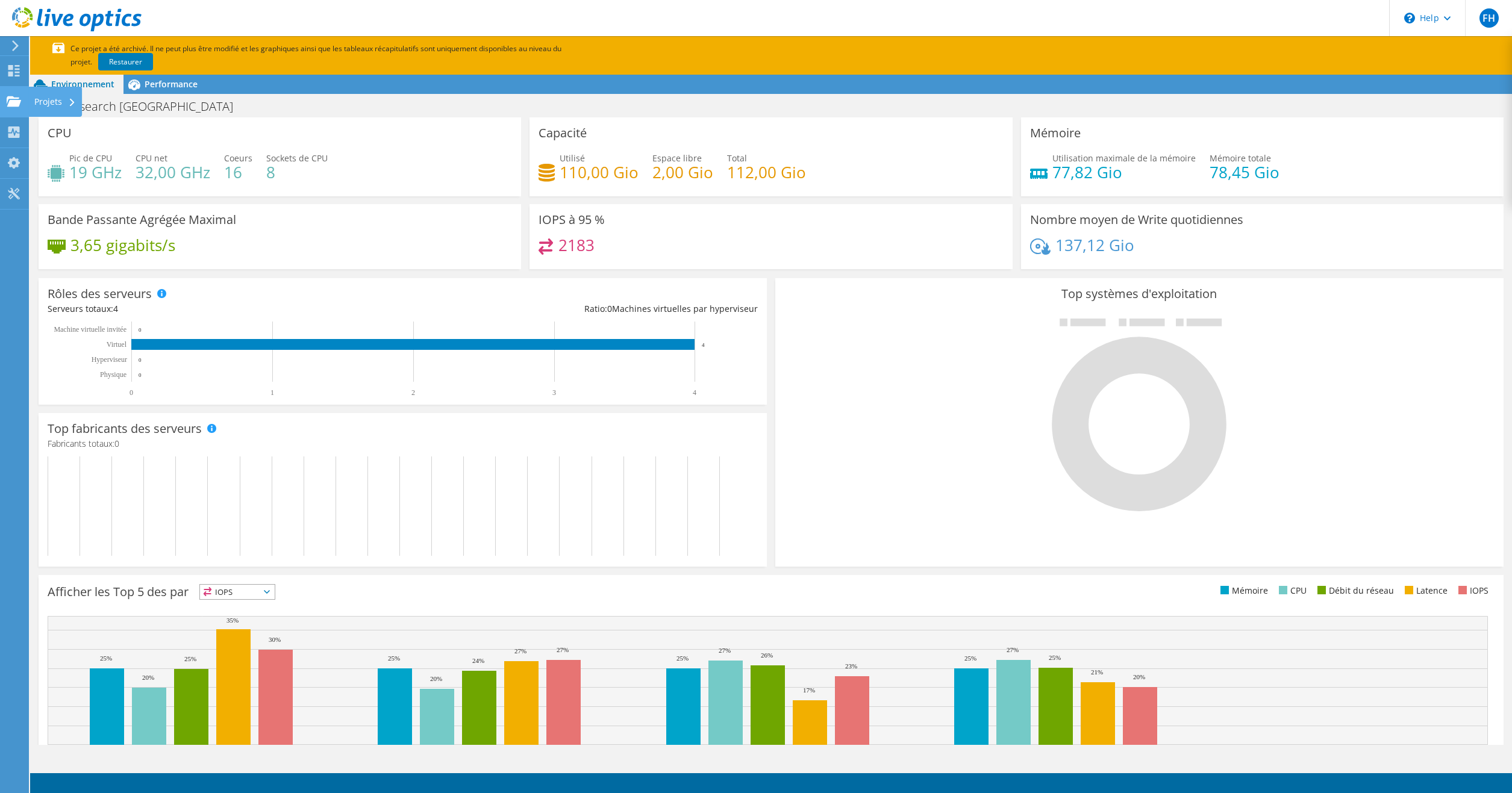
click at [56, 104] on div "Projets" at bounding box center [55, 102] width 54 height 30
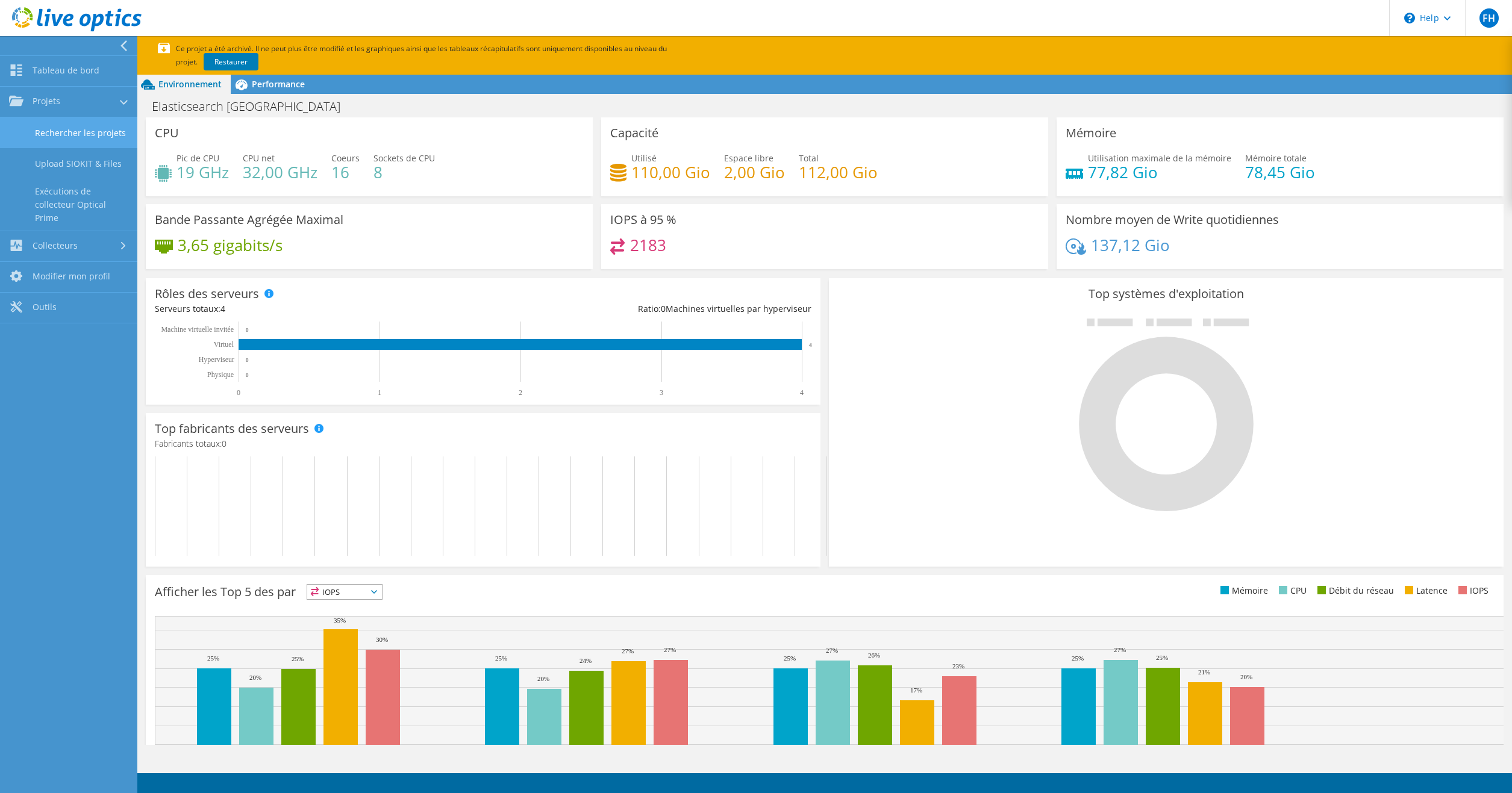
click at [72, 136] on link "Rechercher les projets" at bounding box center [68, 133] width 137 height 31
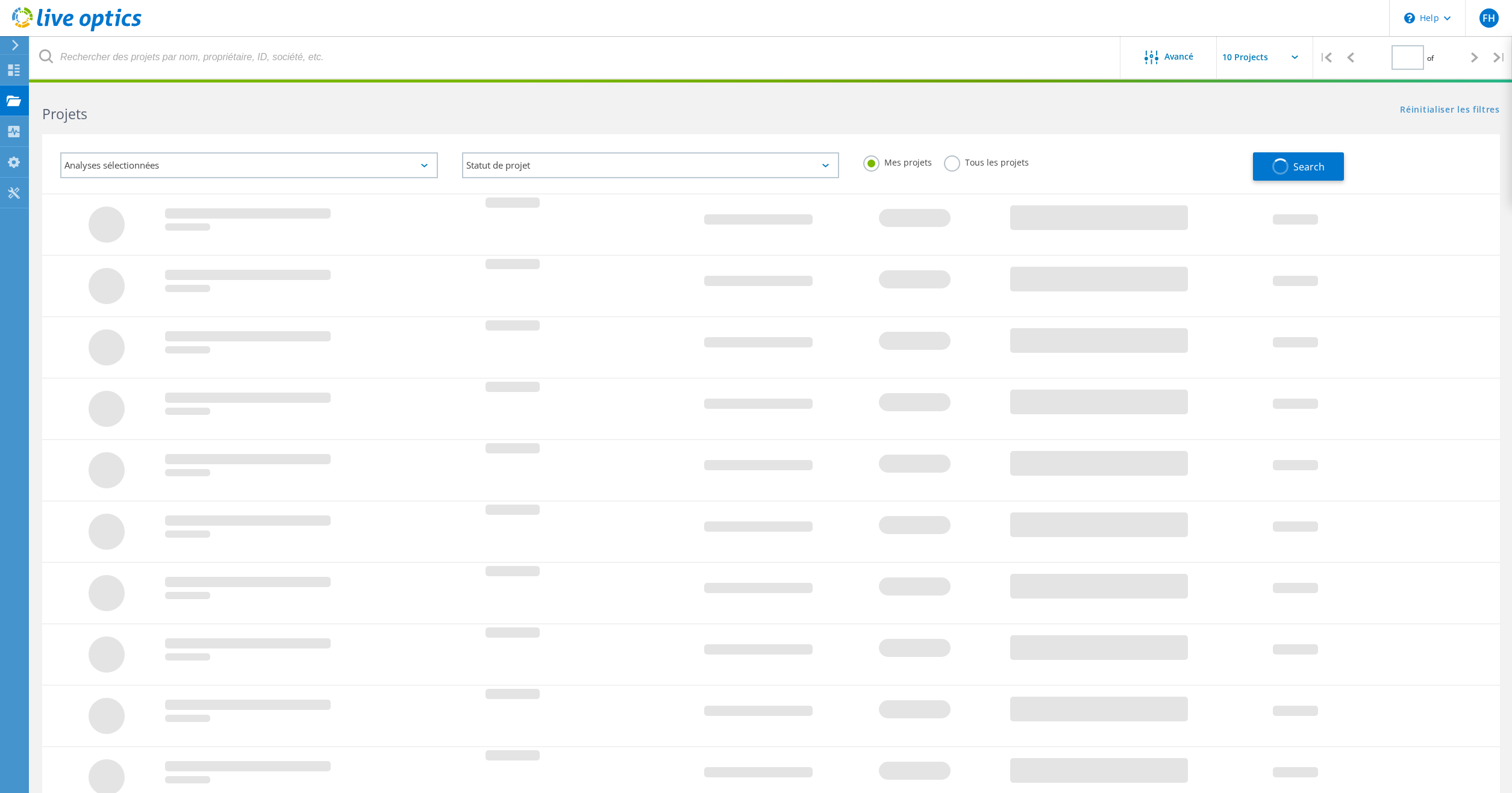
type input "1"
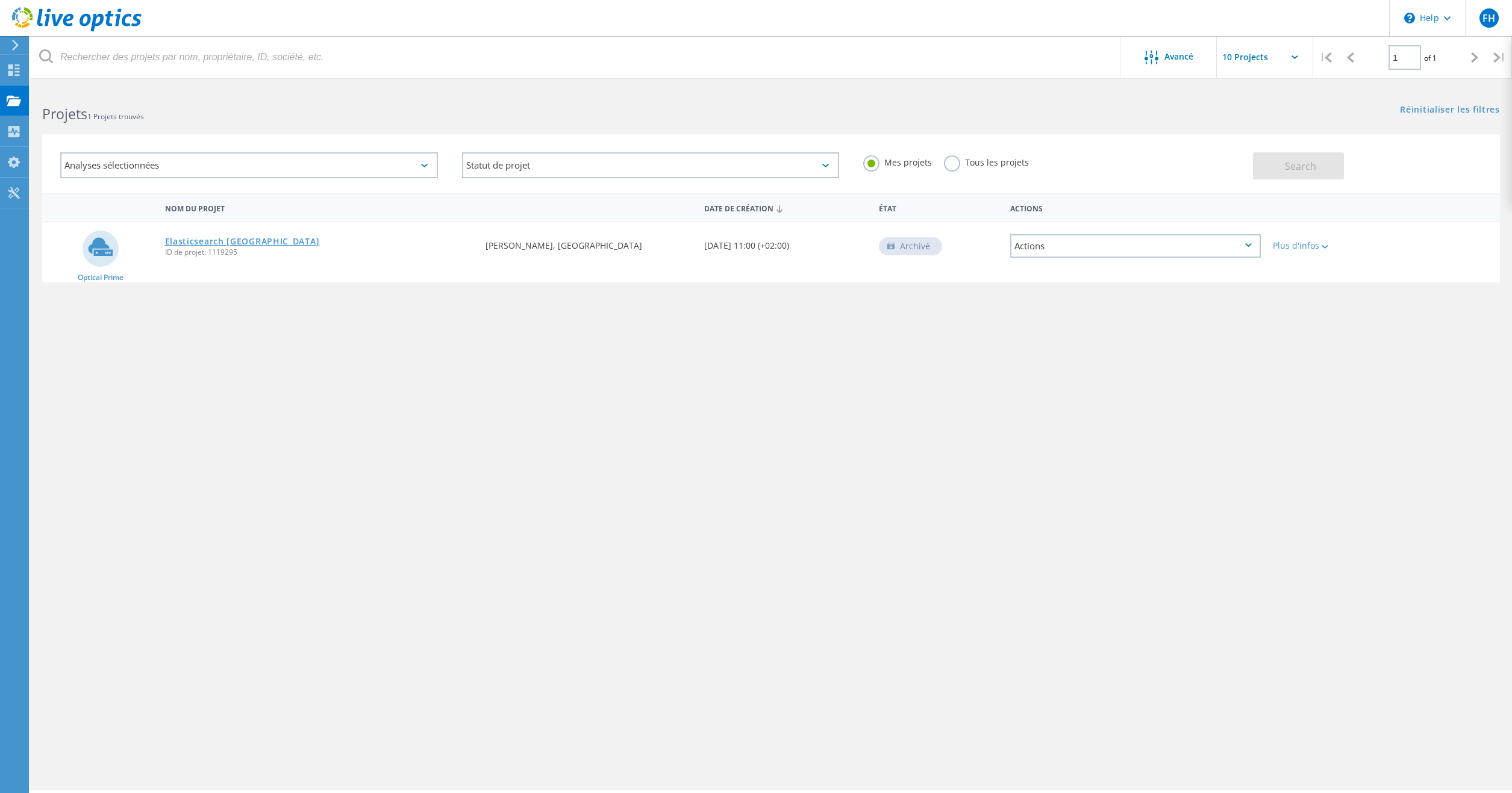
click at [242, 241] on link "Elasticsearch [GEOGRAPHIC_DATA]" at bounding box center [242, 241] width 155 height 9
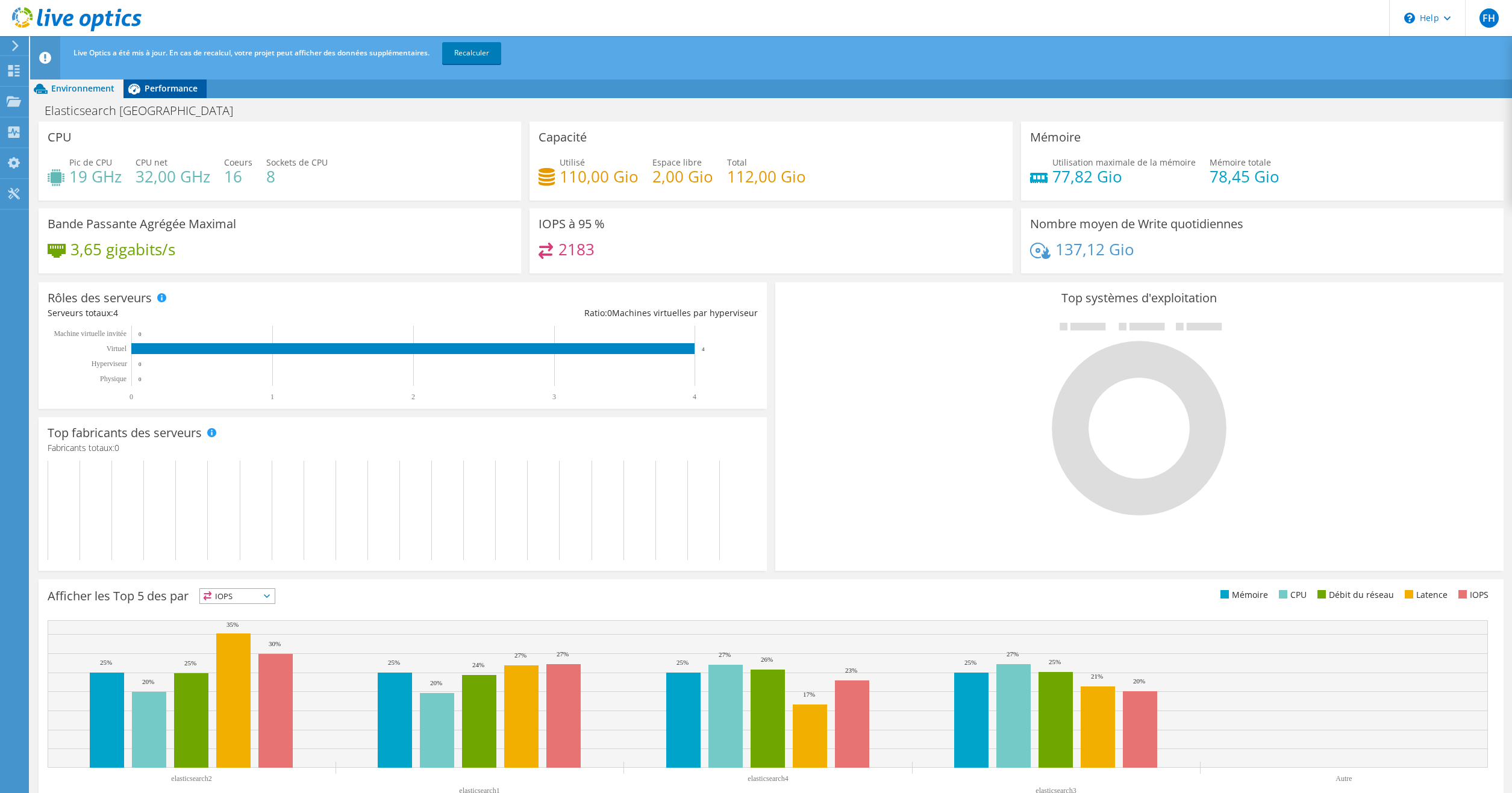
click at [160, 88] on span "Performance" at bounding box center [171, 87] width 53 height 11
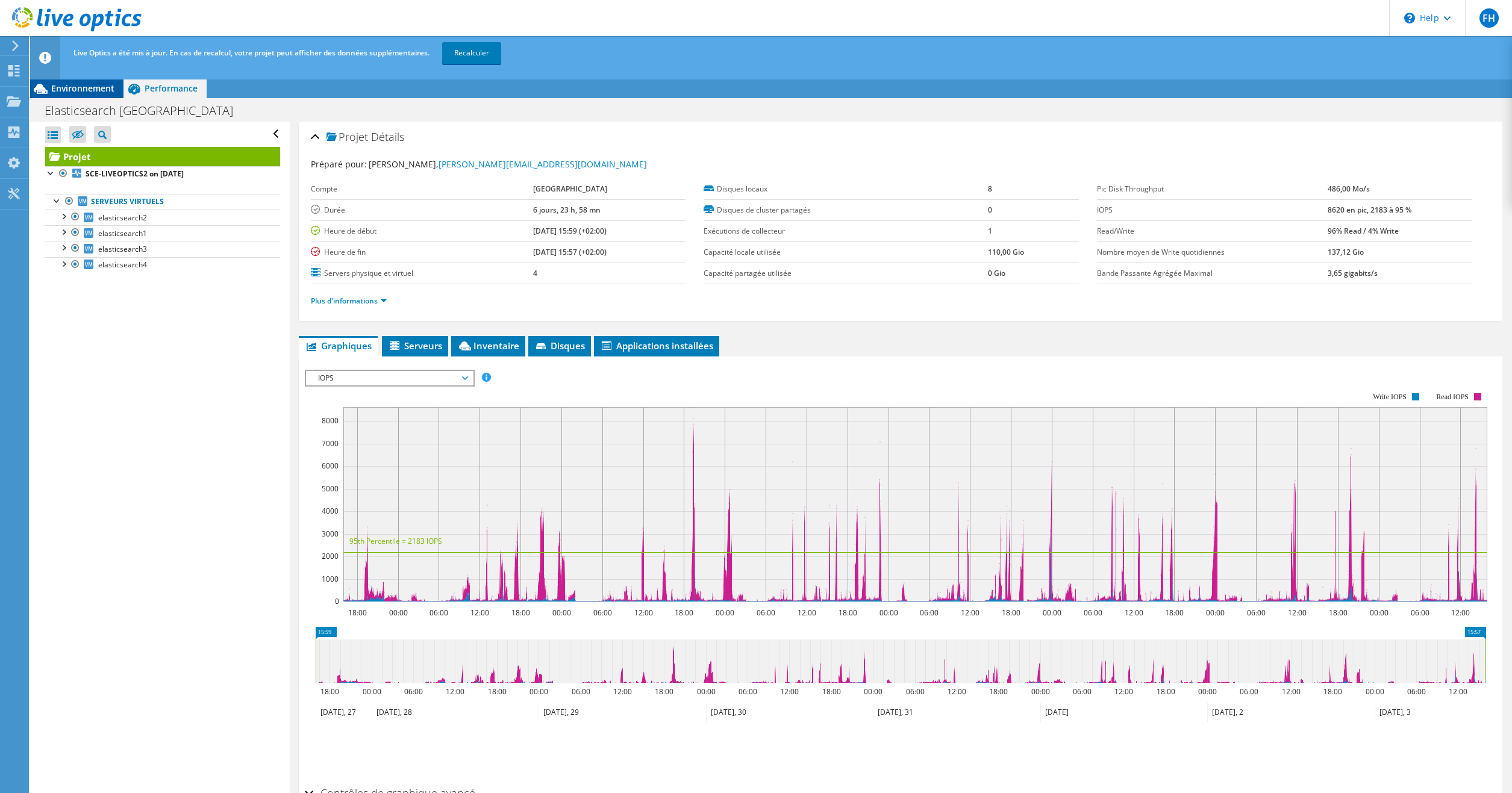
click at [65, 87] on span "Environnement" at bounding box center [83, 87] width 63 height 11
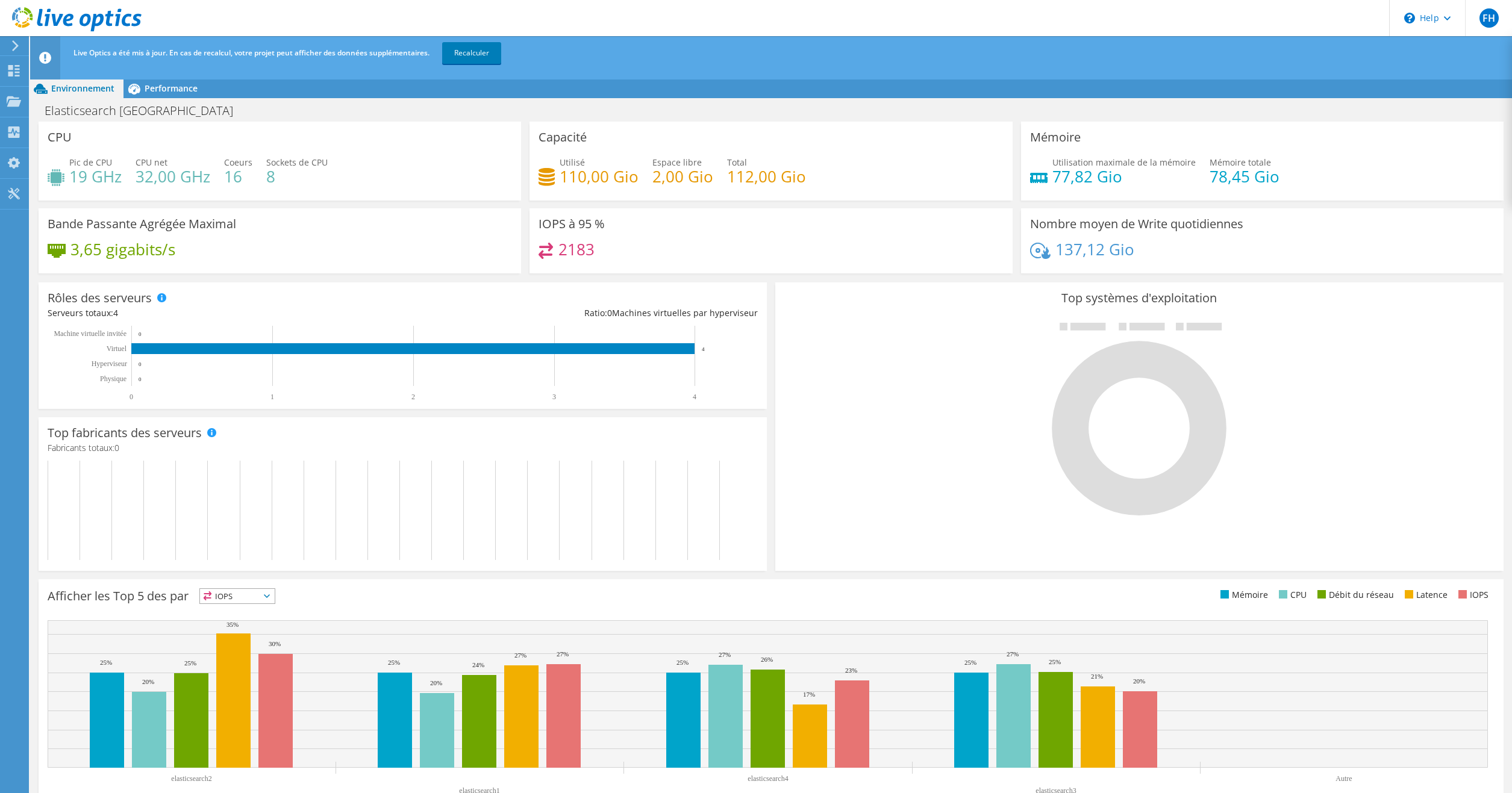
drag, startPoint x: 48, startPoint y: 57, endPoint x: 98, endPoint y: 59, distance: 50.0
click at [47, 57] on icon at bounding box center [45, 58] width 12 height 12
click at [478, 59] on link "Recalculer" at bounding box center [472, 53] width 59 height 22
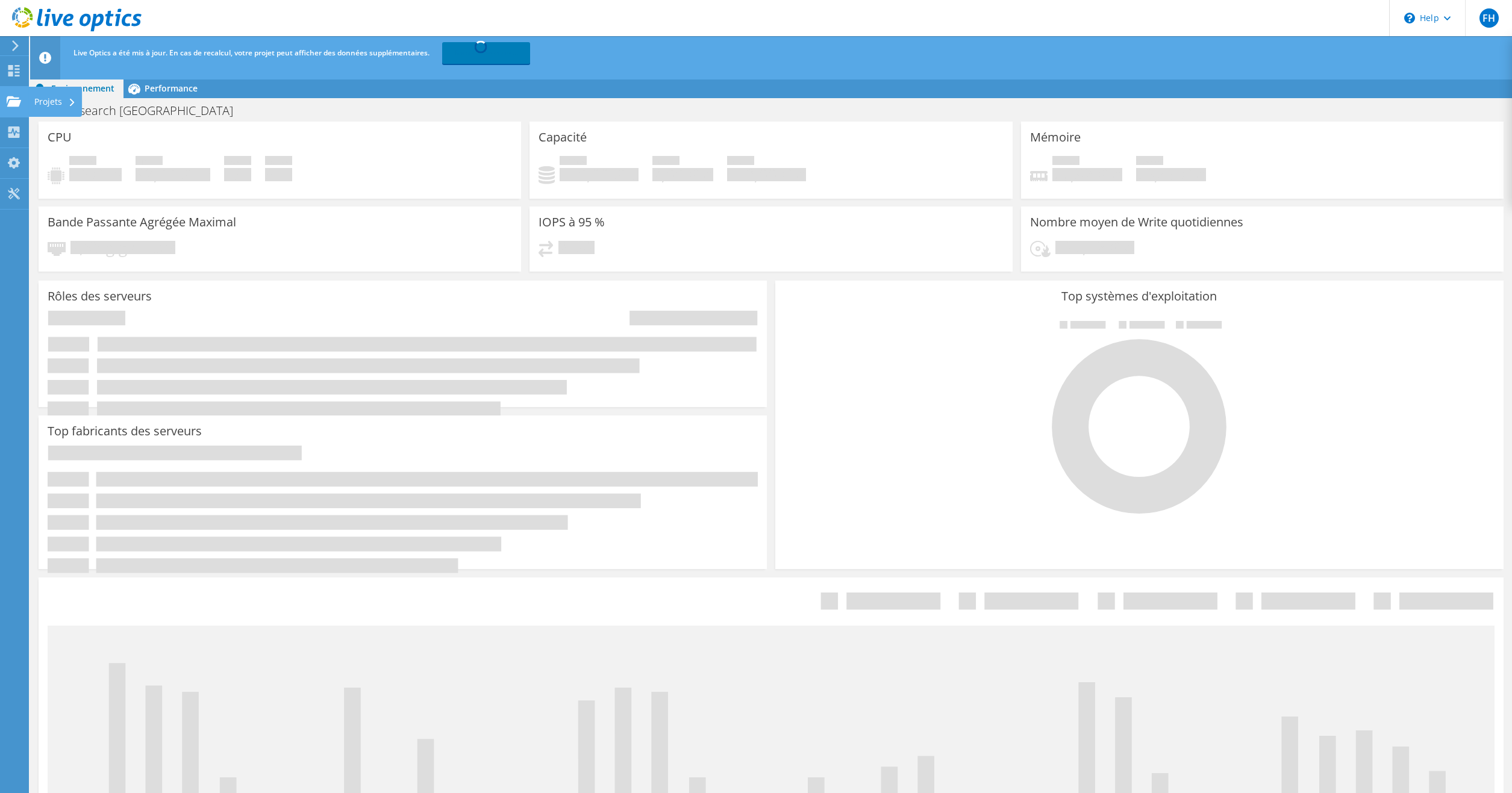
click at [47, 103] on div "Projets" at bounding box center [55, 102] width 54 height 30
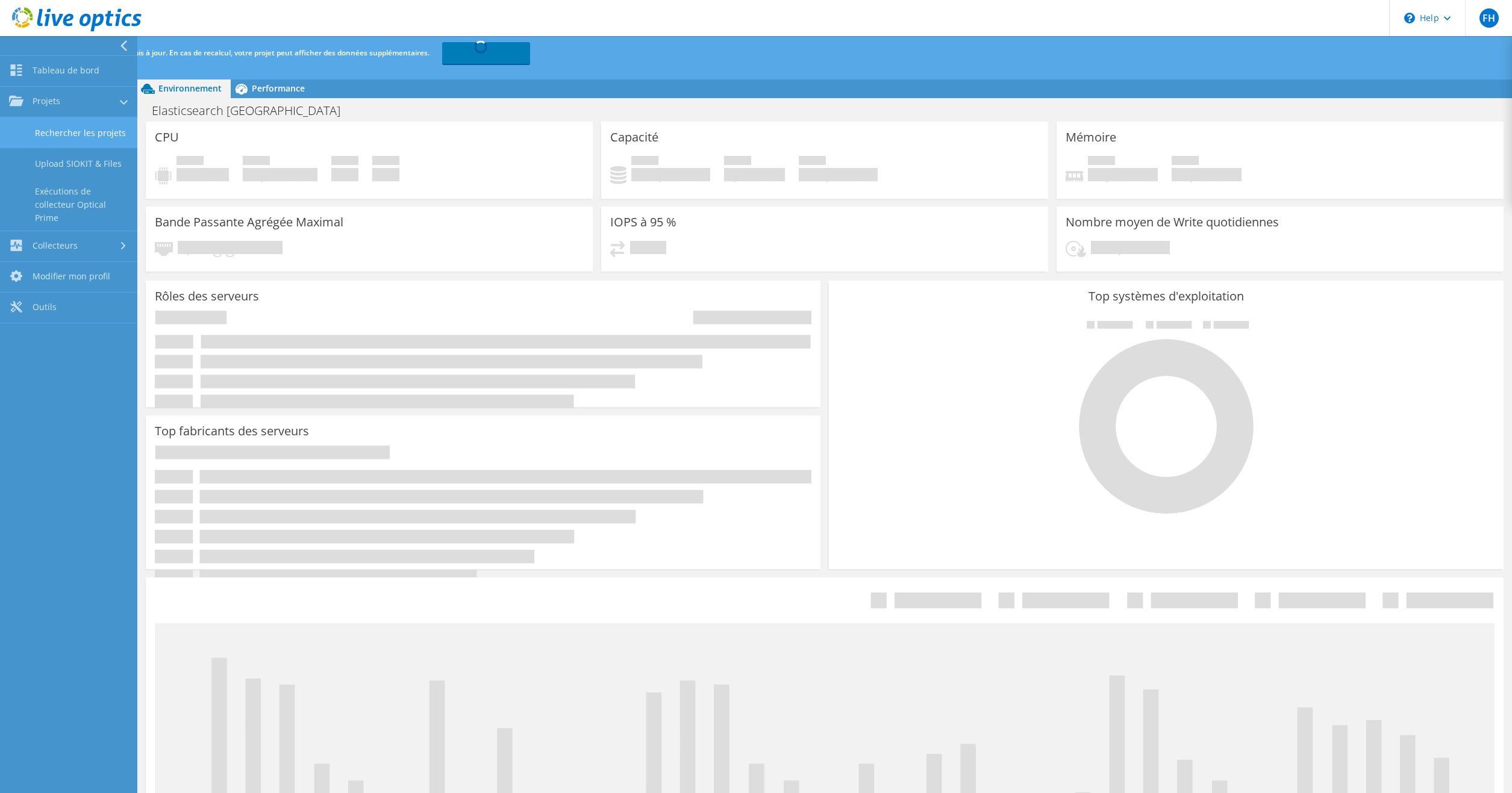
click at [72, 131] on link "Rechercher les projets" at bounding box center [68, 133] width 137 height 31
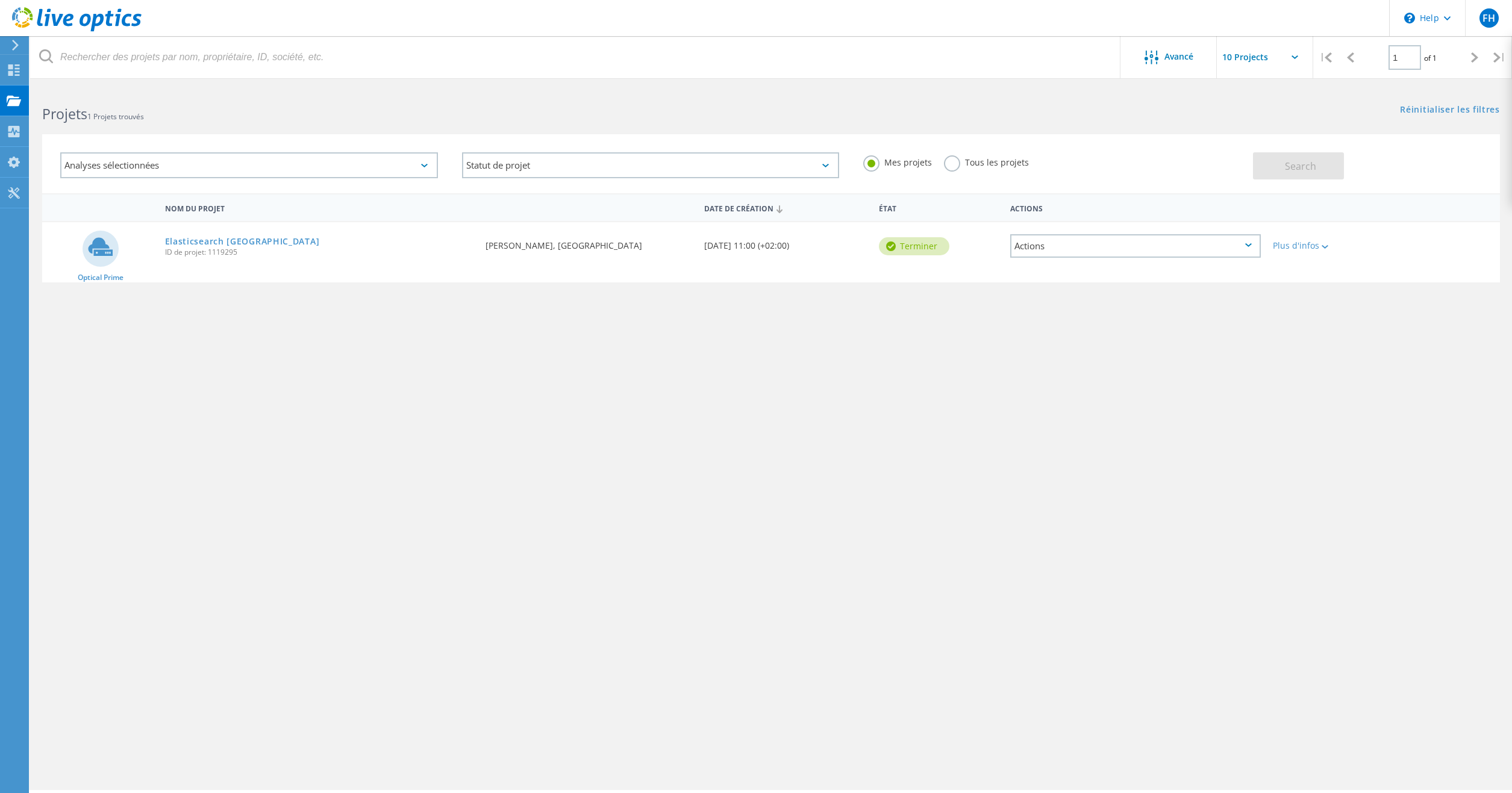
click at [1140, 251] on div "Actions" at bounding box center [1135, 246] width 251 height 24
click at [1097, 260] on div "Partager" at bounding box center [1135, 256] width 248 height 18
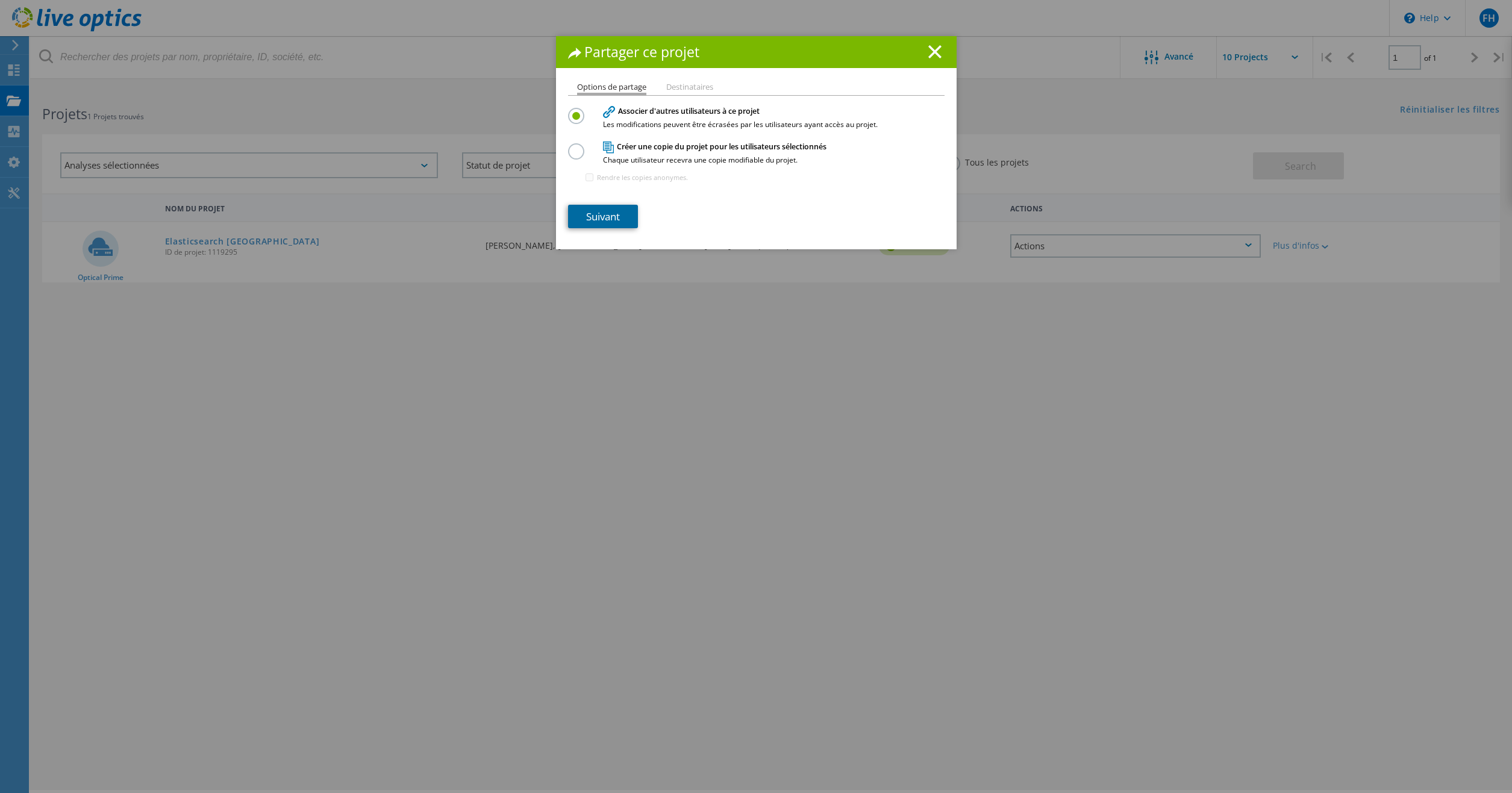
click at [608, 223] on link "Suivant" at bounding box center [603, 216] width 70 height 24
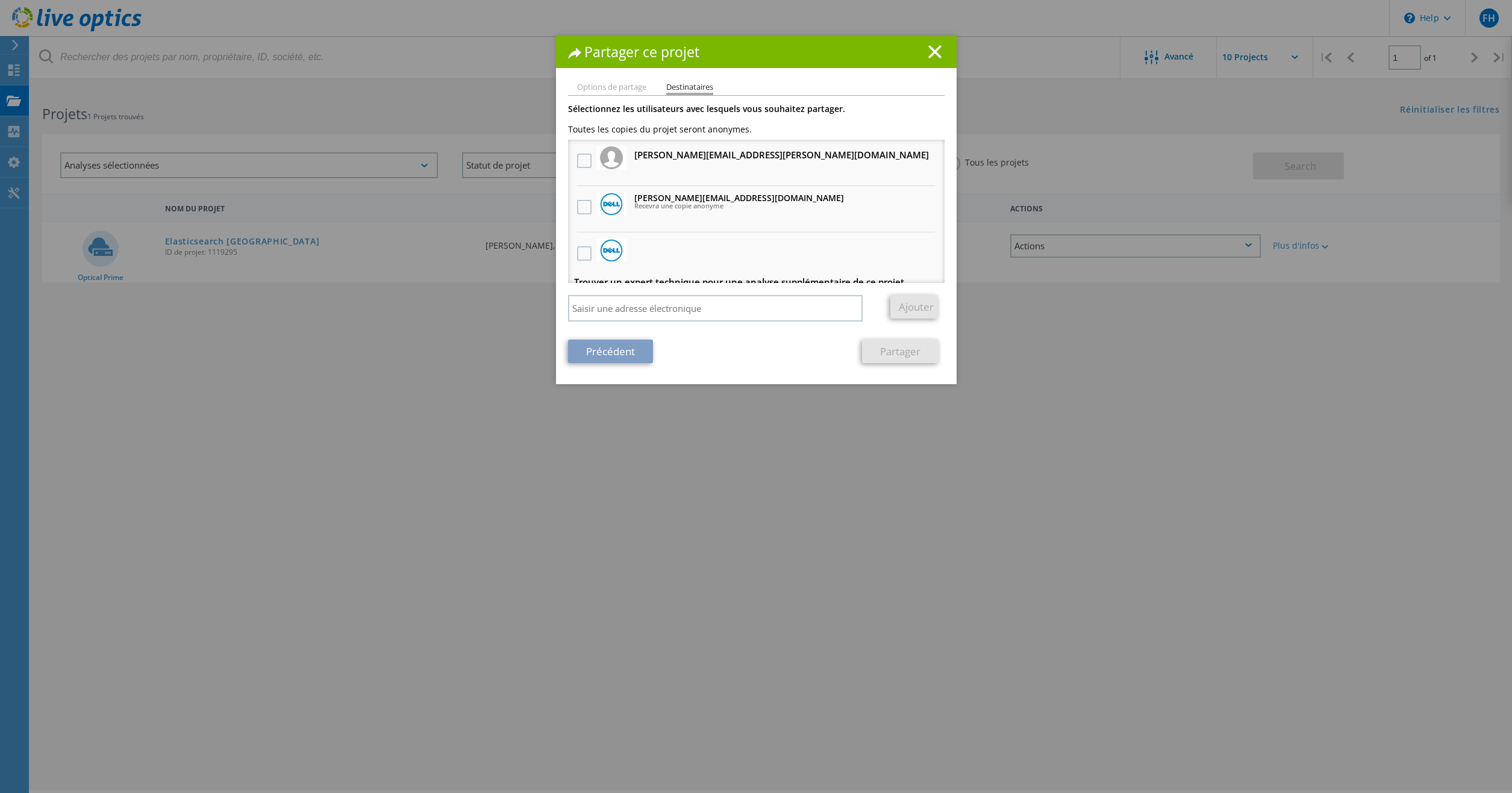
scroll to position [12, 0]
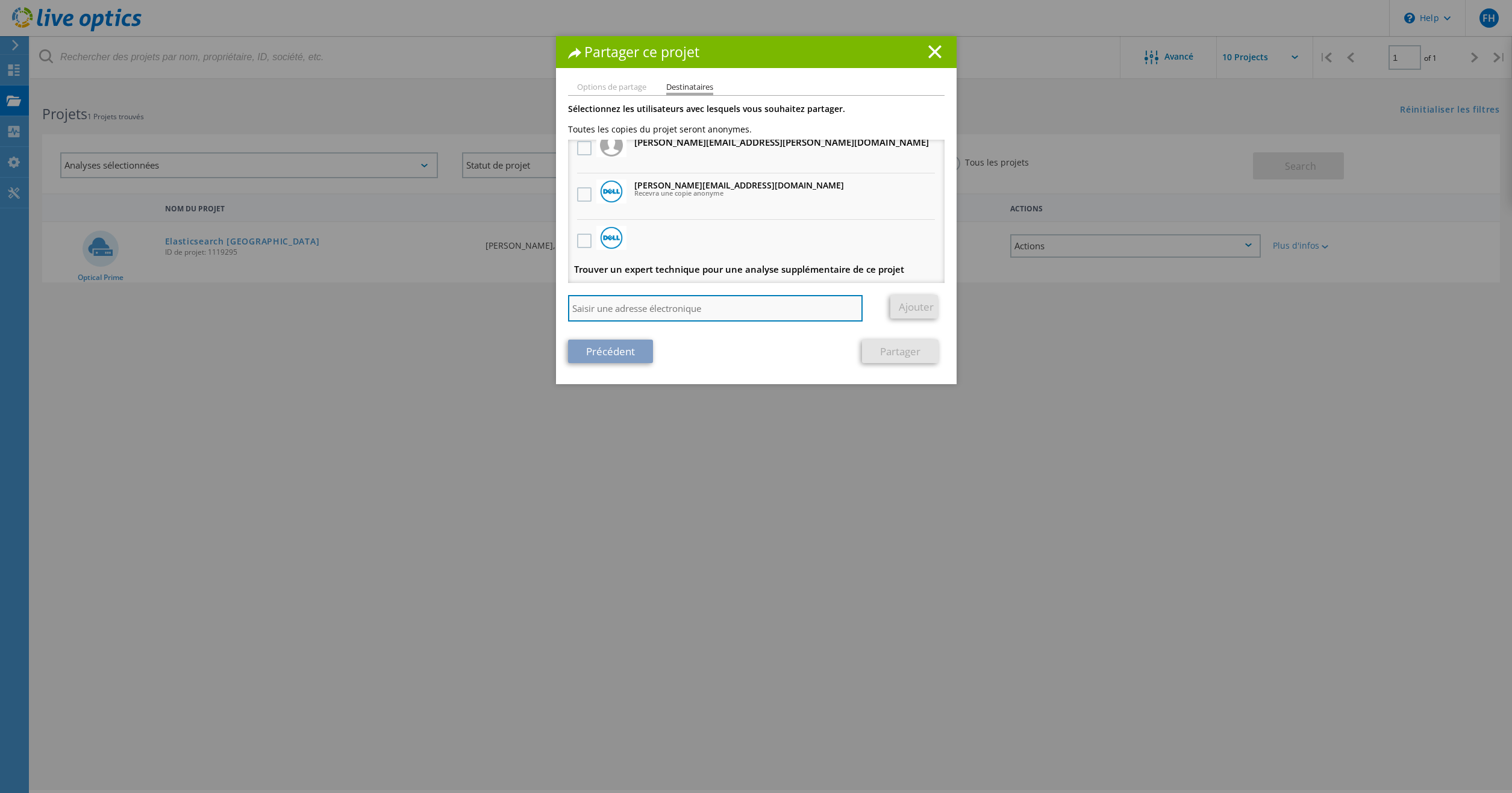
click at [706, 303] on input "search" at bounding box center [716, 308] width 295 height 26
type input "[PERSON_NAME][EMAIL_ADDRESS][DOMAIN_NAME]"
click at [912, 308] on link "Ajouter" at bounding box center [914, 307] width 47 height 24
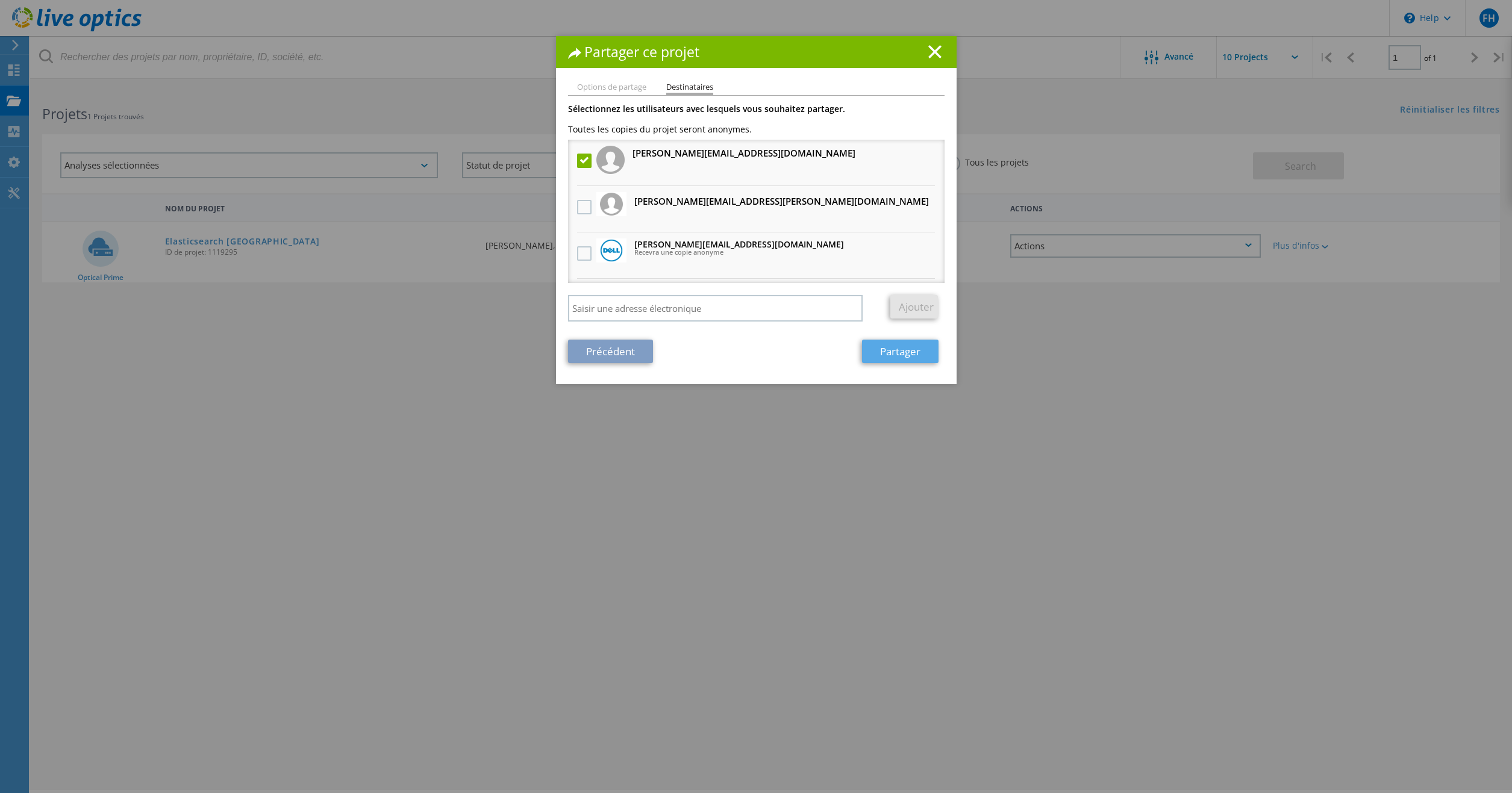
scroll to position [1, 0]
click at [907, 354] on link "Partager" at bounding box center [900, 351] width 76 height 24
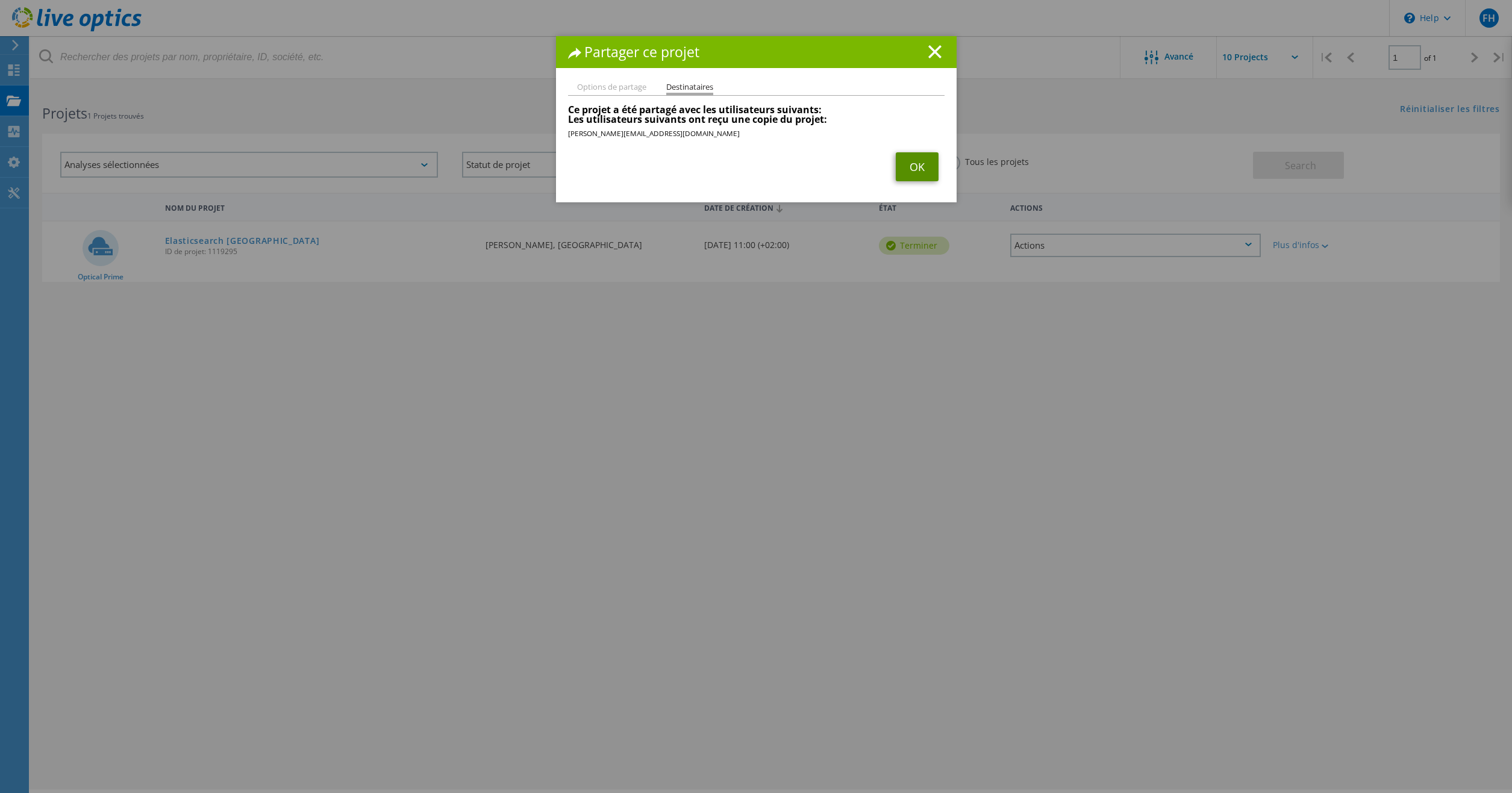
click at [909, 168] on link "OK" at bounding box center [917, 167] width 43 height 29
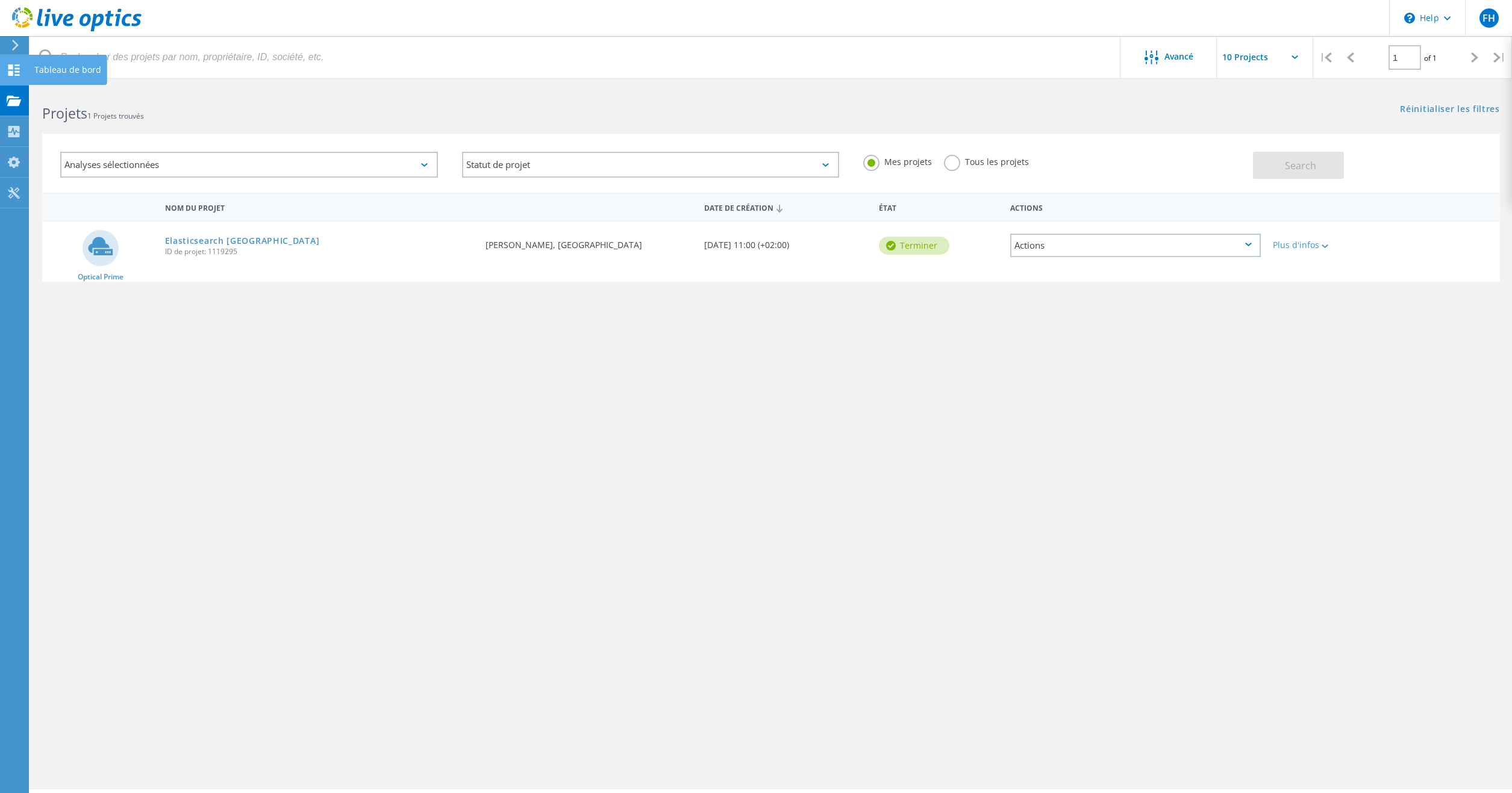
click at [44, 66] on div "Tableau de bord" at bounding box center [68, 70] width 67 height 9
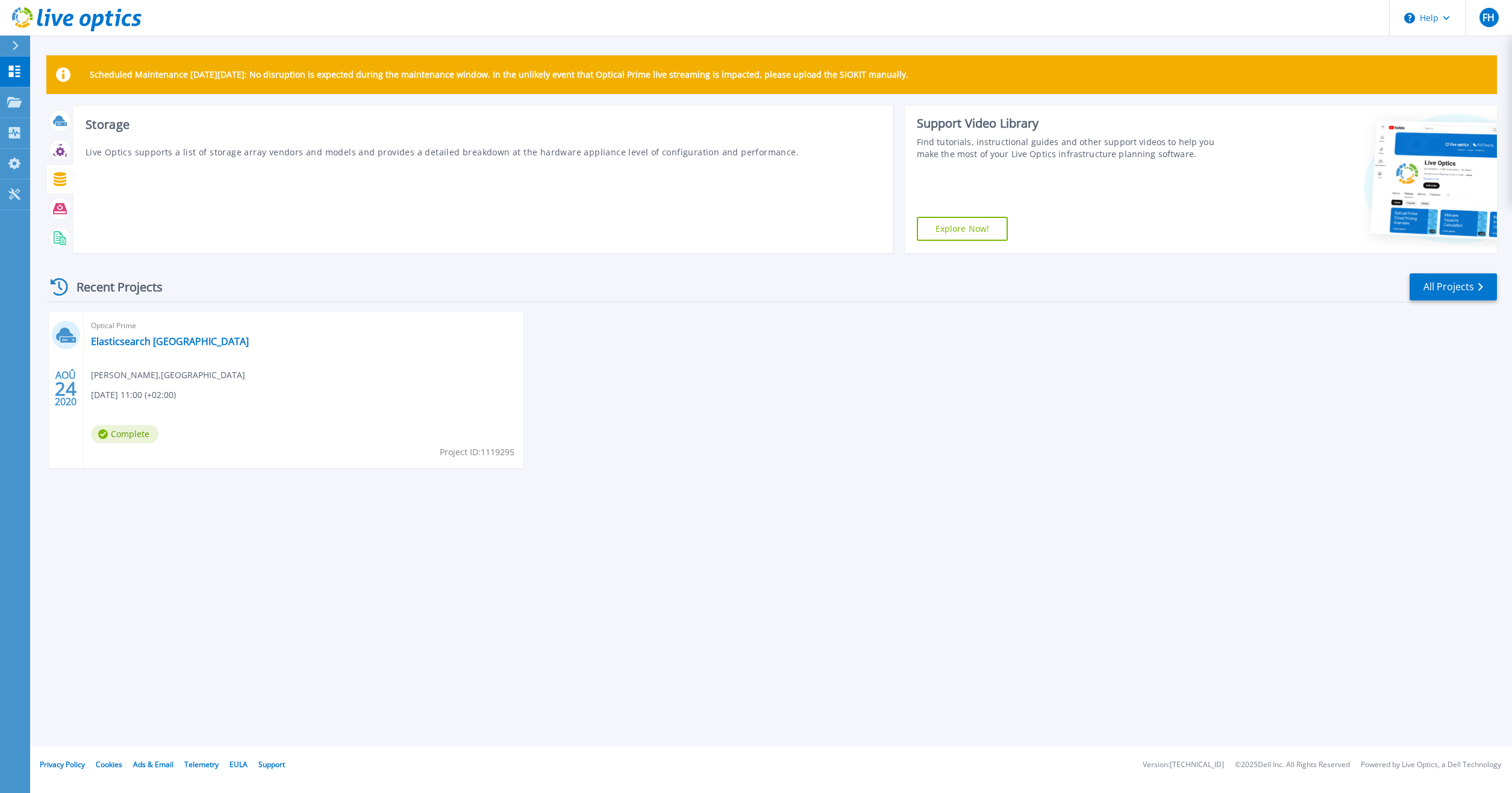
click at [59, 183] on icon at bounding box center [60, 179] width 14 height 14
click at [58, 158] on div at bounding box center [60, 150] width 21 height 21
click at [61, 122] on icon at bounding box center [59, 120] width 12 height 9
drag, startPoint x: 59, startPoint y: 214, endPoint x: 57, endPoint y: 230, distance: 16.1
click at [59, 214] on icon at bounding box center [60, 209] width 14 height 11
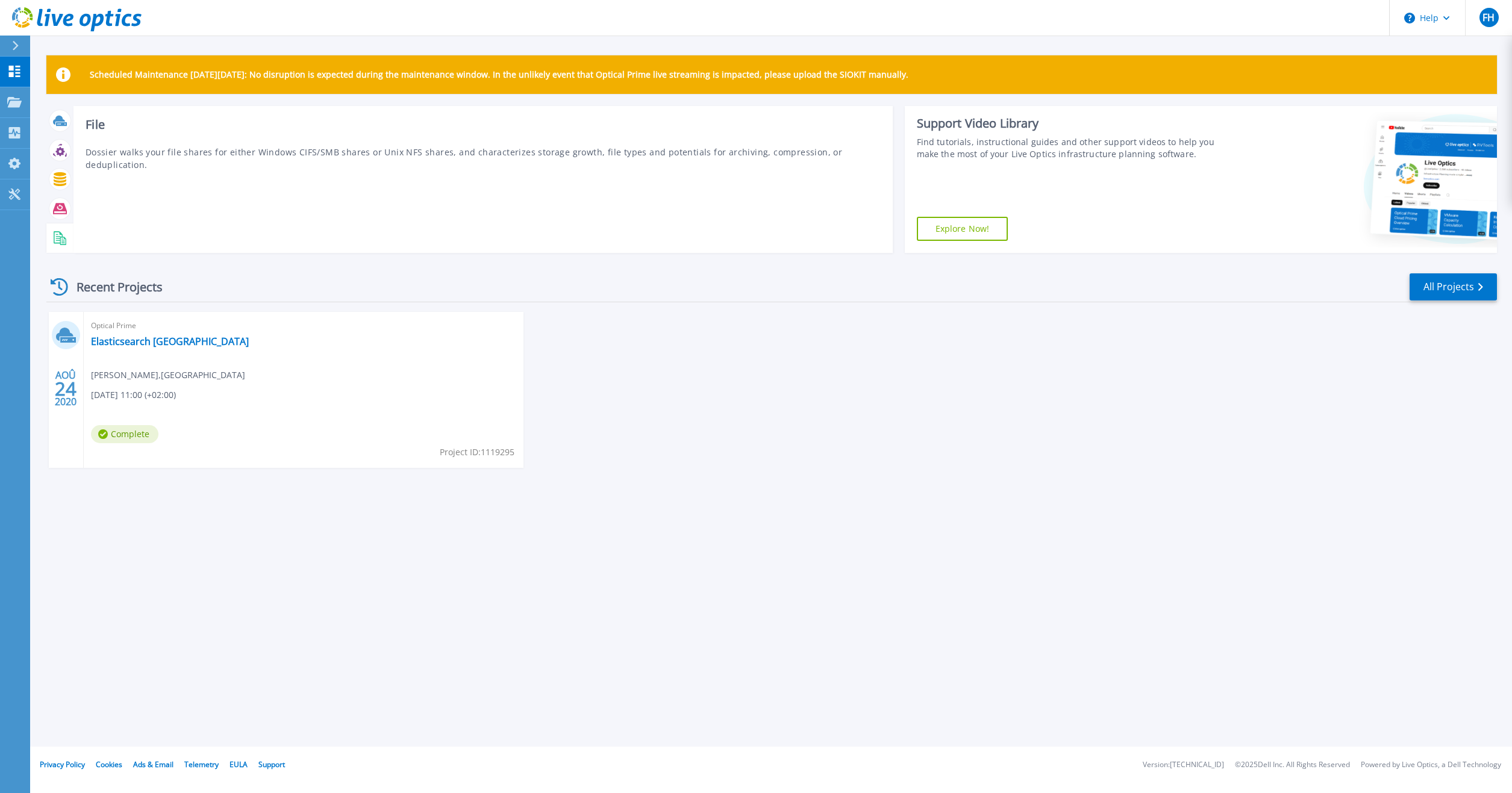
click at [59, 239] on rect at bounding box center [58, 238] width 5 height 1
